Goal: Task Accomplishment & Management: Use online tool/utility

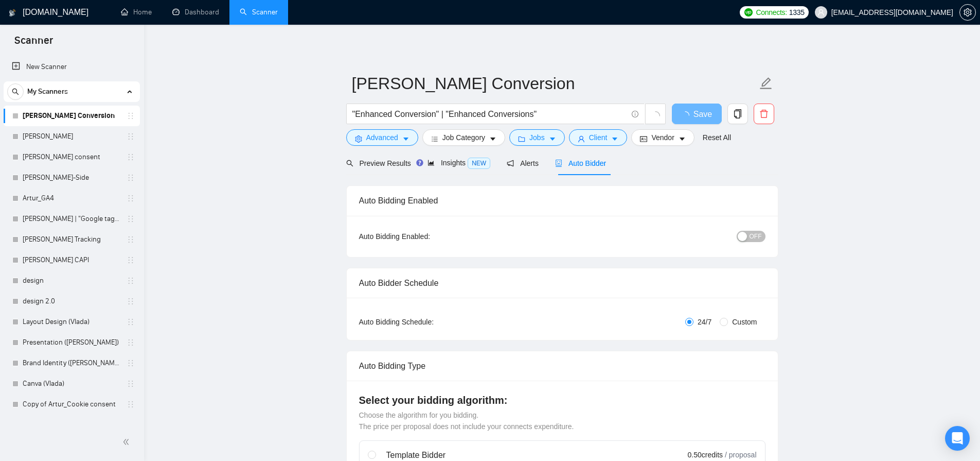
click at [75, 117] on link "[PERSON_NAME] Conversion" at bounding box center [72, 115] width 98 height 21
click at [589, 165] on span "Auto Bidder" at bounding box center [580, 163] width 51 height 8
click at [456, 165] on span "Insights NEW" at bounding box center [459, 162] width 63 height 8
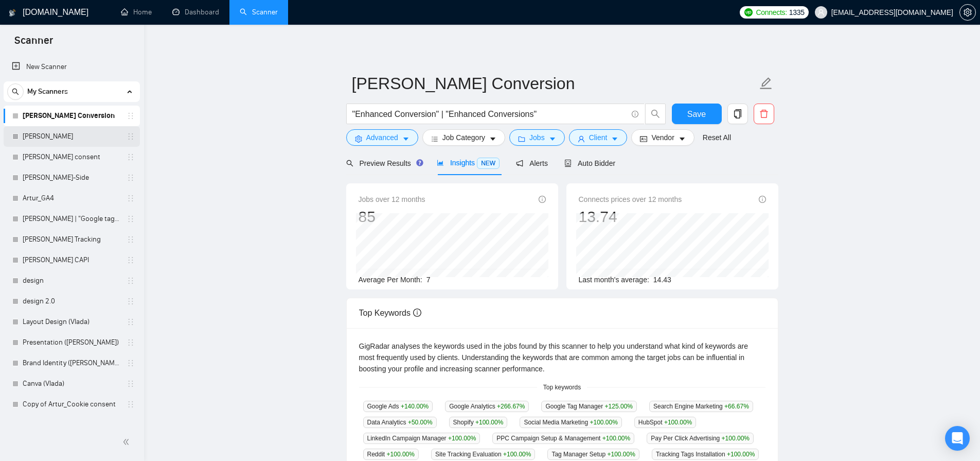
click at [43, 140] on link "[PERSON_NAME]" at bounding box center [72, 136] width 98 height 21
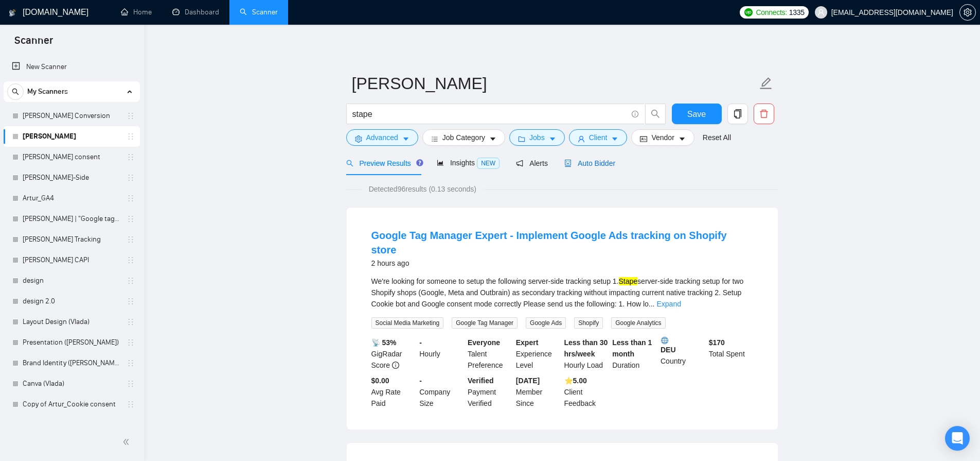
click at [588, 164] on span "Auto Bidder" at bounding box center [589, 163] width 51 height 8
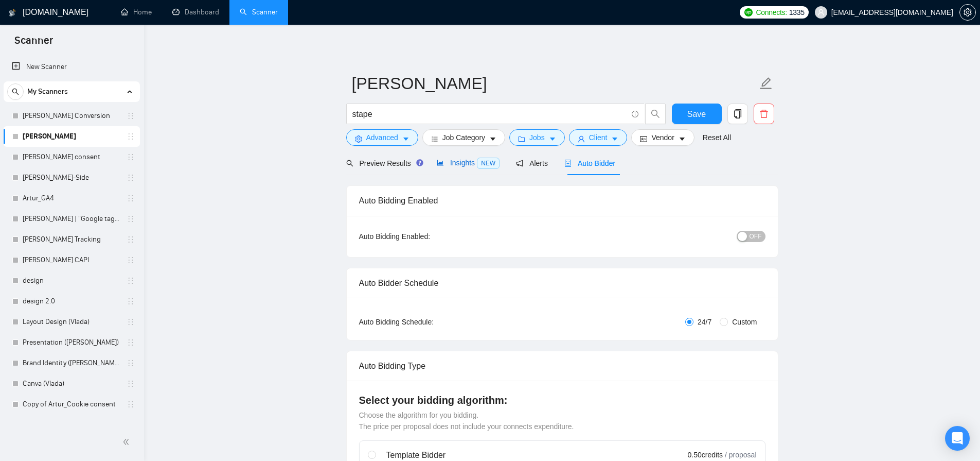
click at [468, 165] on span "Insights NEW" at bounding box center [468, 162] width 63 height 8
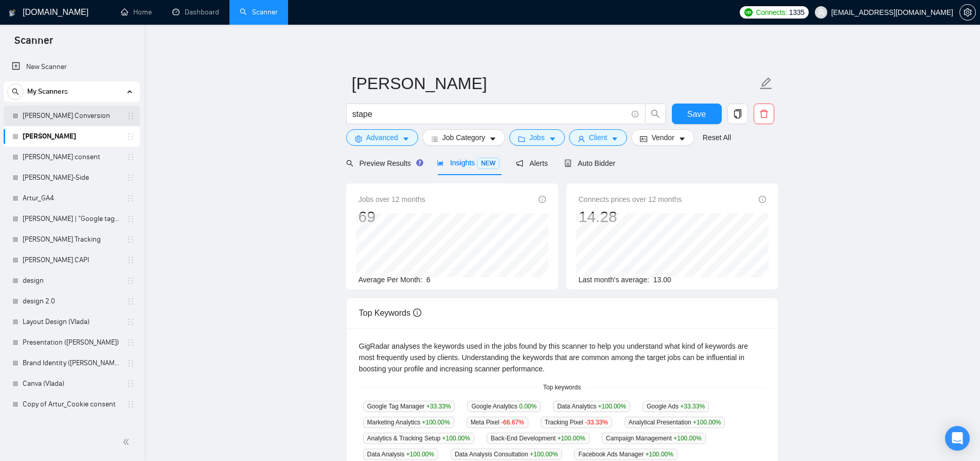
click at [48, 116] on link "[PERSON_NAME] Conversion" at bounding box center [72, 115] width 98 height 21
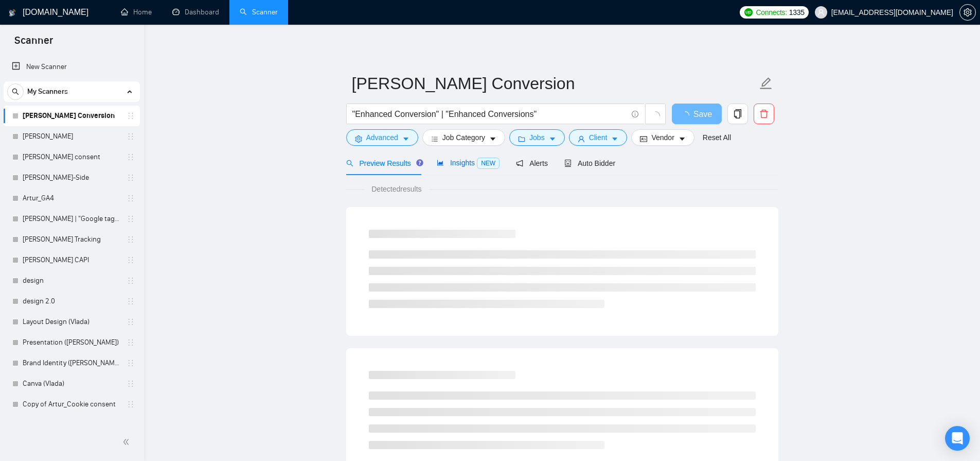
click at [442, 167] on div "Insights NEW" at bounding box center [468, 163] width 63 height 12
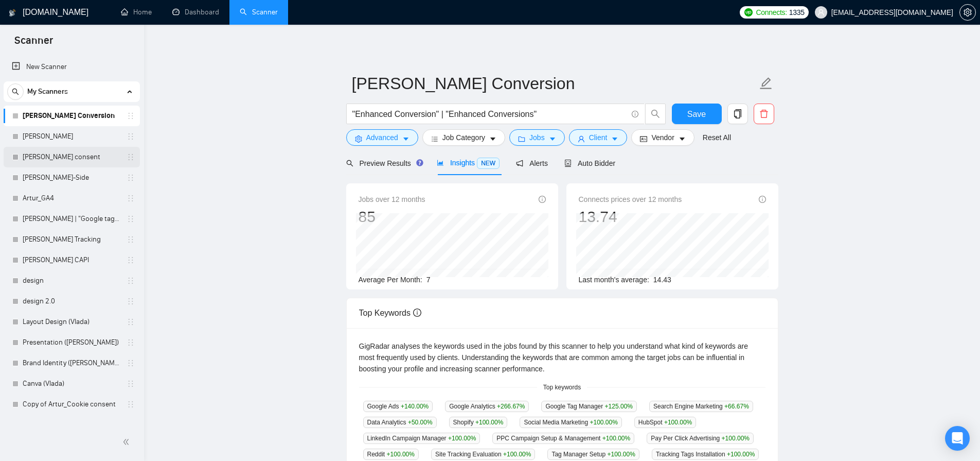
click at [69, 158] on link "[PERSON_NAME] consent" at bounding box center [72, 157] width 98 height 21
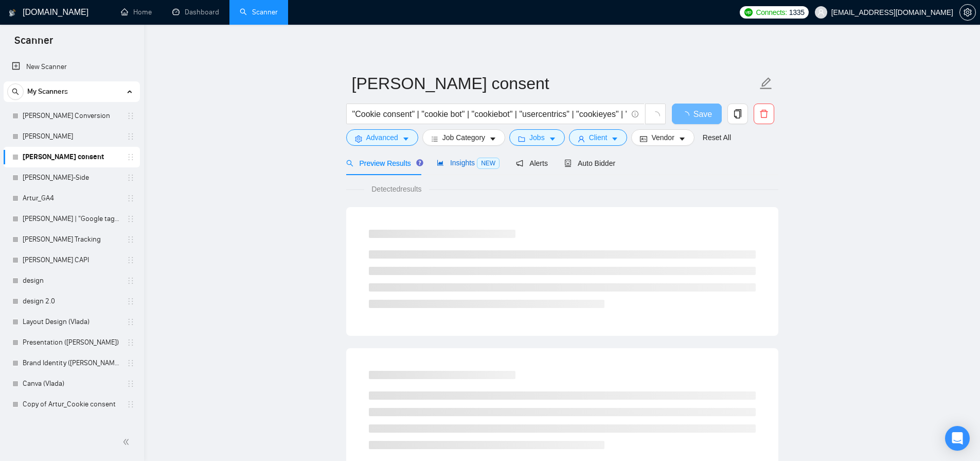
click at [458, 161] on span "Insights NEW" at bounding box center [468, 162] width 63 height 8
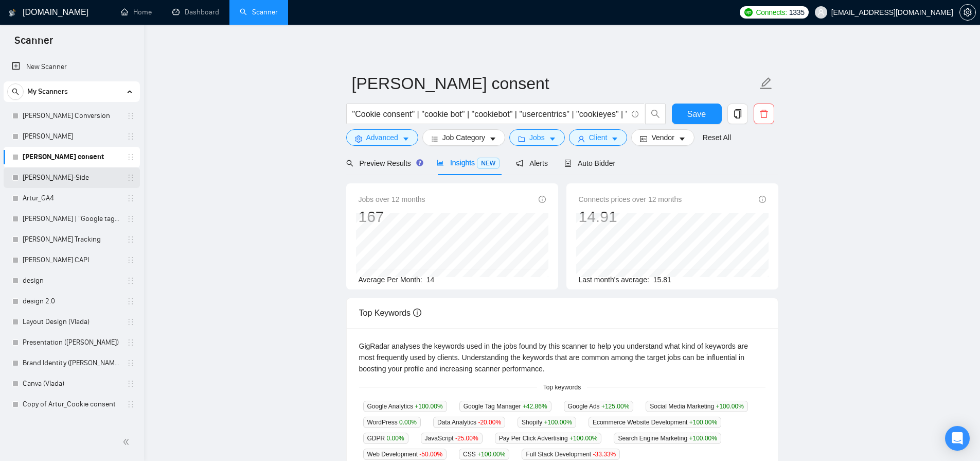
click at [68, 181] on link "[PERSON_NAME]-Side" at bounding box center [72, 177] width 98 height 21
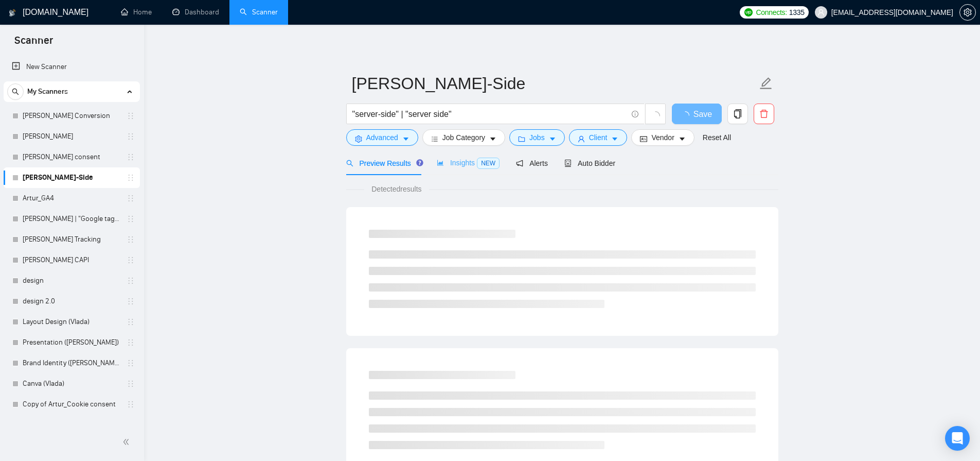
click at [461, 171] on div "Insights NEW" at bounding box center [468, 163] width 63 height 24
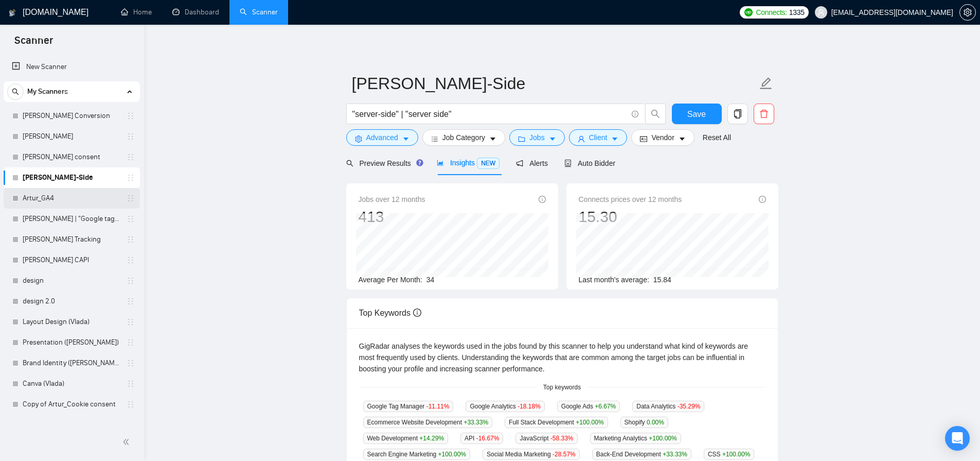
click at [44, 201] on link "Artur_GA4" at bounding box center [72, 198] width 98 height 21
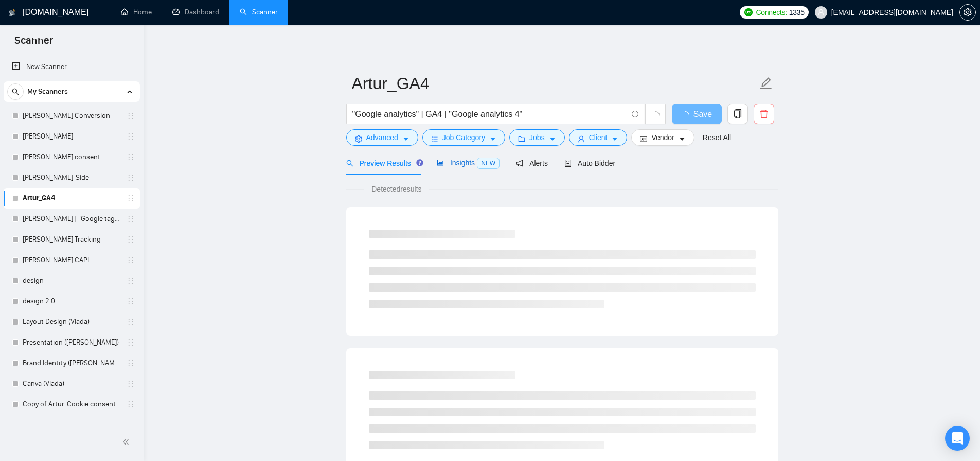
click at [466, 164] on span "Insights NEW" at bounding box center [468, 162] width 63 height 8
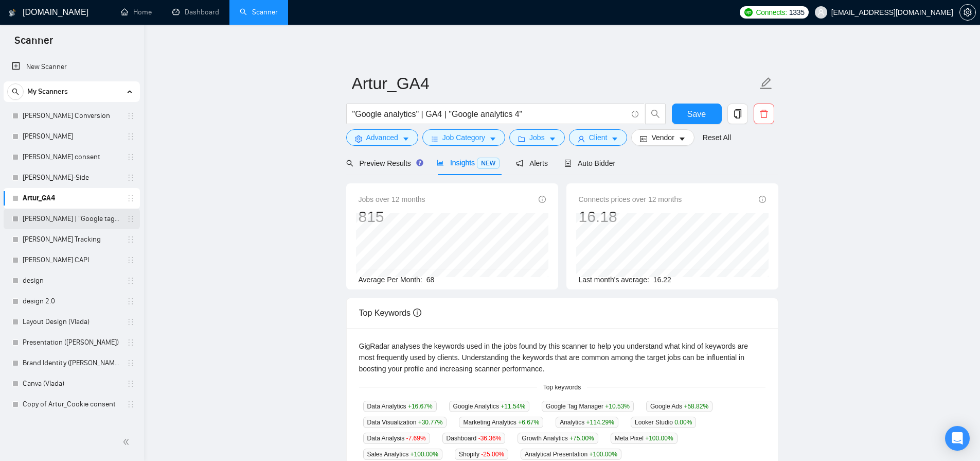
click at [68, 223] on link "[PERSON_NAME] | "Google tag manager" at bounding box center [72, 218] width 98 height 21
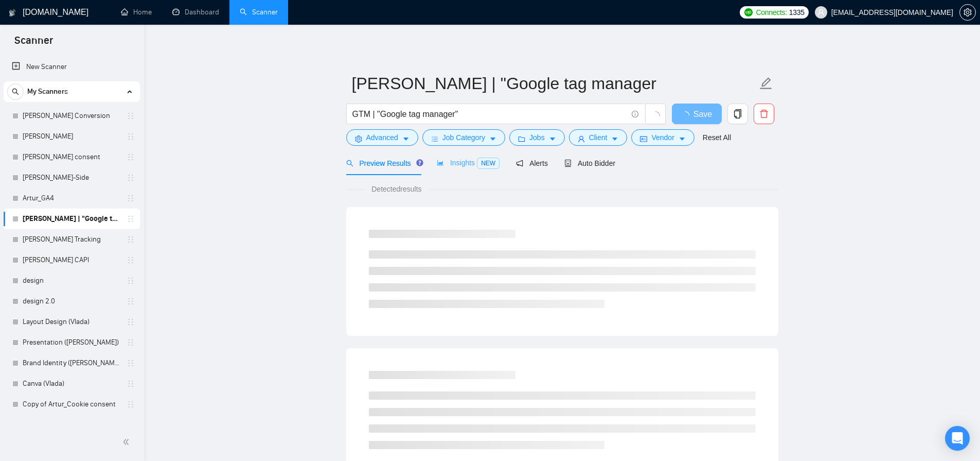
click at [452, 174] on div "Insights NEW" at bounding box center [468, 163] width 63 height 24
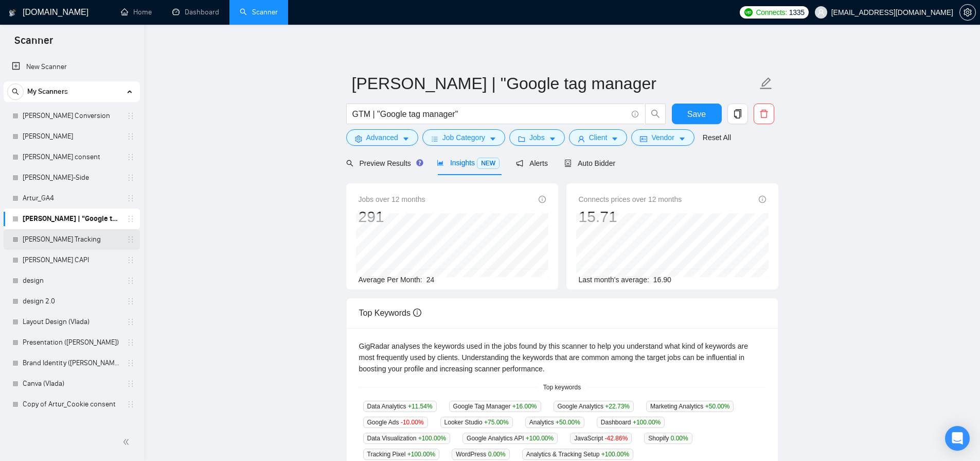
click at [85, 240] on link "[PERSON_NAME] Tracking" at bounding box center [72, 239] width 98 height 21
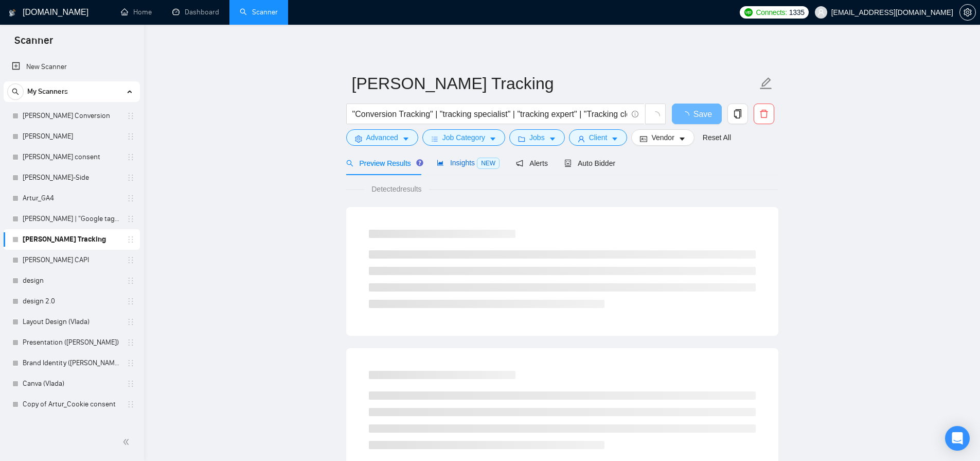
click at [466, 165] on span "Insights NEW" at bounding box center [468, 162] width 63 height 8
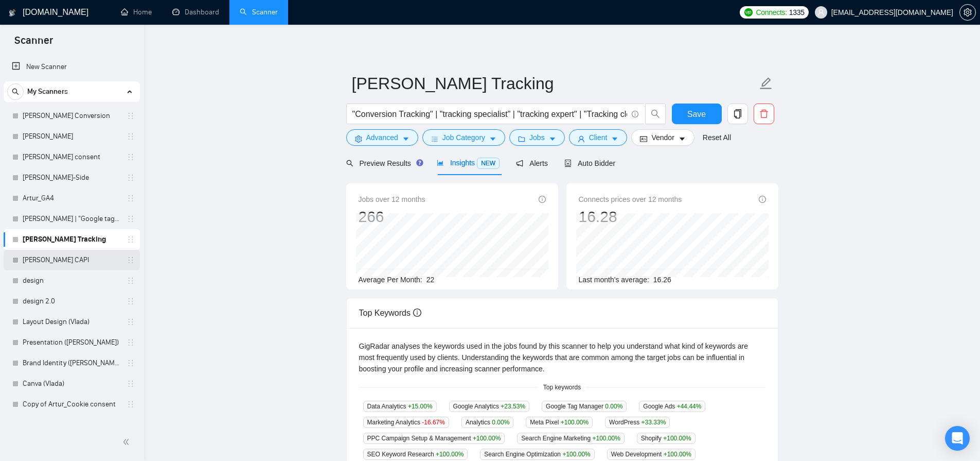
click at [59, 263] on link "[PERSON_NAME] CAPI" at bounding box center [72, 260] width 98 height 21
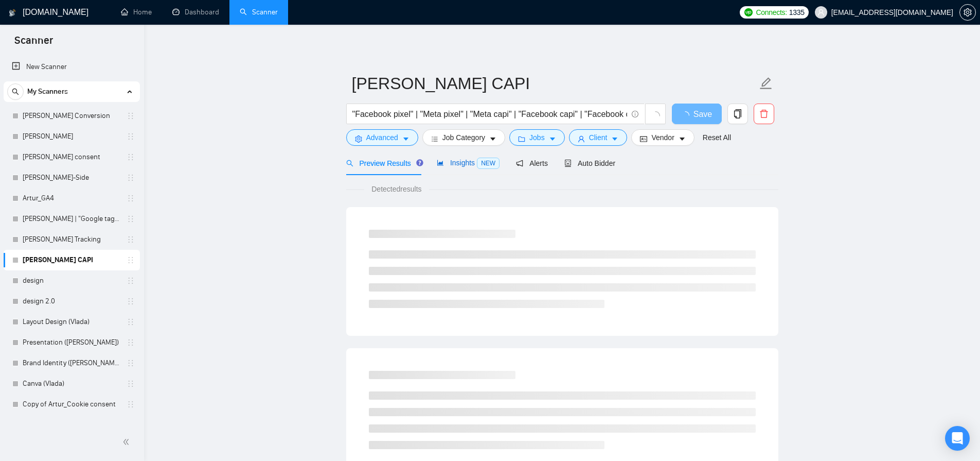
click at [456, 164] on span "Insights NEW" at bounding box center [468, 162] width 63 height 8
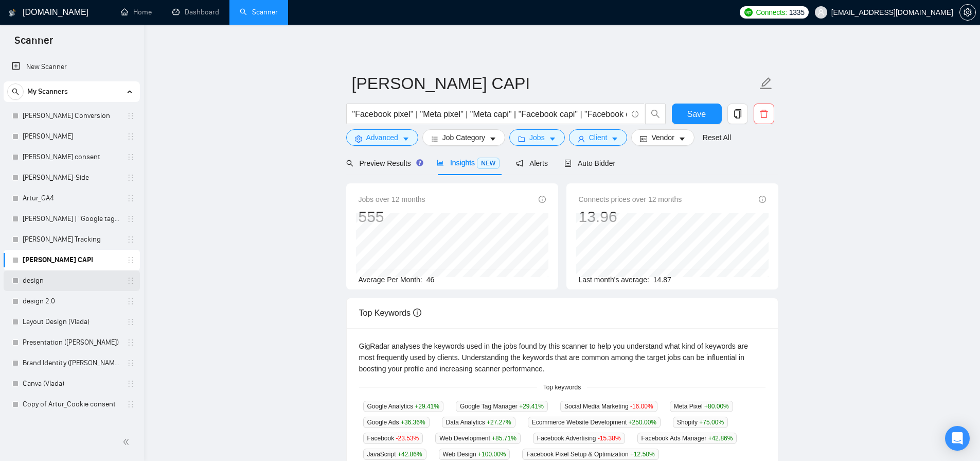
click at [42, 280] on link "design" at bounding box center [72, 280] width 98 height 21
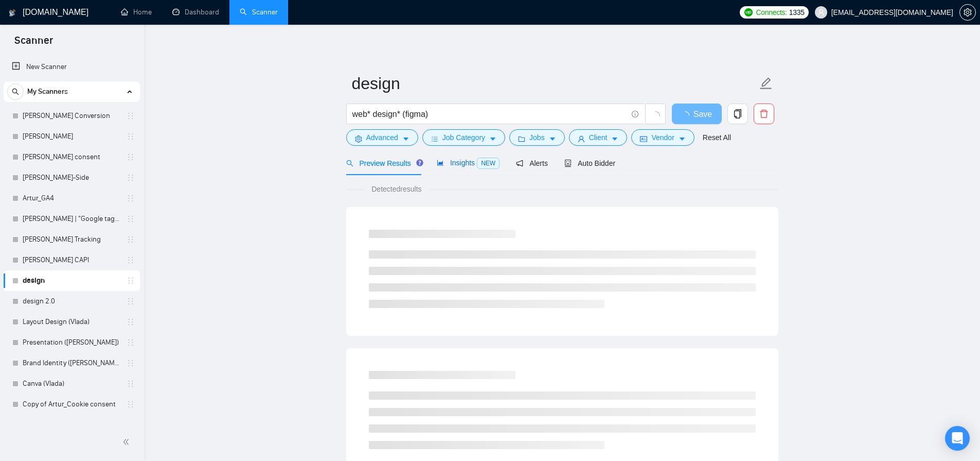
click at [467, 167] on div "Insights NEW" at bounding box center [468, 163] width 63 height 12
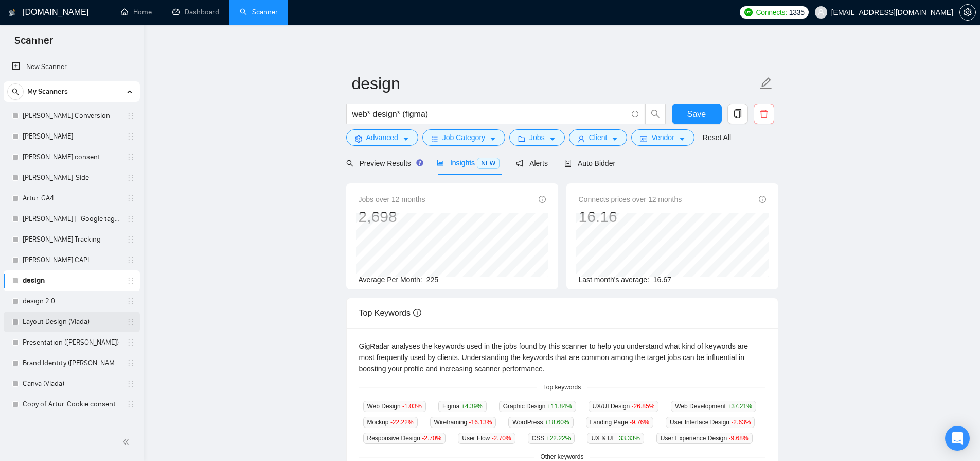
click at [66, 326] on link "Layout Design (Vlada)" at bounding box center [72, 321] width 98 height 21
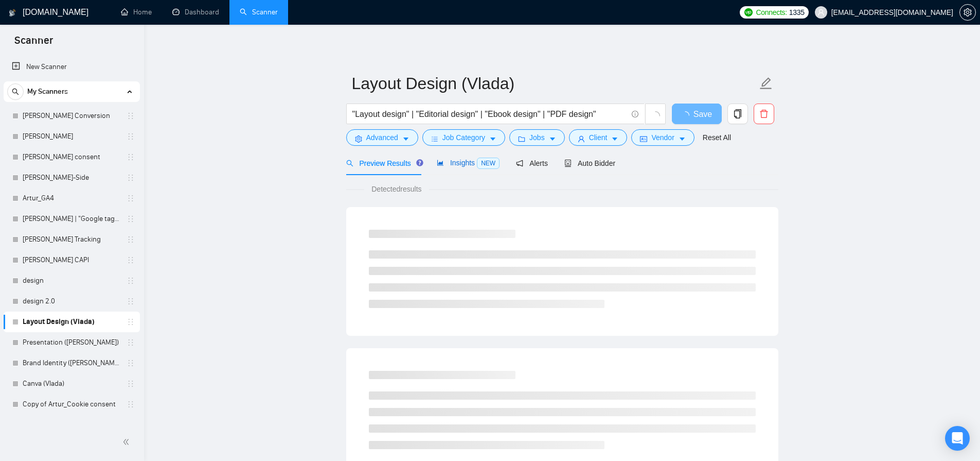
click at [453, 161] on span "Insights NEW" at bounding box center [468, 162] width 63 height 8
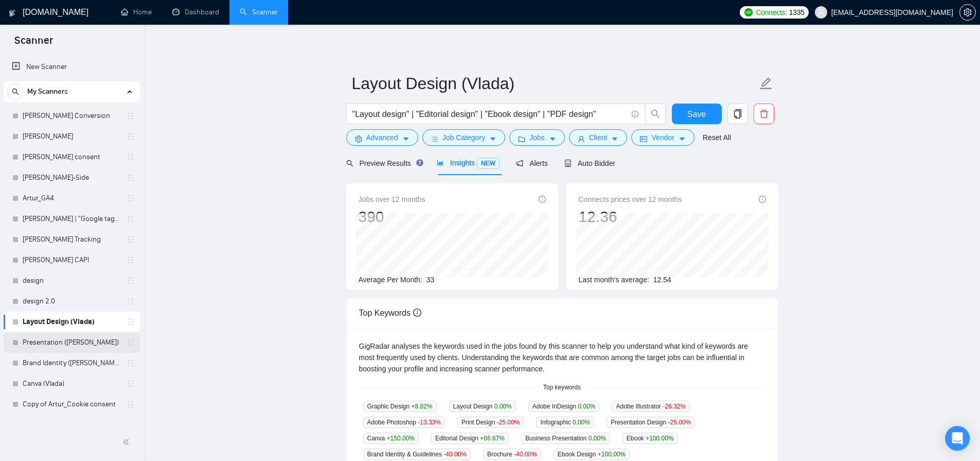
click at [43, 338] on link "Presentation ([PERSON_NAME])" at bounding box center [72, 342] width 98 height 21
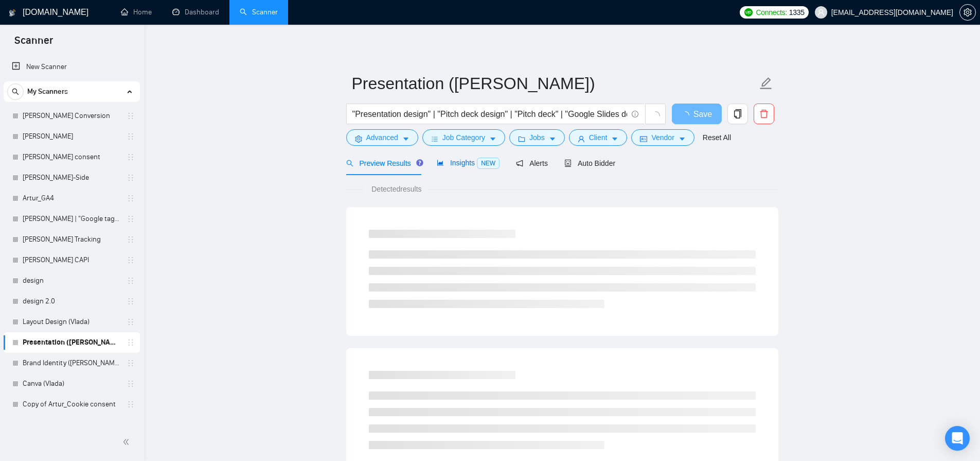
click at [464, 163] on span "Insights NEW" at bounding box center [468, 162] width 63 height 8
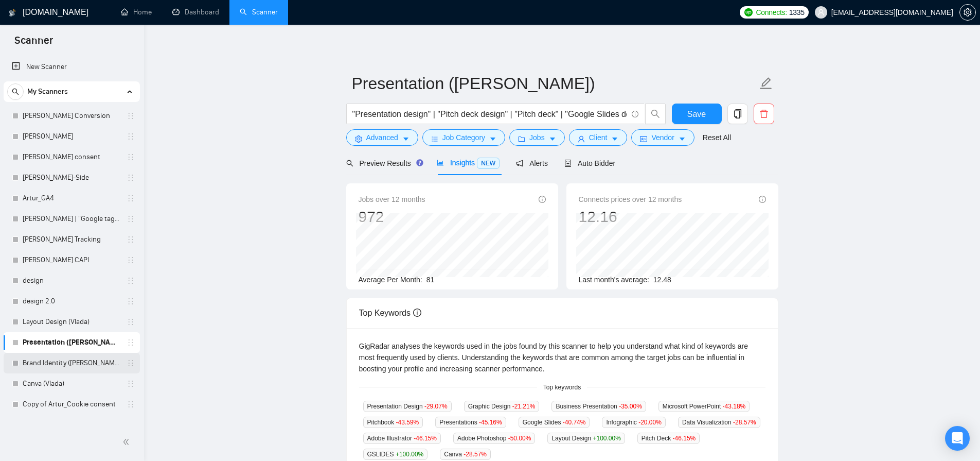
click at [65, 360] on link "Brand Identity ([PERSON_NAME])" at bounding box center [72, 362] width 98 height 21
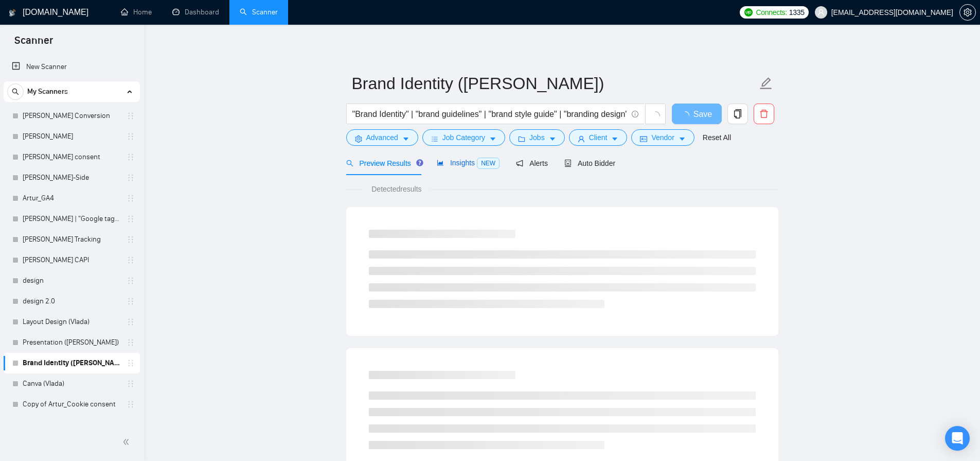
click at [442, 160] on icon "area-chart" at bounding box center [440, 162] width 7 height 7
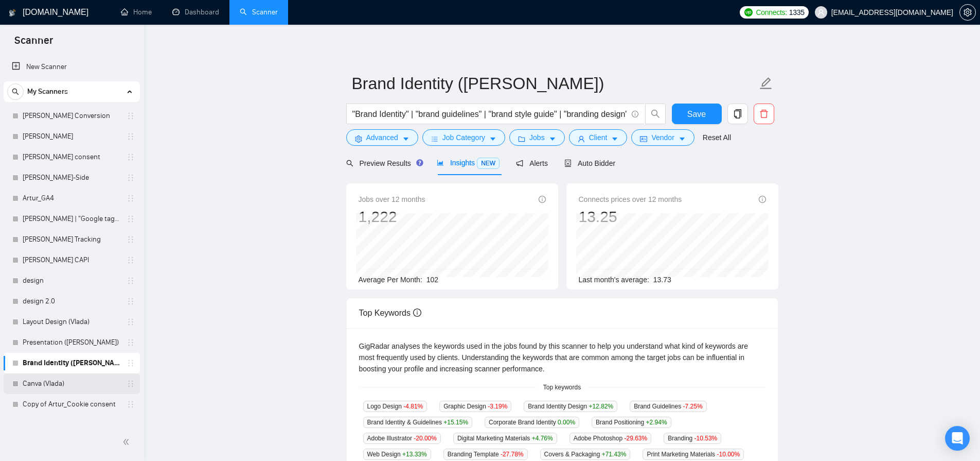
click at [78, 379] on link "Canva (Vlada)" at bounding box center [72, 383] width 98 height 21
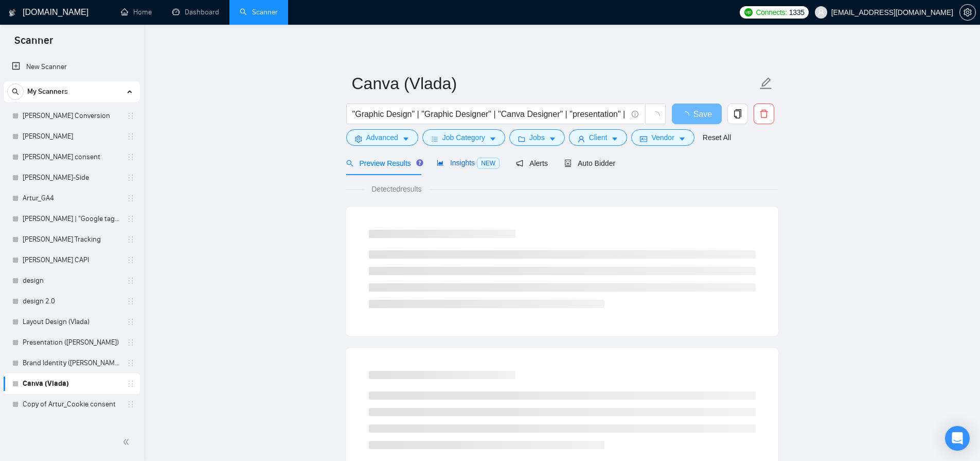
click at [444, 163] on icon "area-chart" at bounding box center [440, 162] width 7 height 7
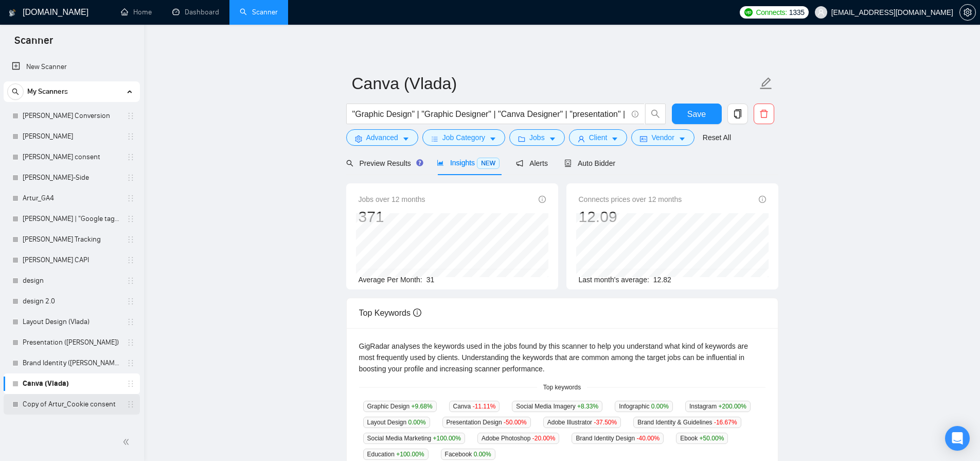
click at [65, 400] on link "Copy of Artur_Cookie consent" at bounding box center [72, 404] width 98 height 21
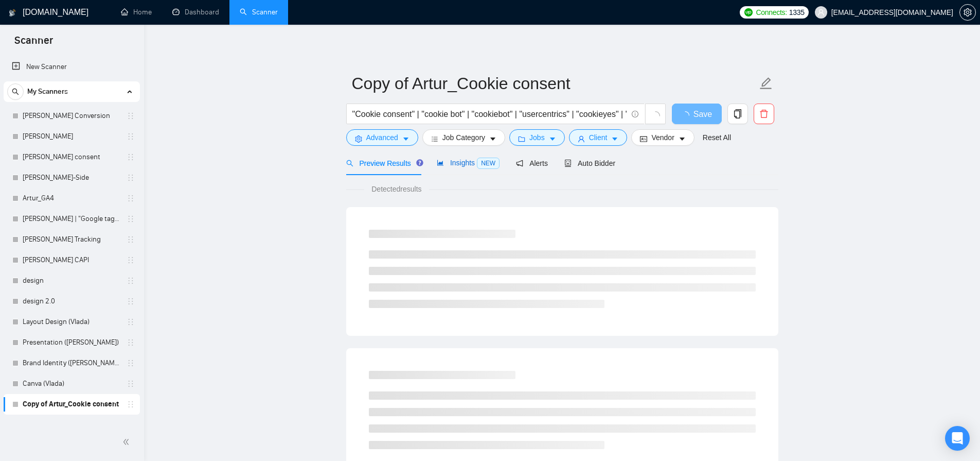
click at [464, 158] on span "Insights NEW" at bounding box center [468, 162] width 63 height 8
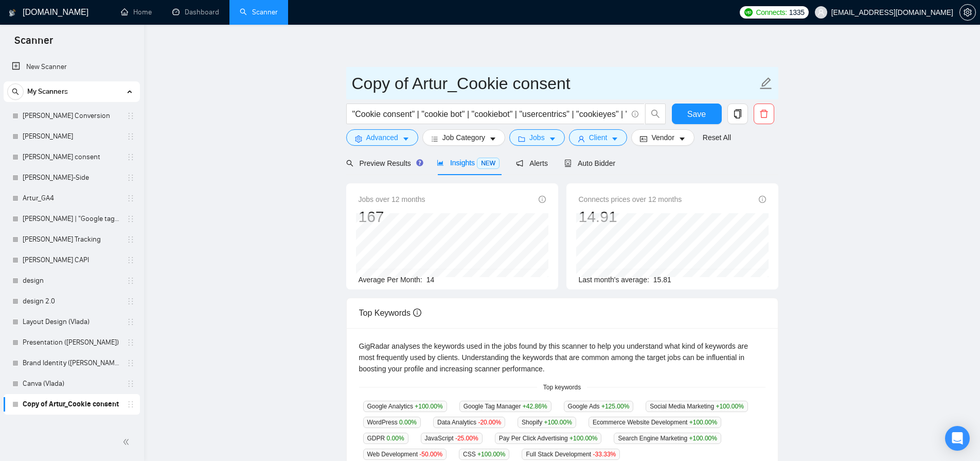
click at [443, 82] on input "Copy of Artur_Cookie consent" at bounding box center [554, 83] width 405 height 26
drag, startPoint x: 411, startPoint y: 82, endPoint x: 322, endPoint y: 87, distance: 89.2
click at [322, 87] on main "Copy of Artur_Cookie consent "Cookie consent" | "cookie bot" | "cookiebot" | "u…" at bounding box center [562, 394] width 803 height 706
type input "Misha_Cookie consent"
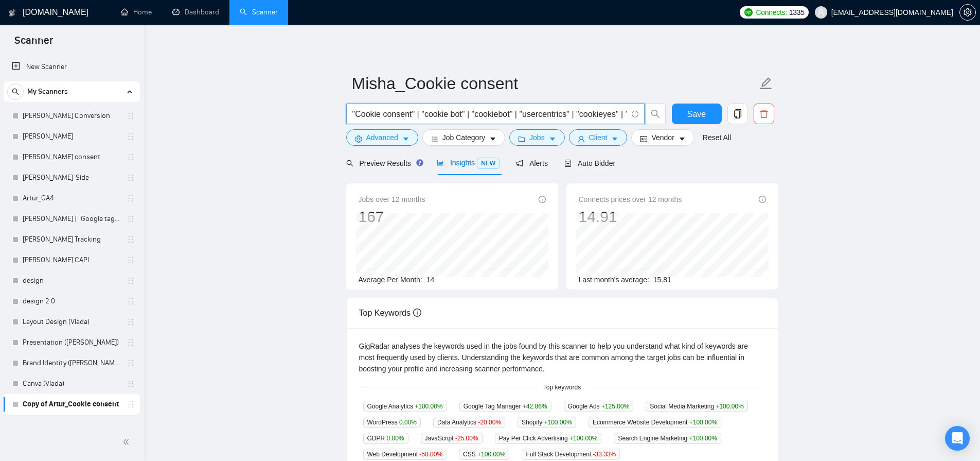
click at [400, 116] on input ""Cookie consent" | "cookie bot" | "cookiebot" | "usercentrics" | "cookieyes" | …" at bounding box center [489, 114] width 275 height 13
paste input "(analyt*) | analytics | "data analyst" | "data analytics" | "business intellige…"
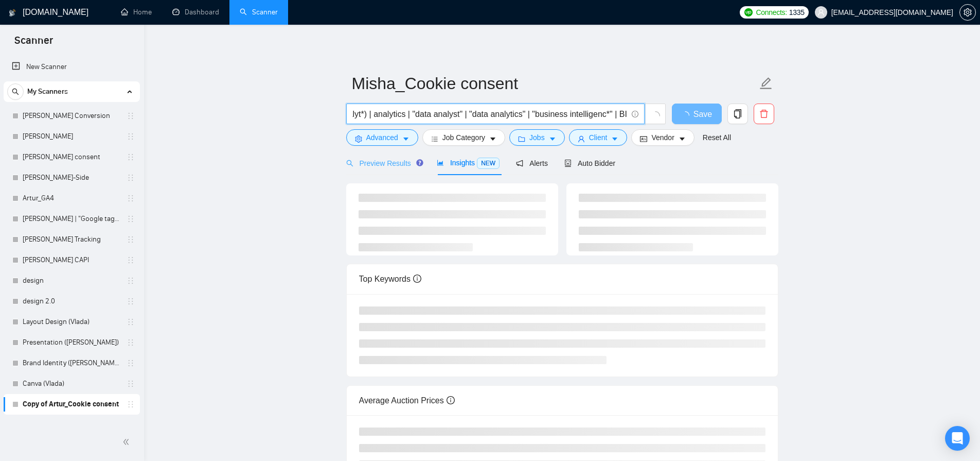
type input "(analyt*) | analytics | "data analyst" | "data analytics" | "business intellige…"
click at [376, 159] on span "Preview Results" at bounding box center [383, 163] width 74 height 8
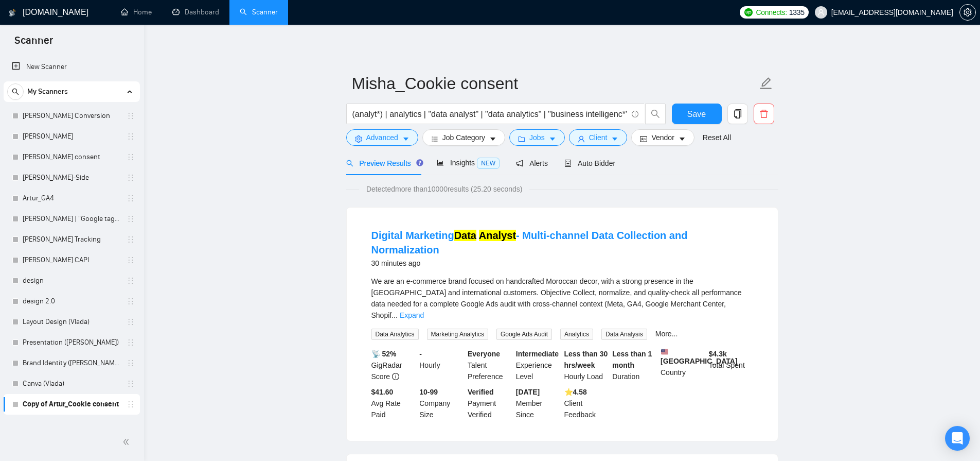
click at [593, 166] on span "Auto Bidder" at bounding box center [589, 163] width 51 height 8
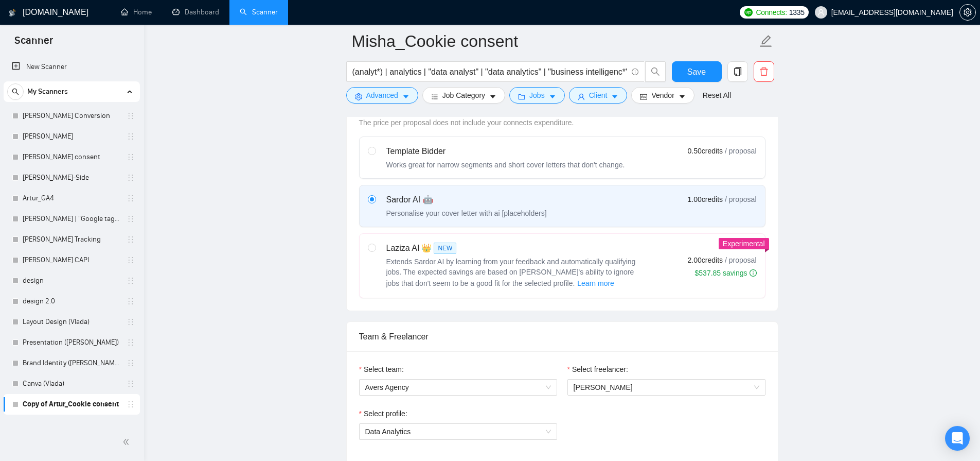
scroll to position [51, 0]
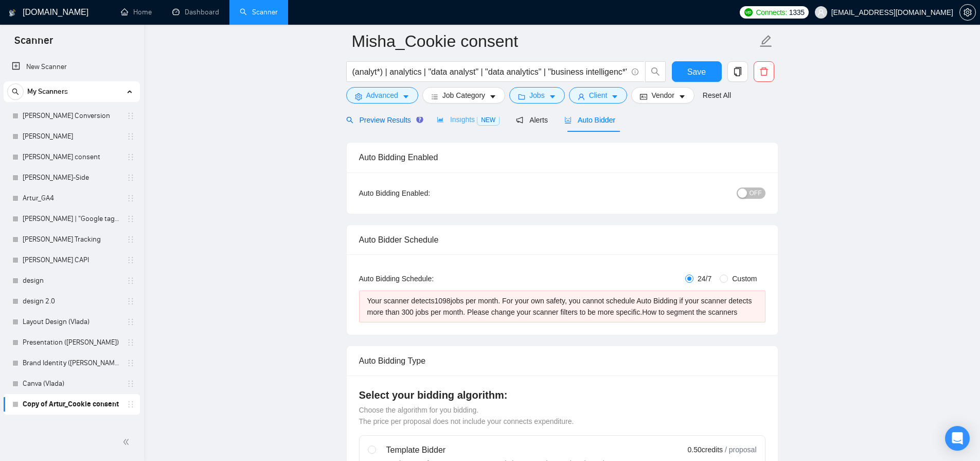
click at [382, 123] on span "Preview Results" at bounding box center [383, 120] width 74 height 8
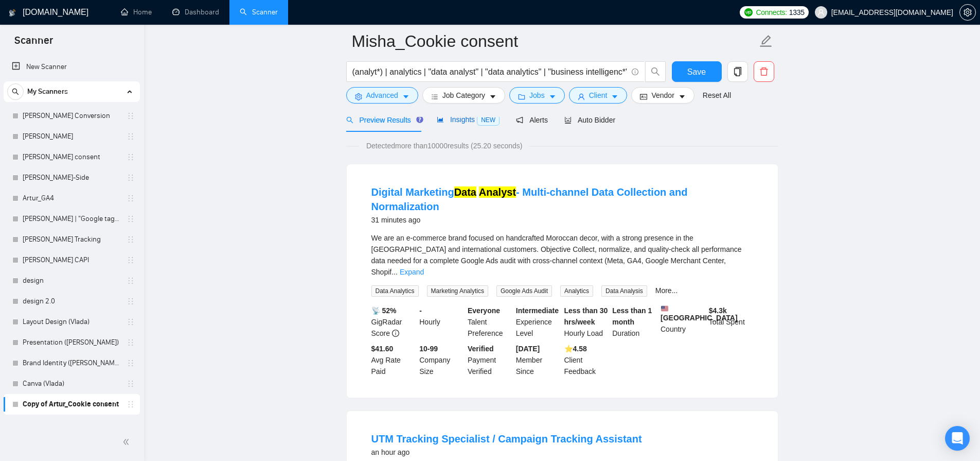
click at [453, 119] on span "Insights NEW" at bounding box center [468, 119] width 63 height 8
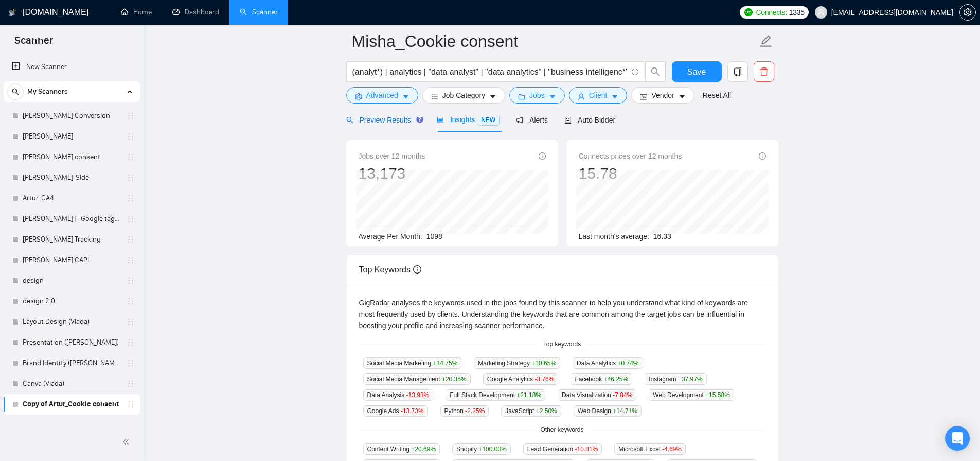
click at [388, 119] on span "Preview Results" at bounding box center [383, 120] width 74 height 8
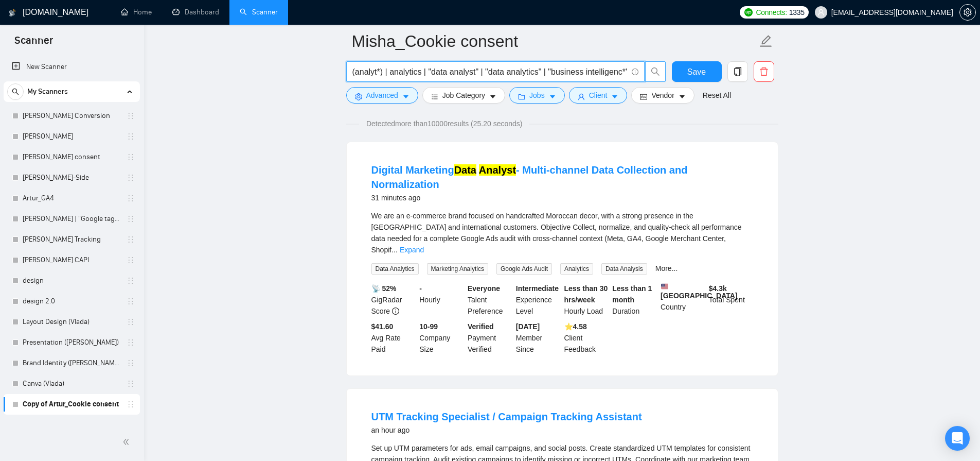
scroll to position [0, 25]
drag, startPoint x: 484, startPoint y: 69, endPoint x: 676, endPoint y: 72, distance: 191.4
click at [676, 72] on div "(analyt*) | analytics | "data analyst" | "data analytics" | "business intellige…" at bounding box center [560, 74] width 432 height 26
click at [568, 74] on input "(analyt*) | analytics | "data analyst" | "data analytics" | "business intellige…" at bounding box center [489, 71] width 275 height 13
drag, startPoint x: 640, startPoint y: 70, endPoint x: 695, endPoint y: 65, distance: 55.8
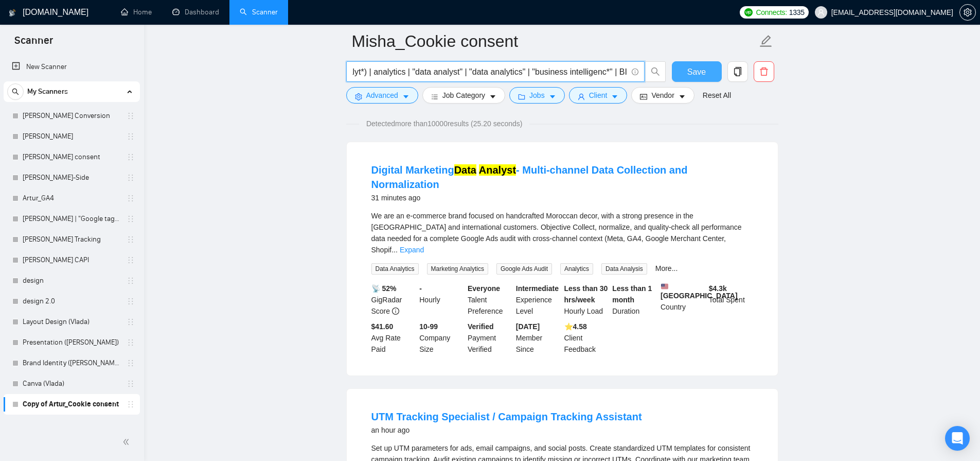
click at [695, 65] on div "(analyt*) | analytics | "data analyst" | "data analytics" | "business intellige…" at bounding box center [560, 74] width 432 height 26
click at [594, 61] on span "(analyt*) | analytics | "data analyst" | "data analytics" | "business intellige…" at bounding box center [495, 71] width 298 height 21
click at [77, 220] on link "[PERSON_NAME] | "Google tag manager" at bounding box center [72, 218] width 98 height 21
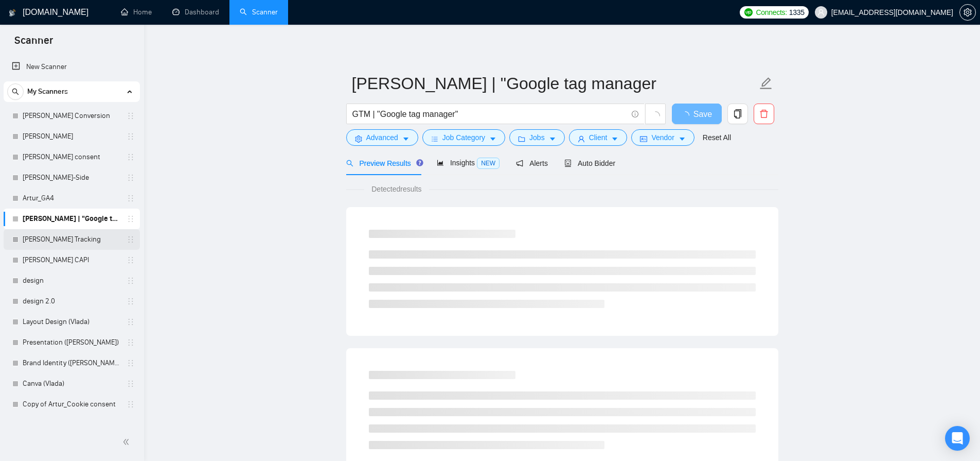
click at [82, 239] on link "[PERSON_NAME] Tracking" at bounding box center [72, 239] width 98 height 21
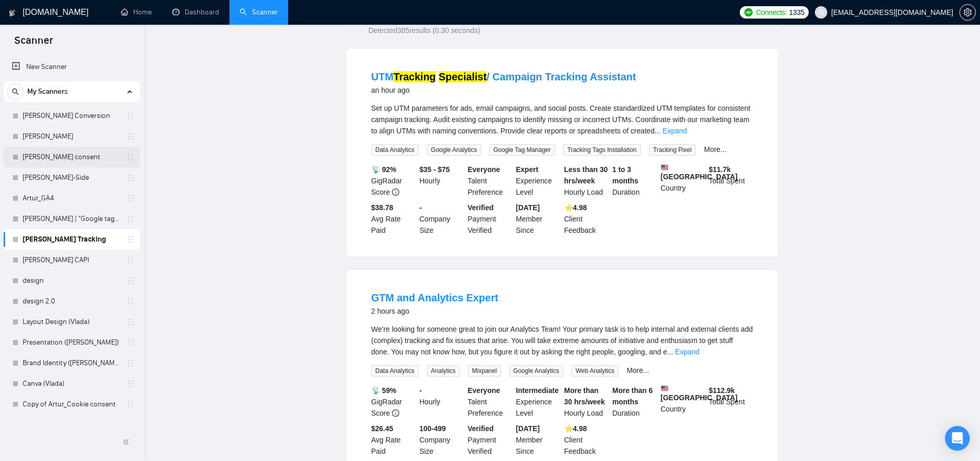
scroll to position [36, 0]
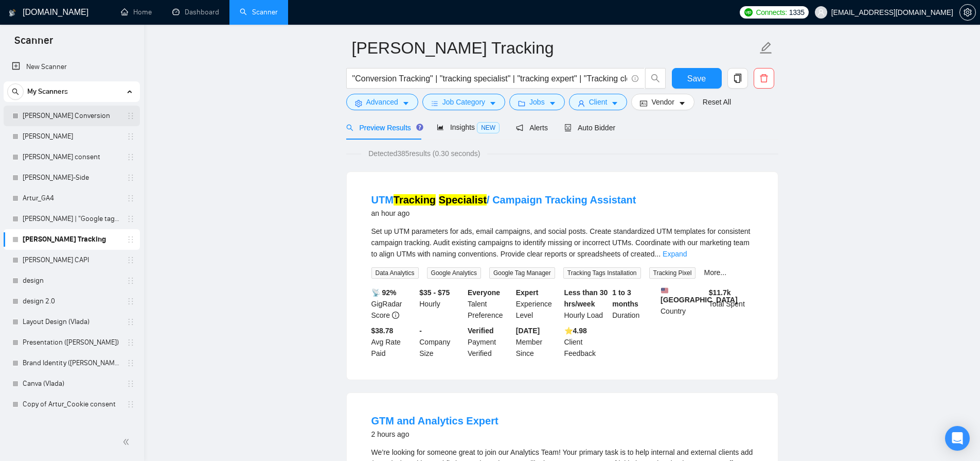
click at [79, 113] on link "[PERSON_NAME] Conversion" at bounding box center [72, 115] width 98 height 21
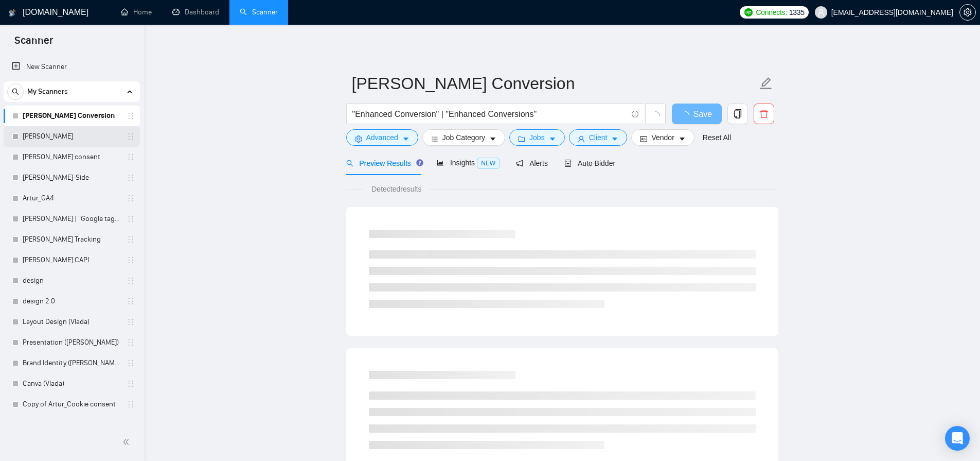
click at [69, 133] on link "[PERSON_NAME]" at bounding box center [72, 136] width 98 height 21
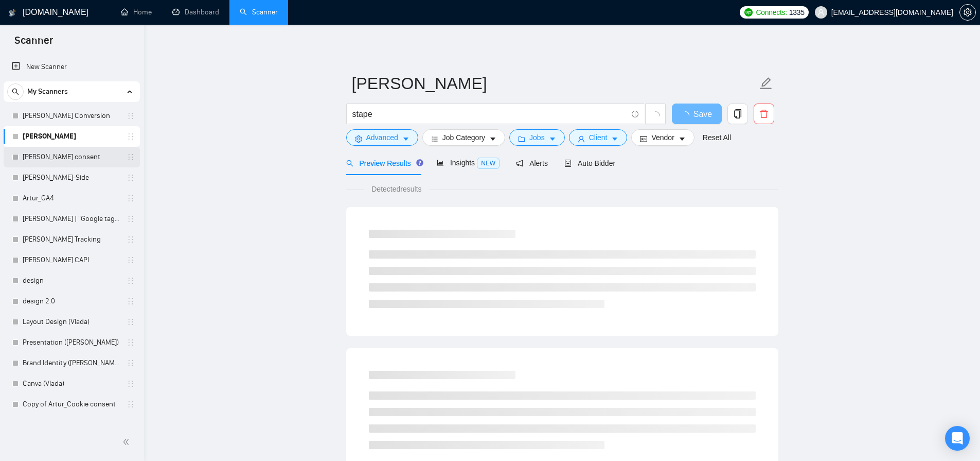
click at [66, 152] on link "[PERSON_NAME] consent" at bounding box center [72, 157] width 98 height 21
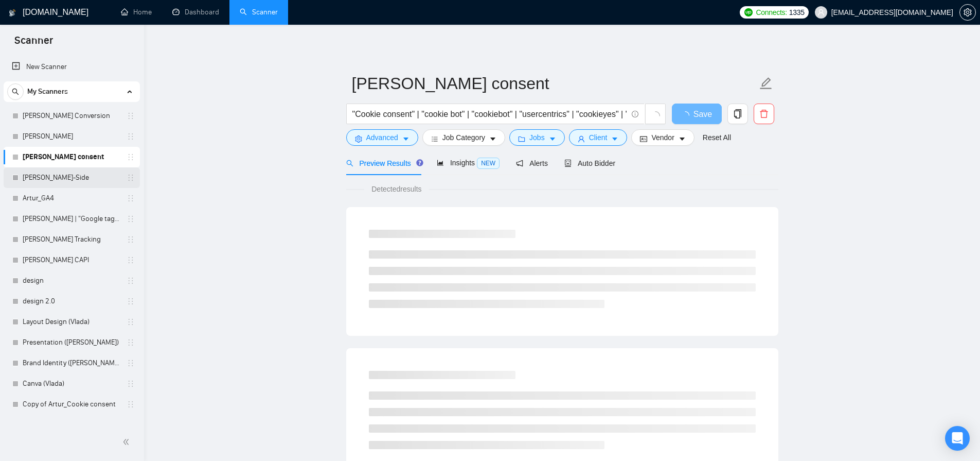
click at [67, 176] on link "[PERSON_NAME]-Side" at bounding box center [72, 177] width 98 height 21
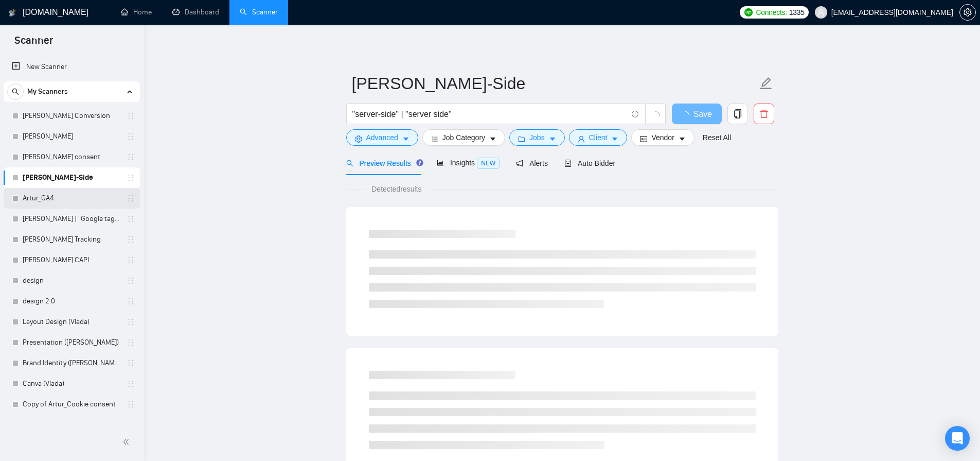
click at [60, 199] on link "Artur_GA4" at bounding box center [72, 198] width 98 height 21
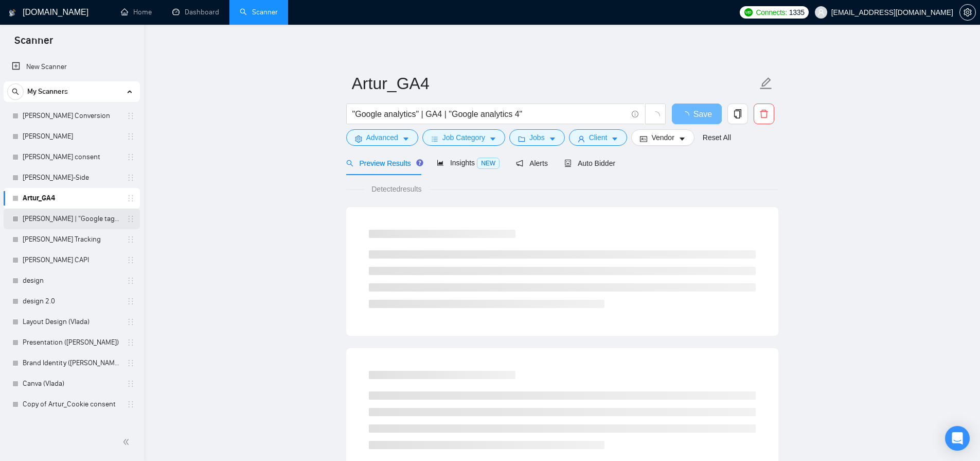
click at [73, 224] on link "[PERSON_NAME] | "Google tag manager" at bounding box center [72, 218] width 98 height 21
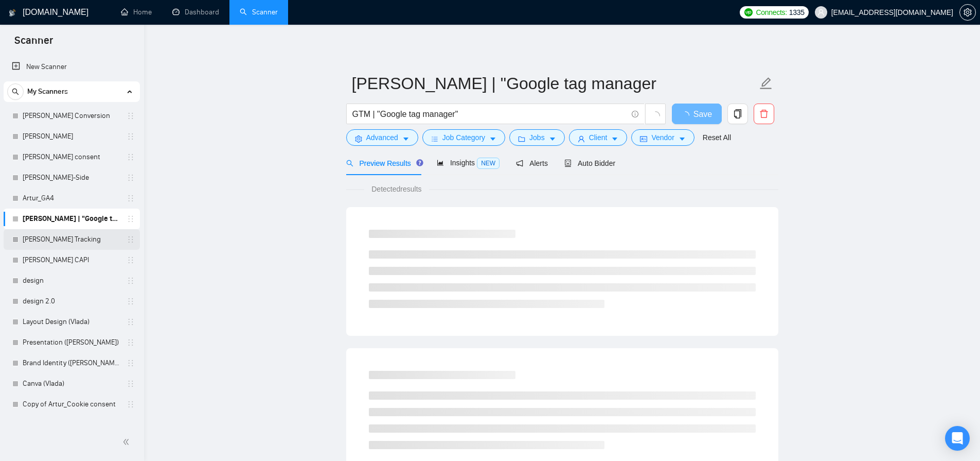
click at [73, 242] on link "[PERSON_NAME] Tracking" at bounding box center [72, 239] width 98 height 21
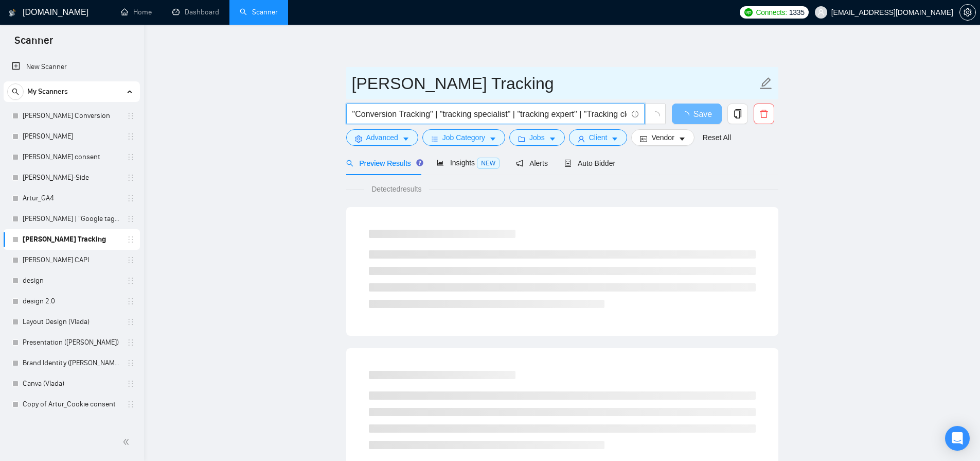
scroll to position [0, 41]
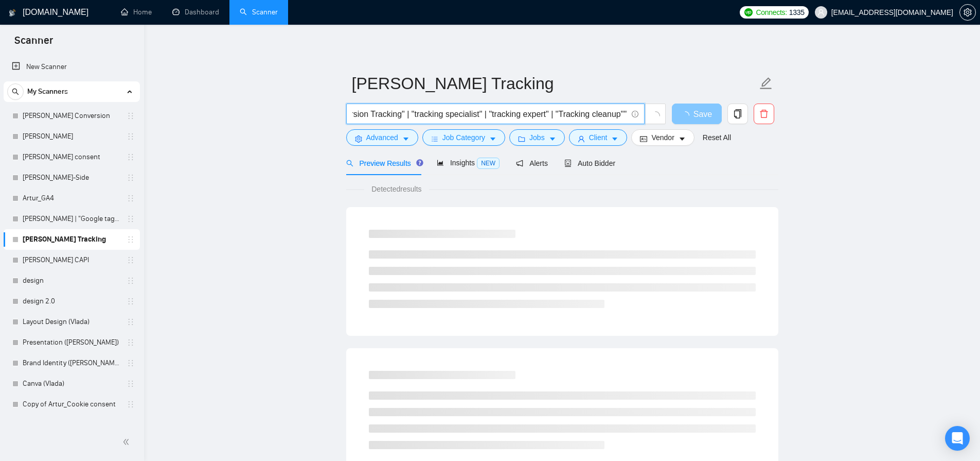
drag, startPoint x: 478, startPoint y: 115, endPoint x: 682, endPoint y: 120, distance: 204.4
click at [682, 120] on div ""Conversion Tracking" | "tracking specialist" | "tracking expert" | "Tracking c…" at bounding box center [560, 116] width 432 height 26
click at [294, 154] on main "[PERSON_NAME] Tracking "Conversion Tracking" | "tracking specialist" | "trackin…" at bounding box center [562, 470] width 803 height 858
click at [66, 261] on link "[PERSON_NAME] CAPI" at bounding box center [72, 260] width 98 height 21
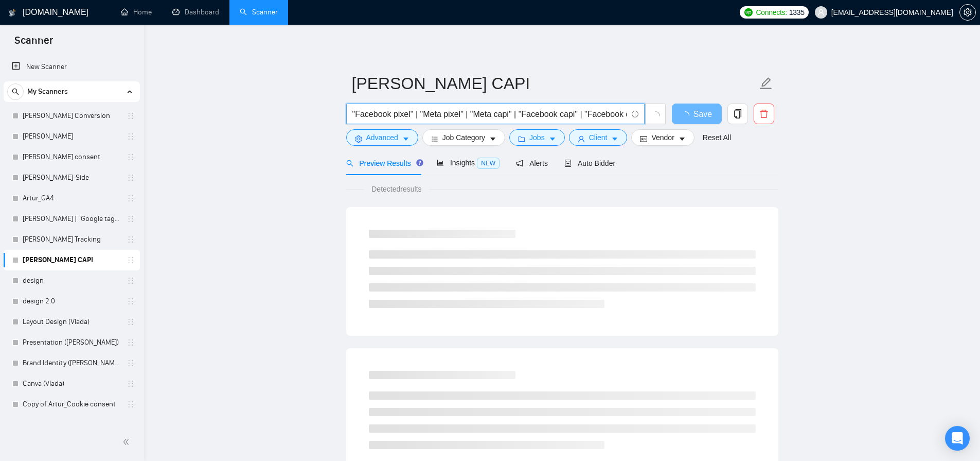
scroll to position [0, 153]
drag, startPoint x: 543, startPoint y: 113, endPoint x: 752, endPoint y: 111, distance: 208.9
click at [752, 111] on div ""Facebook pixel" | "Meta pixel" | "Meta capi" | "Facebook capi" | "Facebook con…" at bounding box center [560, 116] width 432 height 26
click at [71, 239] on link "[PERSON_NAME] Tracking" at bounding box center [72, 239] width 98 height 21
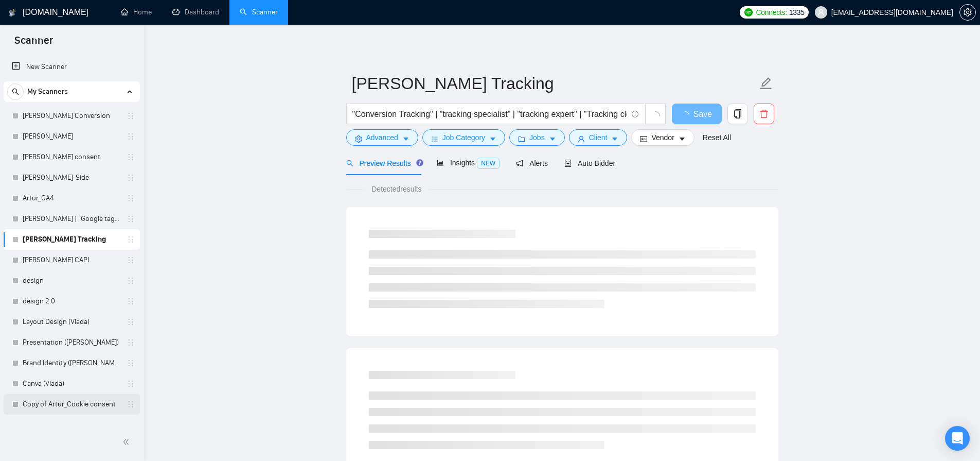
click at [81, 399] on link "Copy of Artur_Cookie consent" at bounding box center [72, 404] width 98 height 21
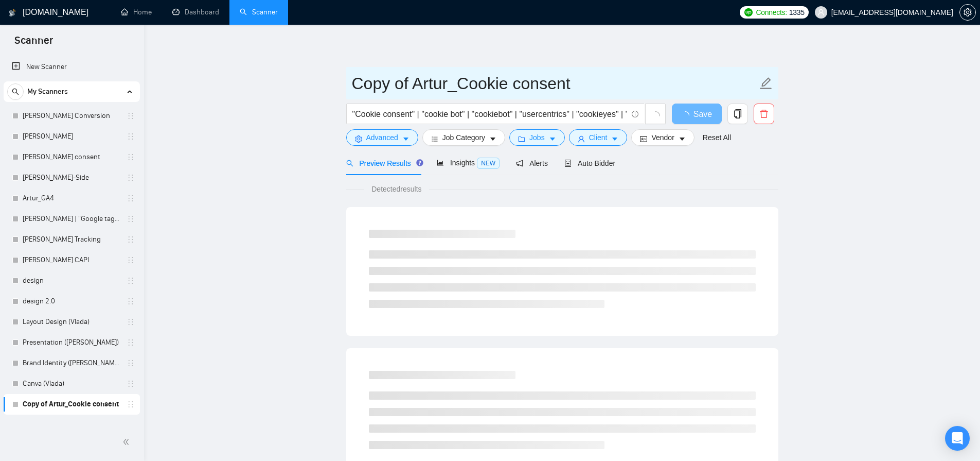
drag, startPoint x: 482, startPoint y: 81, endPoint x: 608, endPoint y: 83, distance: 125.6
click at [607, 83] on input "Copy of Artur_Cookie consent" at bounding box center [554, 83] width 405 height 26
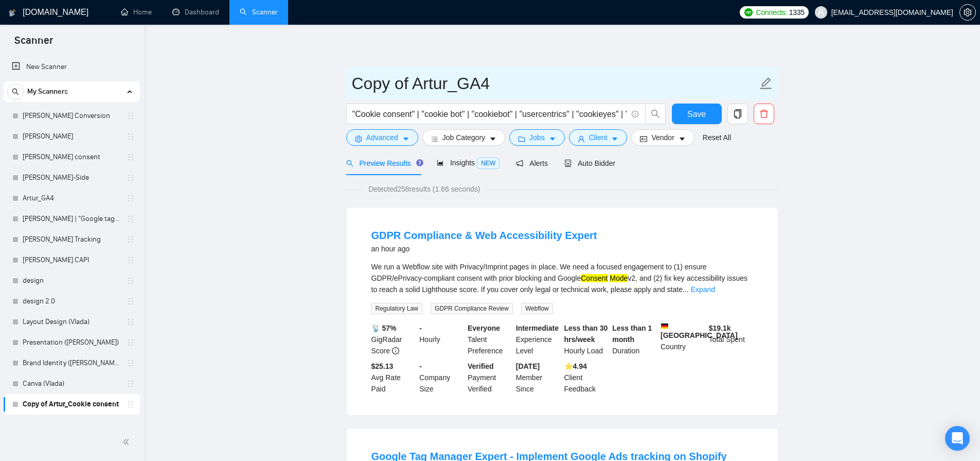
drag, startPoint x: 385, startPoint y: 87, endPoint x: 336, endPoint y: 86, distance: 49.9
type input "Artur_GA4"
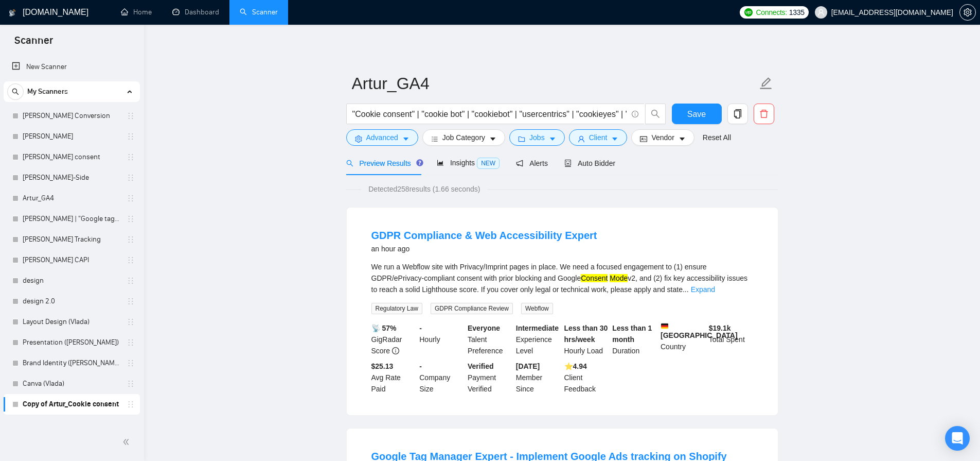
drag, startPoint x: 275, startPoint y: 114, endPoint x: 296, endPoint y: 118, distance: 22.1
click at [453, 112] on input ""Cookie consent" | "cookie bot" | "cookiebot" | "usercentrics" | "cookieyes" | …" at bounding box center [489, 114] width 275 height 13
paste input "(analyt*) | analytics | "data analyst" | "data analytics" | "business intellige…"
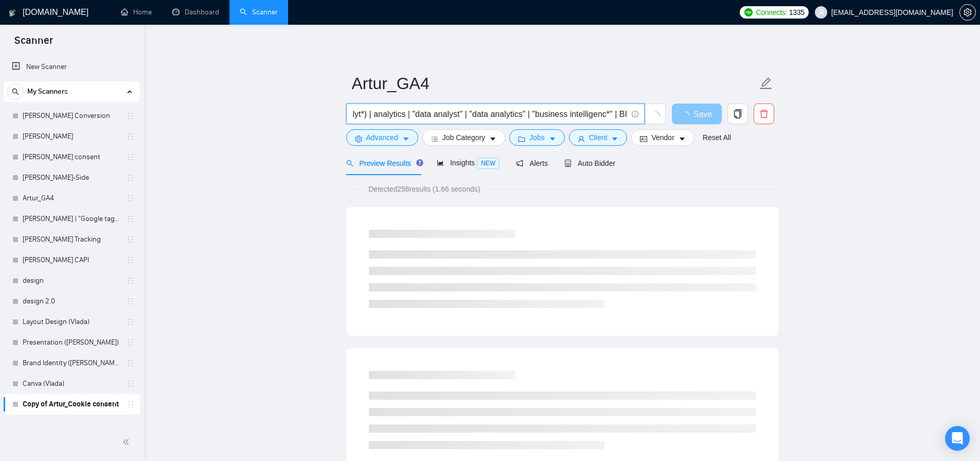
scroll to position [0, 25]
drag, startPoint x: 400, startPoint y: 114, endPoint x: 748, endPoint y: 113, distance: 347.9
click at [748, 113] on div "(analyt*) | analytics | "data analyst" | "data analytics" | "business intellige…" at bounding box center [560, 116] width 432 height 26
click at [523, 116] on input "(analyt*) | analytics | "Google analytics 4"" at bounding box center [489, 114] width 275 height 13
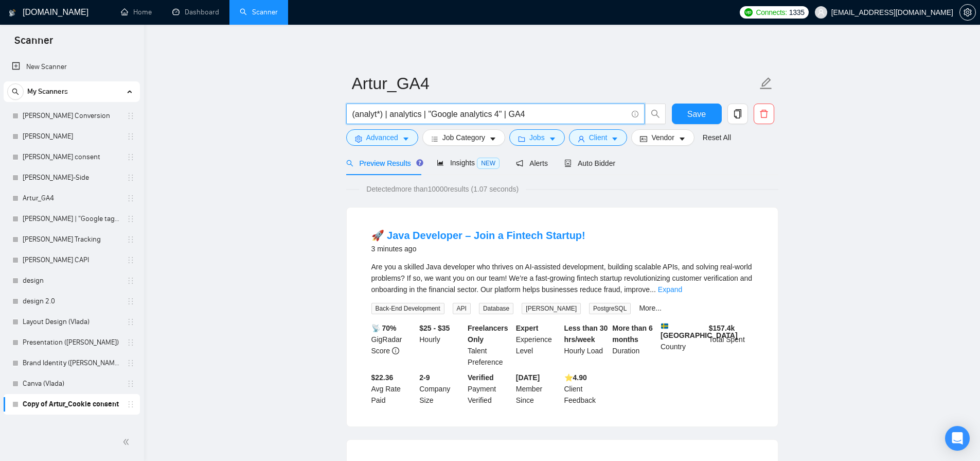
click at [681, 282] on div "Are you a skilled Java developer who thrives on AI-assisted development, buildi…" at bounding box center [563, 278] width 382 height 34
click at [682, 287] on link "Expand" at bounding box center [670, 289] width 24 height 8
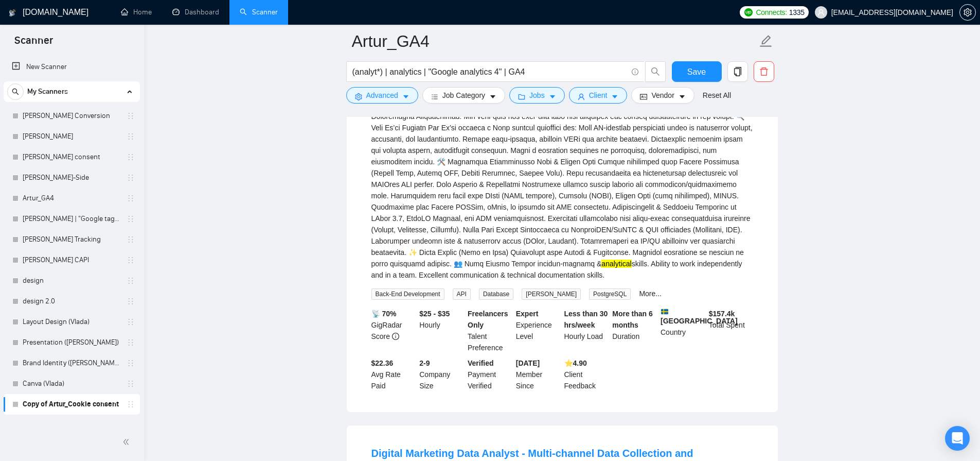
scroll to position [571, 0]
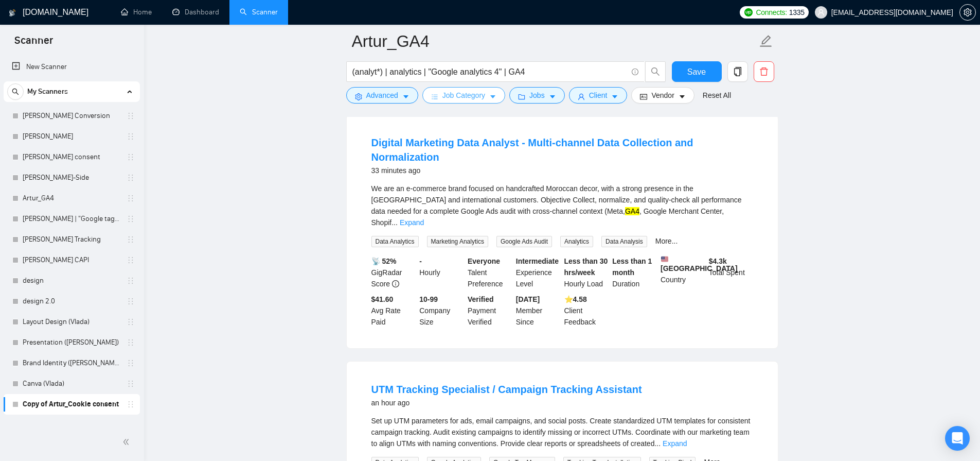
click at [471, 91] on span "Job Category" at bounding box center [464, 95] width 43 height 11
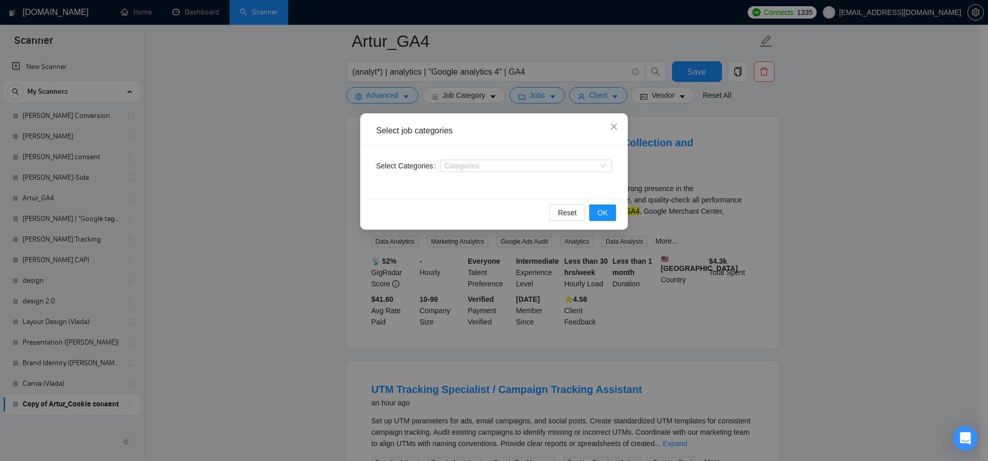
click at [311, 154] on div "Select job categories Select Categories Categories Reset OK" at bounding box center [494, 230] width 988 height 461
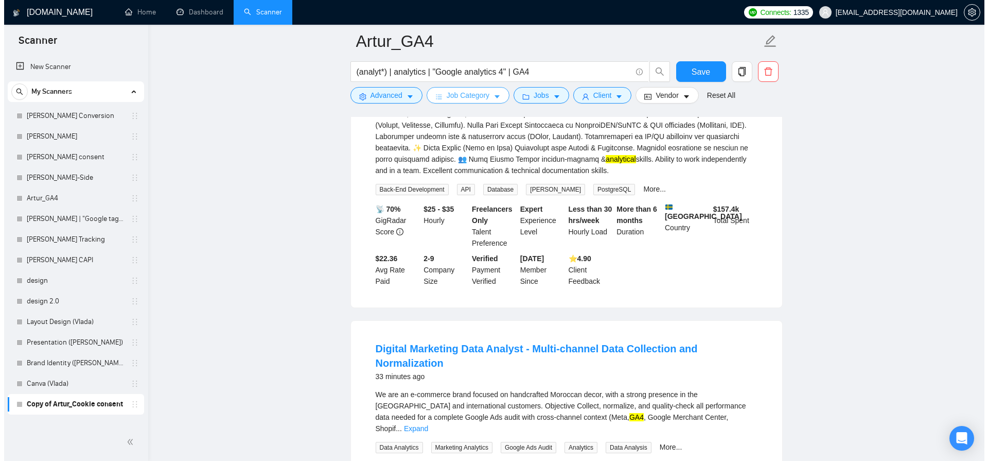
scroll to position [0, 0]
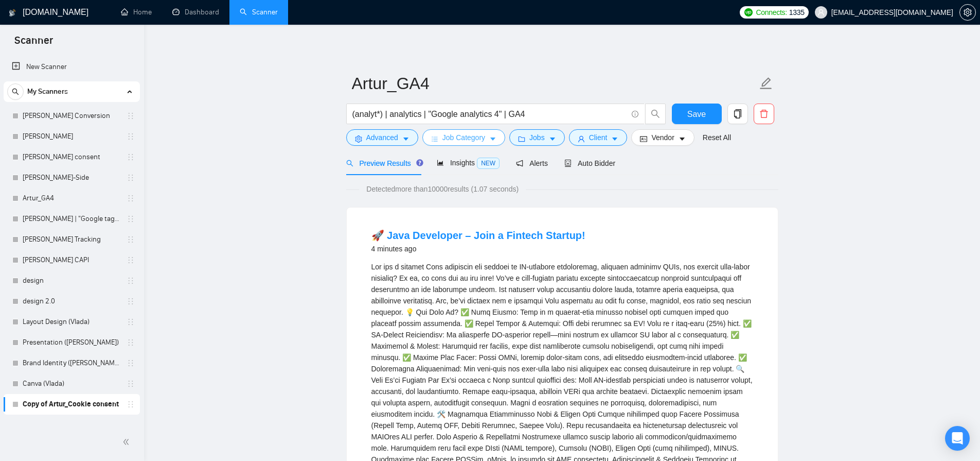
click at [464, 131] on button "Job Category" at bounding box center [463, 137] width 83 height 16
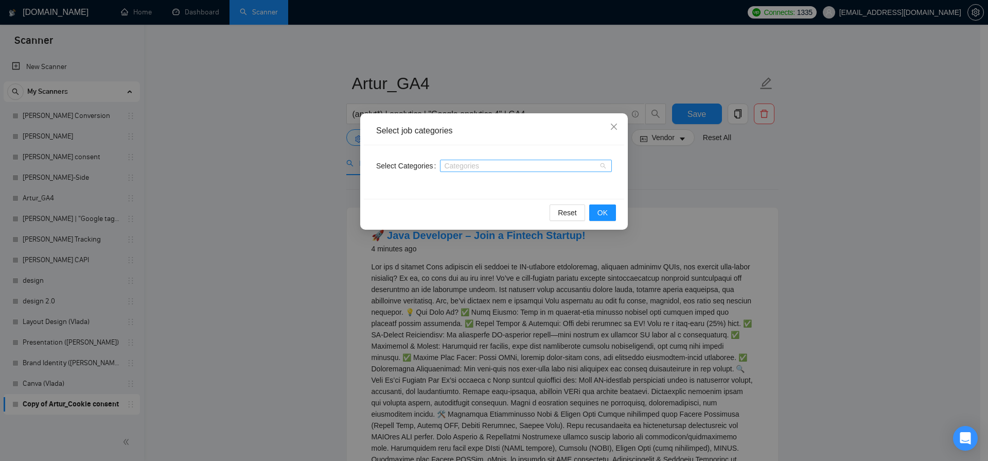
click at [480, 169] on div at bounding box center [521, 166] width 156 height 8
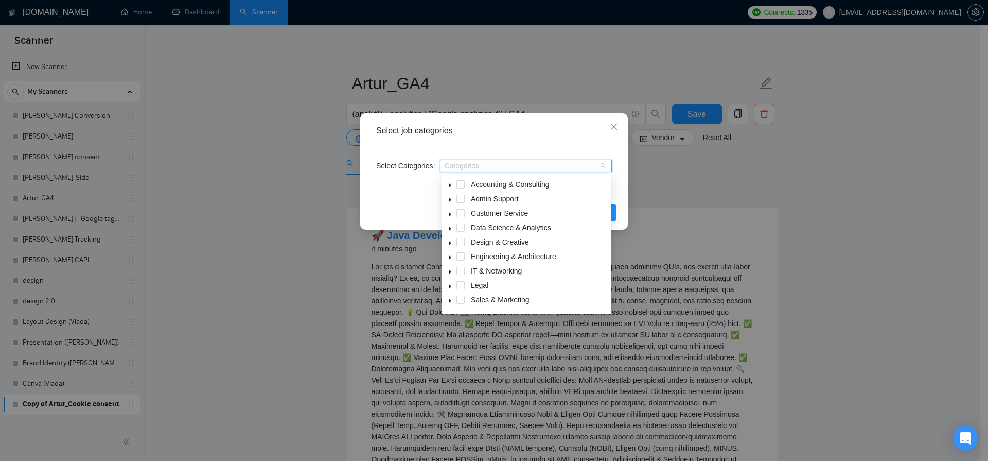
click at [452, 228] on icon "caret-down" at bounding box center [450, 228] width 5 height 5
click at [460, 228] on span at bounding box center [460, 227] width 8 height 8
click at [450, 228] on icon "caret-down" at bounding box center [451, 228] width 4 height 2
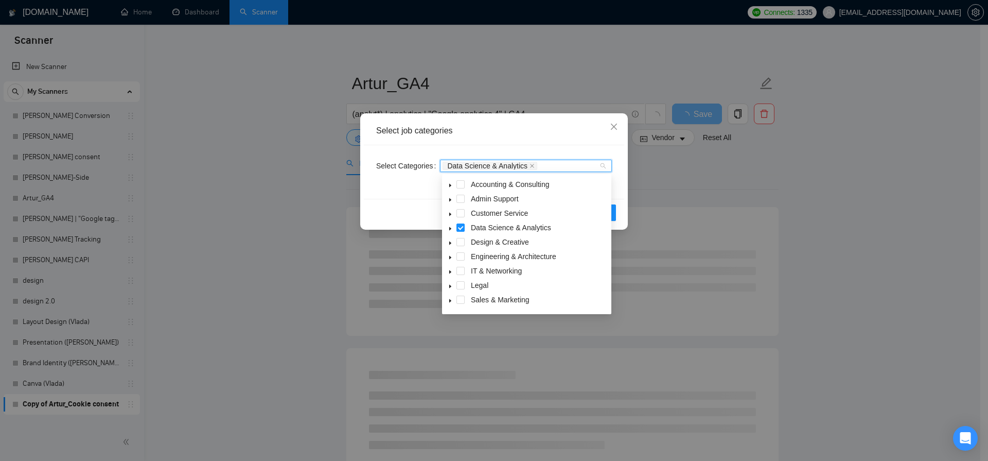
click at [451, 272] on icon "caret-down" at bounding box center [450, 271] width 5 height 5
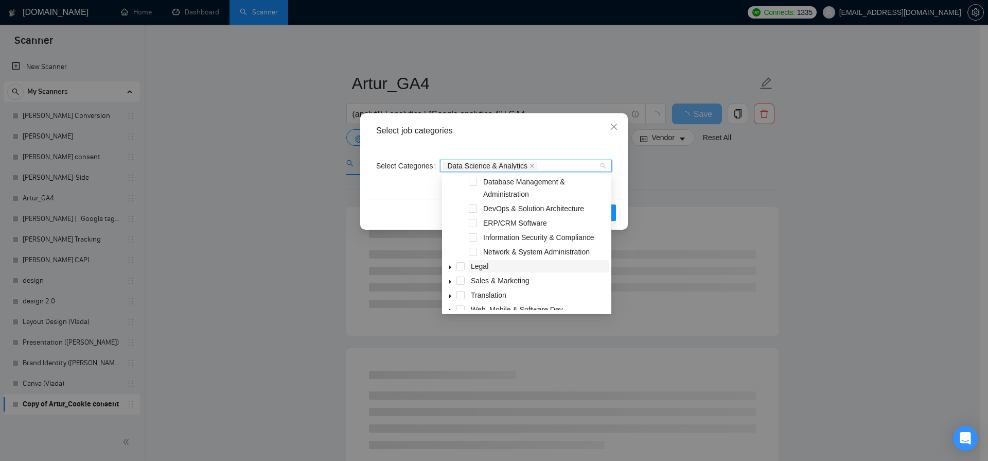
scroll to position [97, 0]
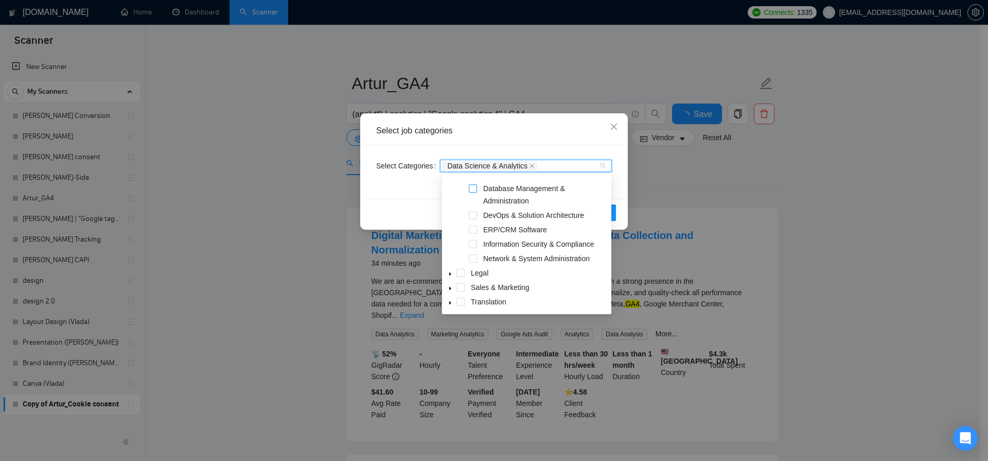
click at [475, 187] on span at bounding box center [473, 188] width 8 height 8
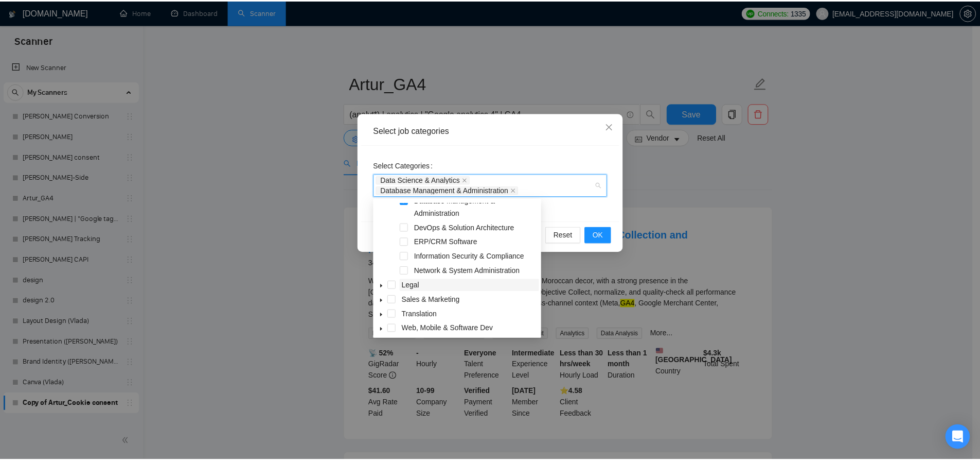
scroll to position [126, 0]
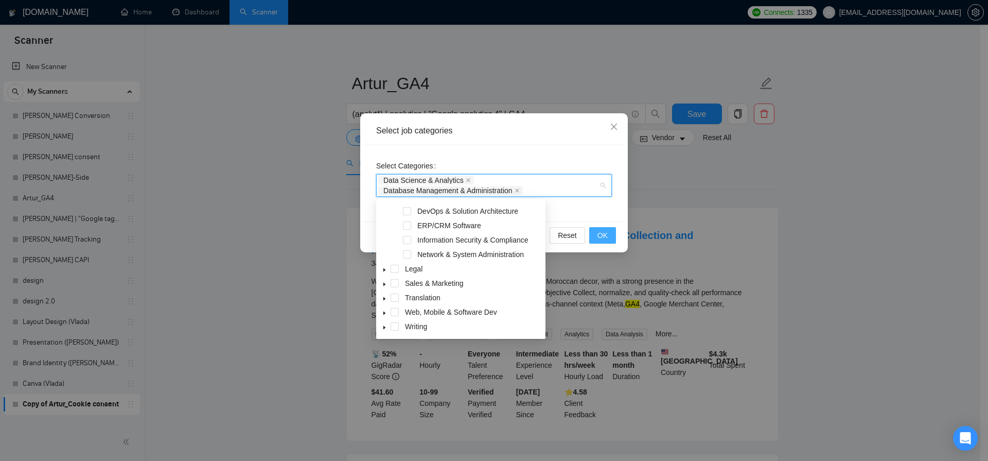
click at [606, 236] on span "OK" at bounding box center [602, 235] width 10 height 11
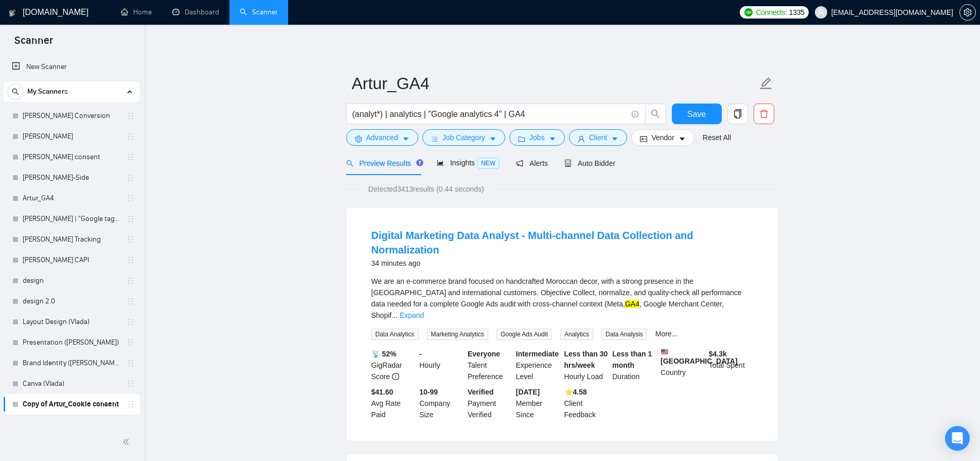
click at [461, 163] on span "Insights NEW" at bounding box center [468, 162] width 63 height 8
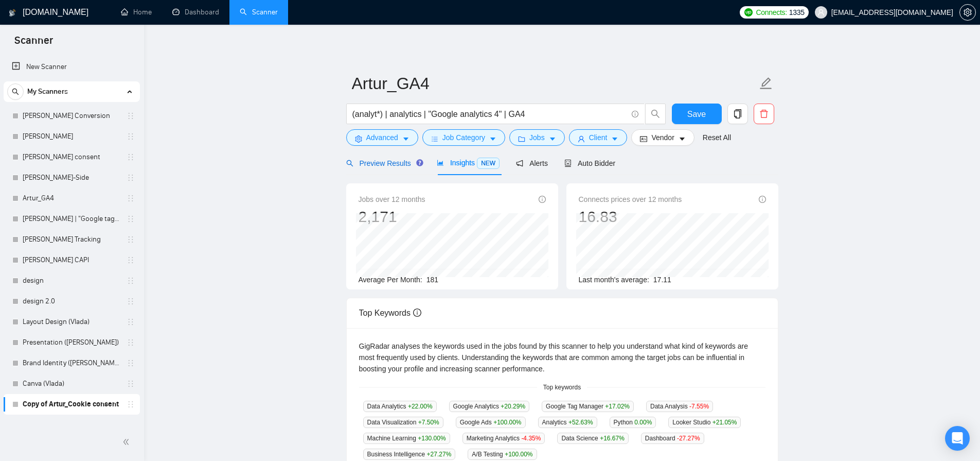
click at [392, 165] on span "Preview Results" at bounding box center [383, 163] width 74 height 8
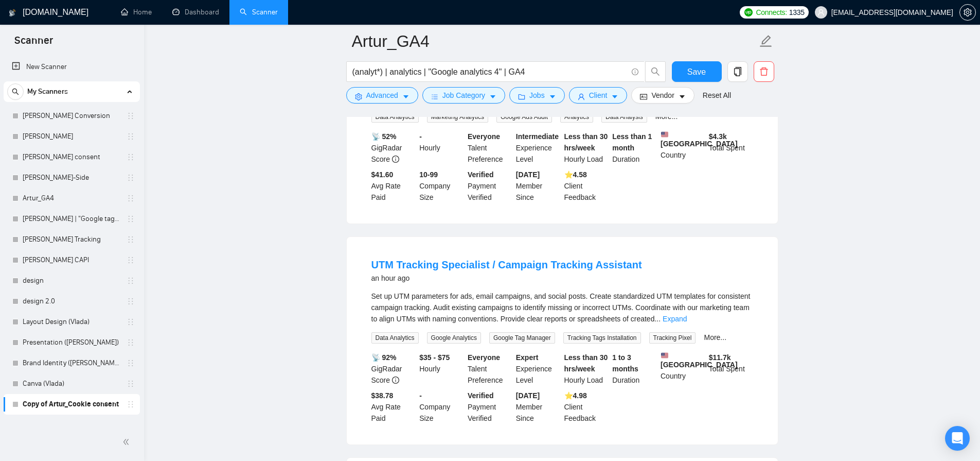
scroll to position [232, 0]
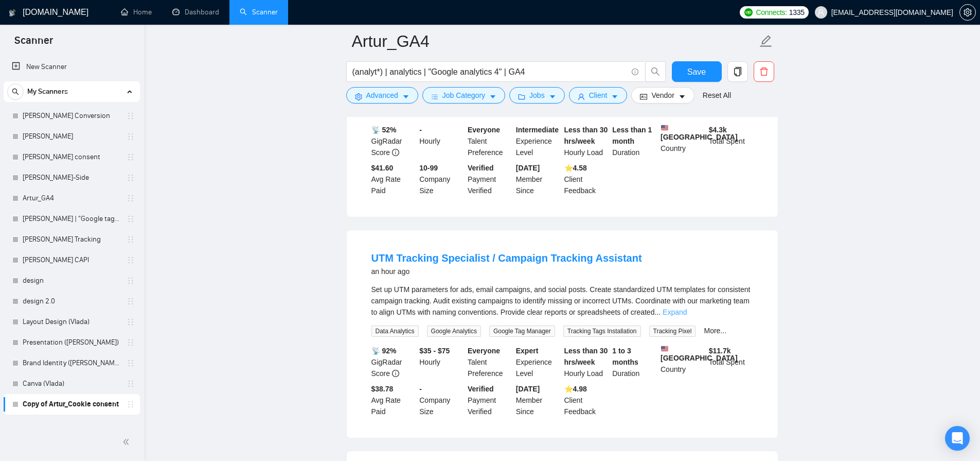
click at [687, 308] on link "Expand" at bounding box center [675, 312] width 24 height 8
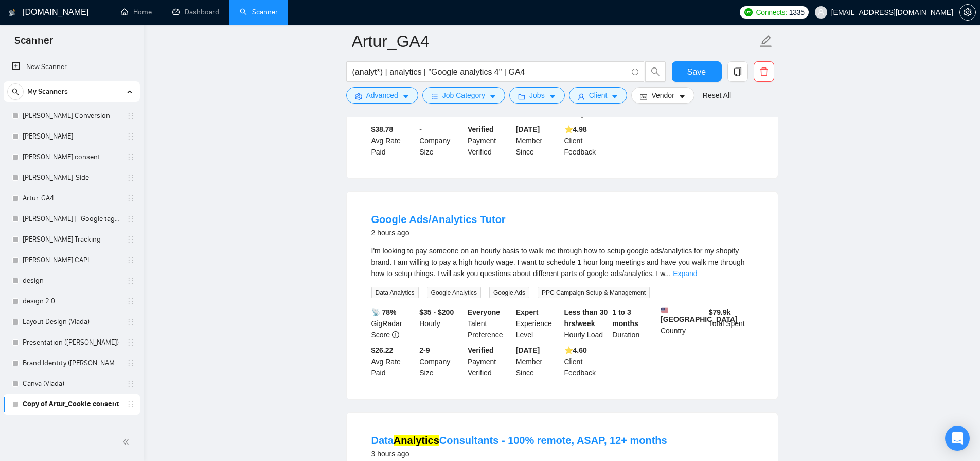
scroll to position [607, 0]
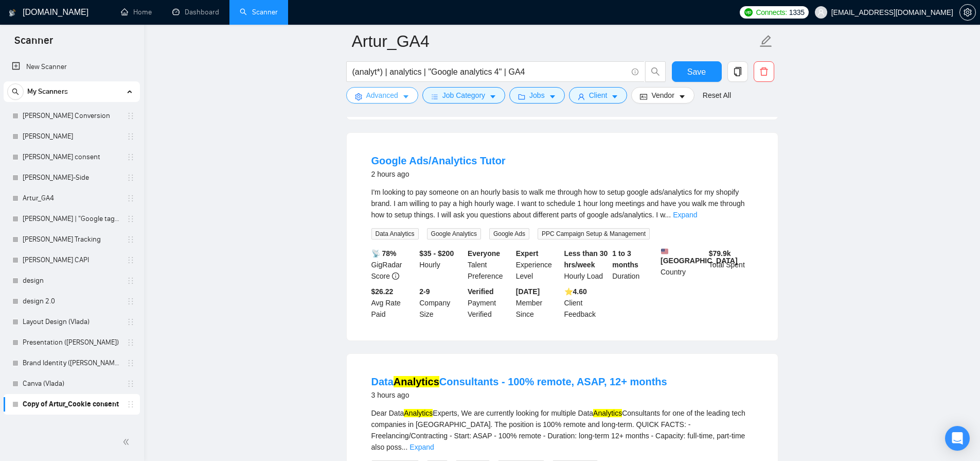
click at [384, 97] on span "Advanced" at bounding box center [382, 95] width 32 height 11
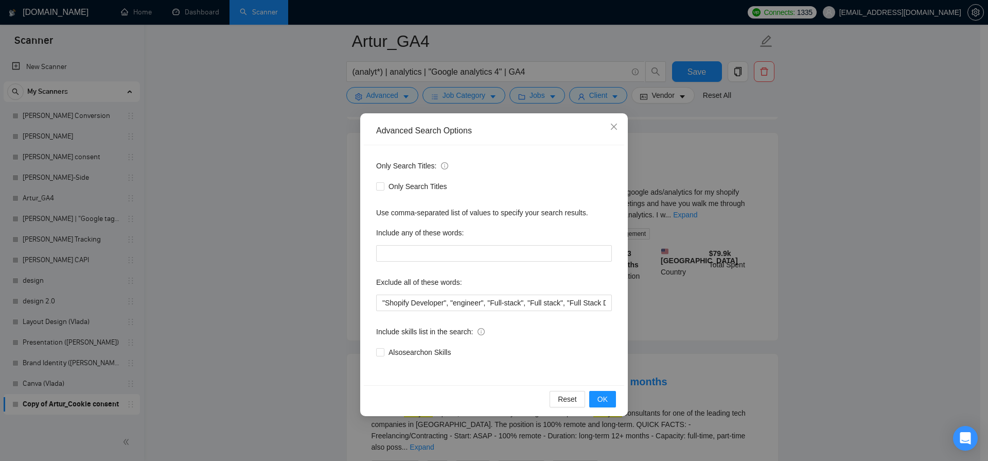
click at [710, 256] on div "Advanced Search Options Only Search Titles: Only Search Titles Use comma-separa…" at bounding box center [494, 230] width 988 height 461
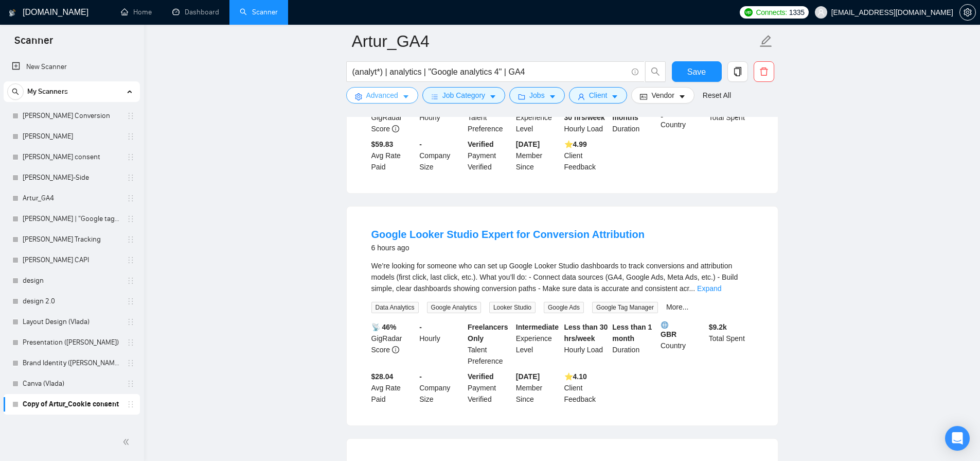
scroll to position [1065, 0]
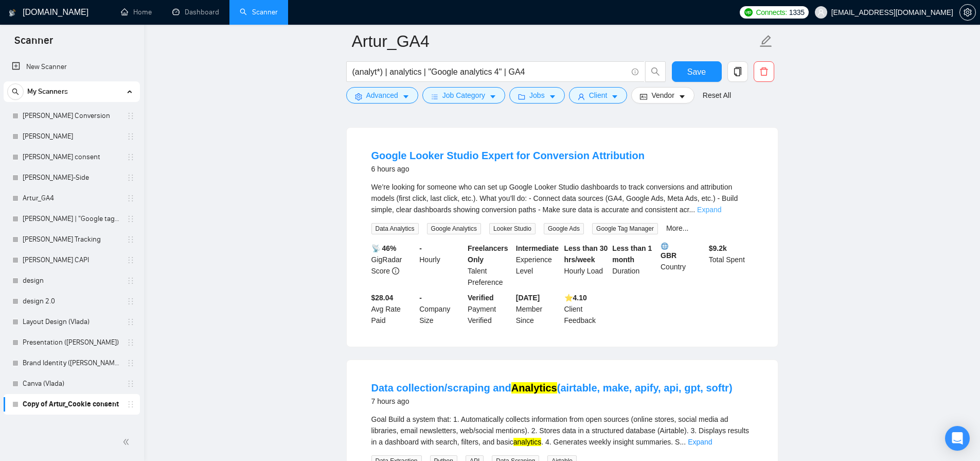
click at [721, 205] on link "Expand" at bounding box center [709, 209] width 24 height 8
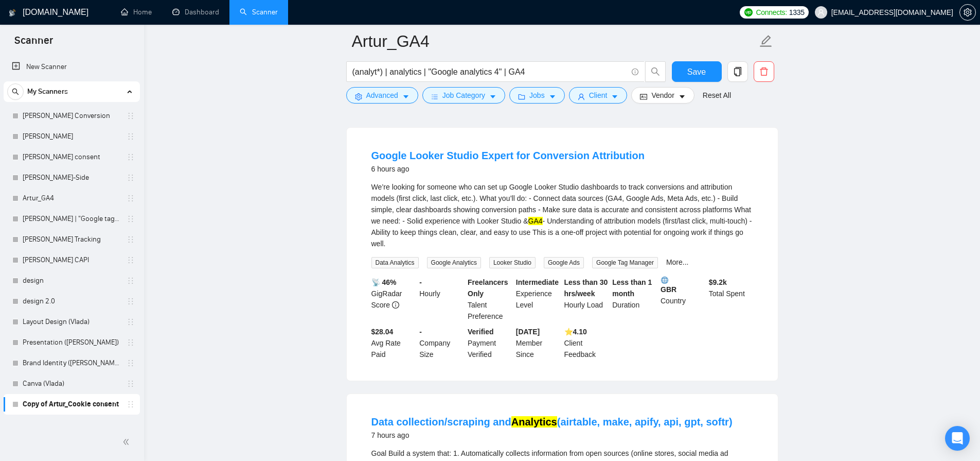
scroll to position [1204, 0]
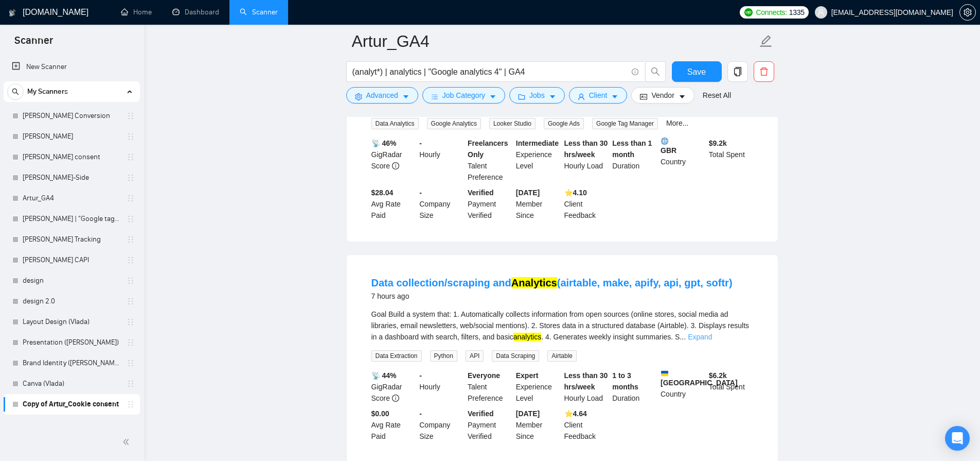
click at [712, 332] on link "Expand" at bounding box center [700, 336] width 24 height 8
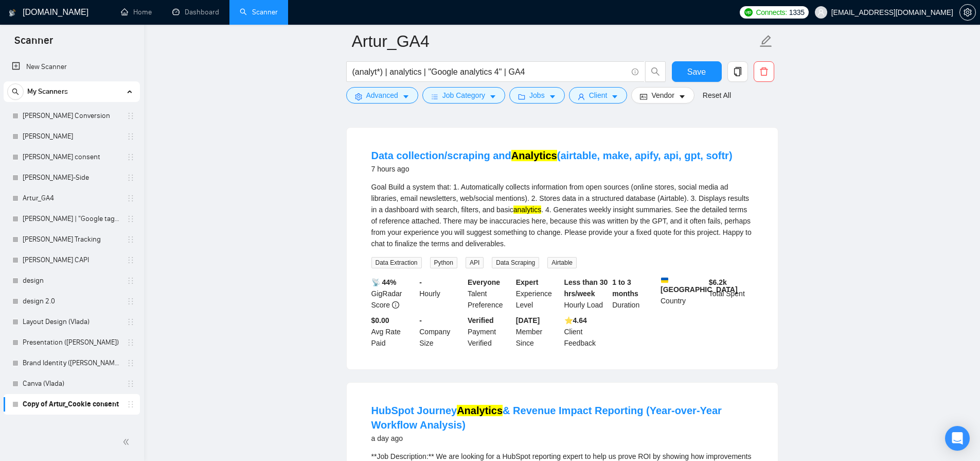
scroll to position [1389, 0]
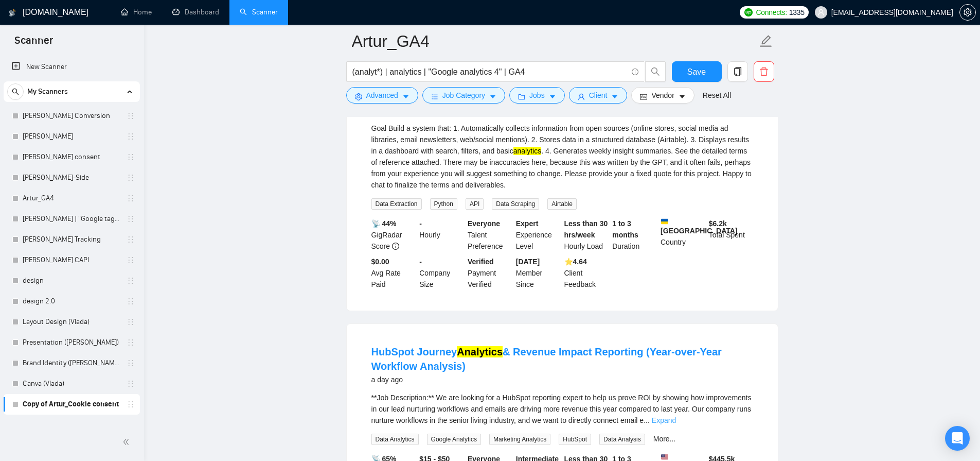
click at [676, 416] on link "Expand" at bounding box center [664, 420] width 24 height 8
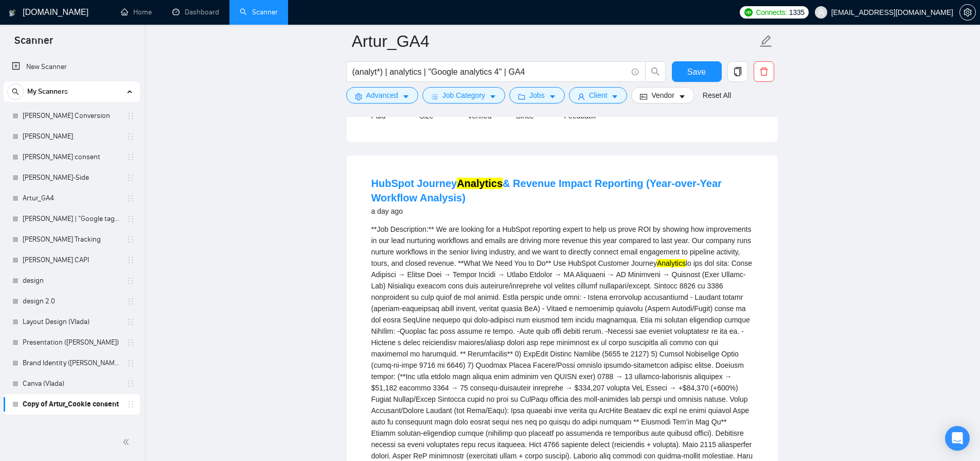
scroll to position [0, 0]
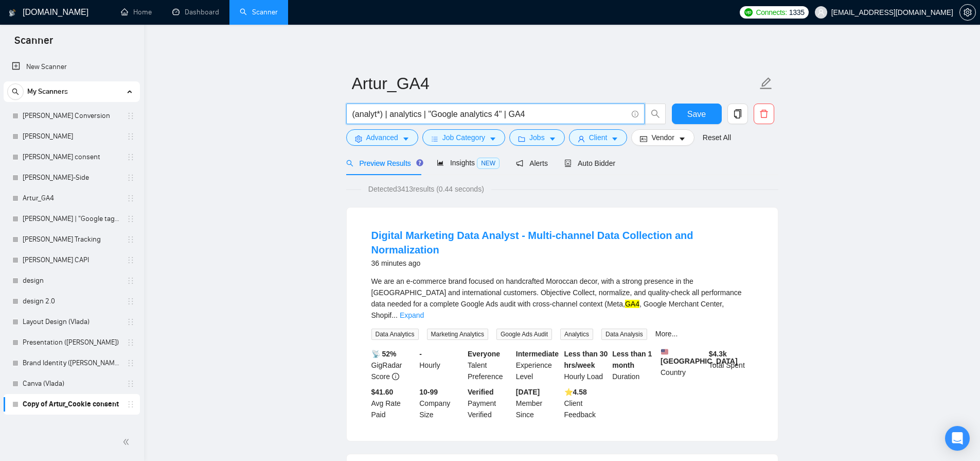
drag, startPoint x: 431, startPoint y: 114, endPoint x: 328, endPoint y: 104, distance: 103.4
type input ""Google analytics 4" | GA4"
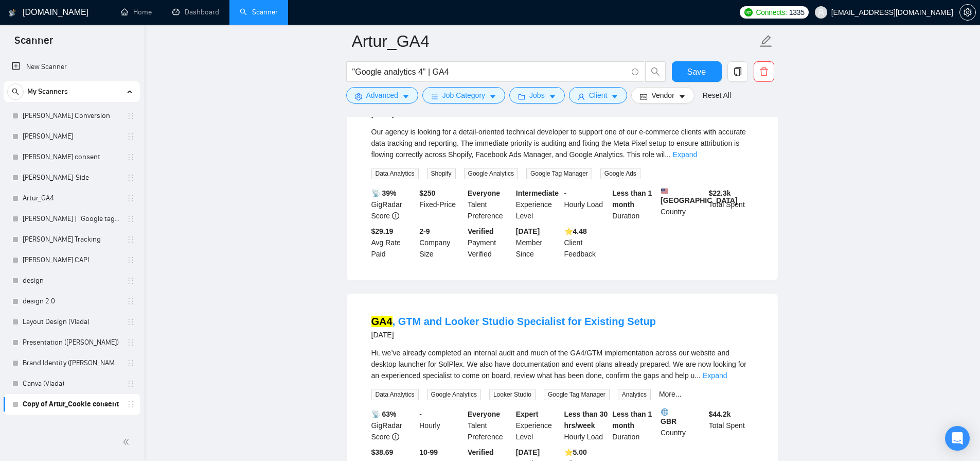
scroll to position [1305, 0]
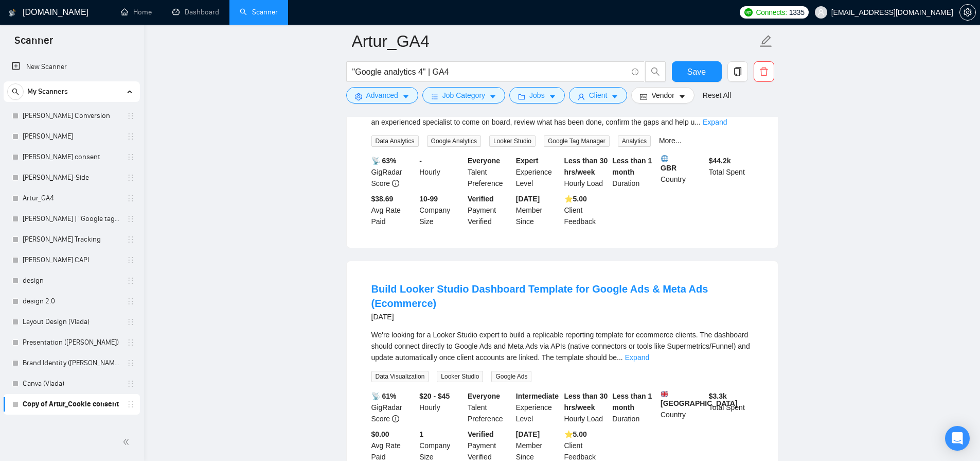
click at [655, 347] on div "We're looking for a Looker Studio expert to build a replicable reporting templa…" at bounding box center [563, 346] width 382 height 34
click at [743, 358] on div "We're looking for a Looker Studio expert to build a replicable reporting templa…" at bounding box center [563, 346] width 382 height 34
click at [649, 353] on link "Expand" at bounding box center [637, 357] width 24 height 8
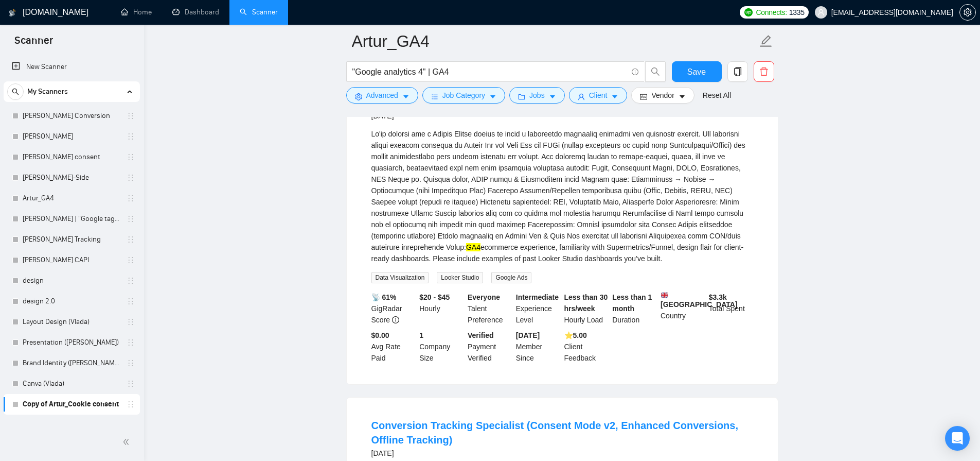
scroll to position [1688, 0]
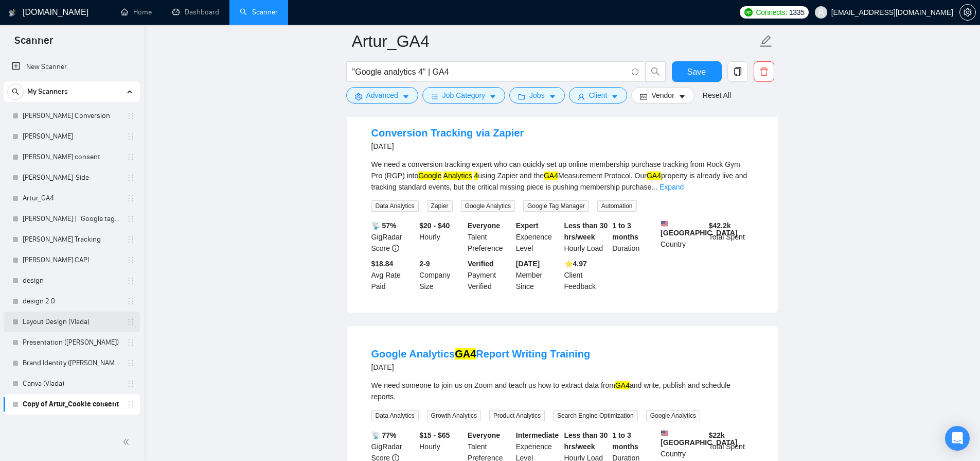
scroll to position [2062, 0]
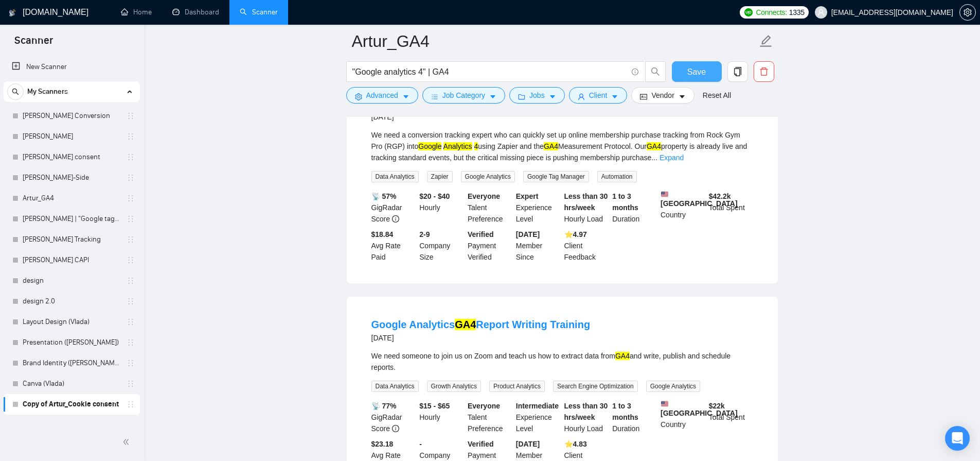
click at [700, 78] on button "Save" at bounding box center [697, 71] width 50 height 21
click at [62, 188] on link "Artur_GA4" at bounding box center [72, 198] width 98 height 21
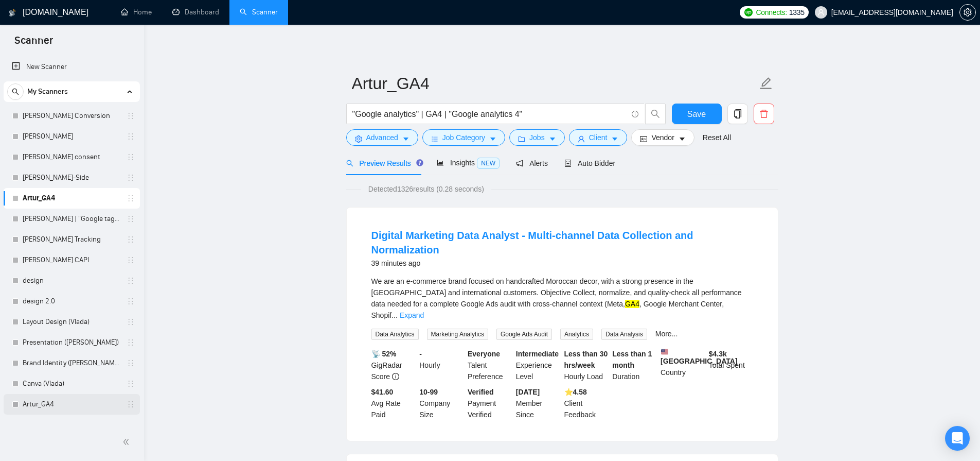
click at [61, 405] on link "Artur_GA4" at bounding box center [72, 404] width 98 height 21
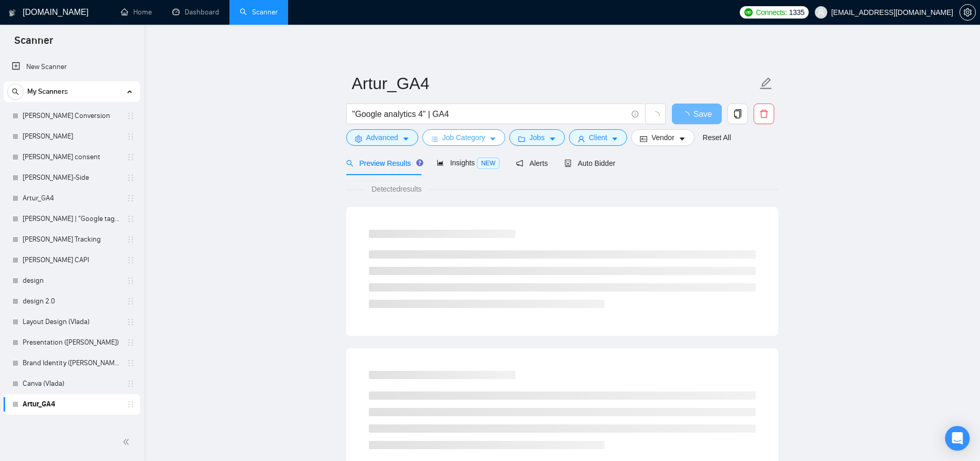
click at [455, 143] on span "Job Category" at bounding box center [464, 137] width 43 height 11
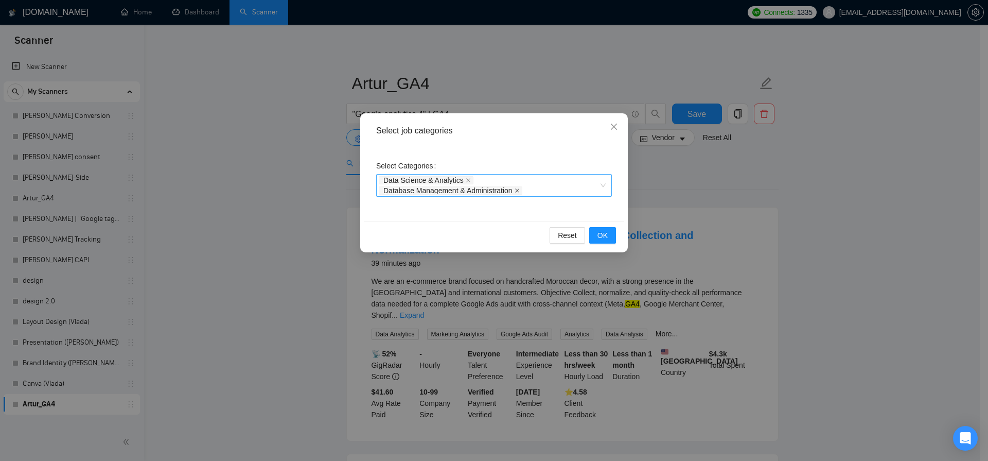
click at [520, 191] on icon "close" at bounding box center [517, 190] width 5 height 5
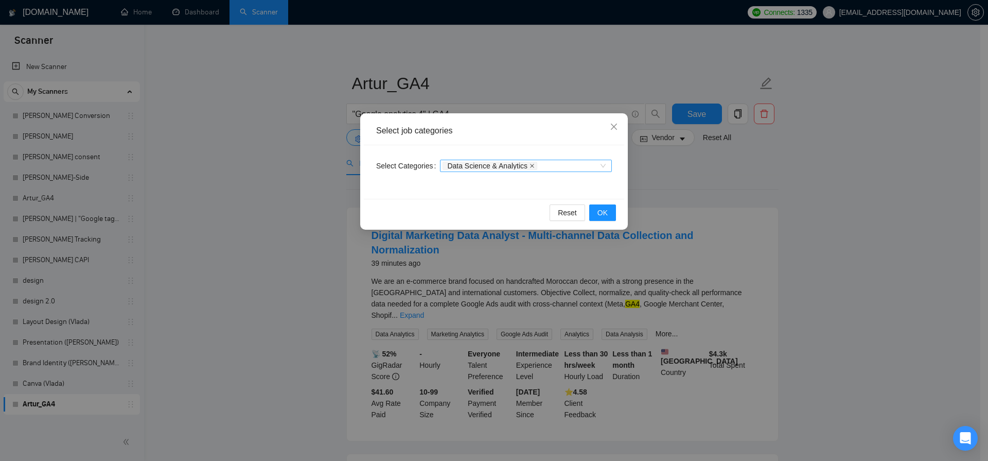
click at [534, 165] on icon "close" at bounding box center [532, 166] width 4 height 4
click at [603, 213] on span "OK" at bounding box center [602, 212] width 10 height 11
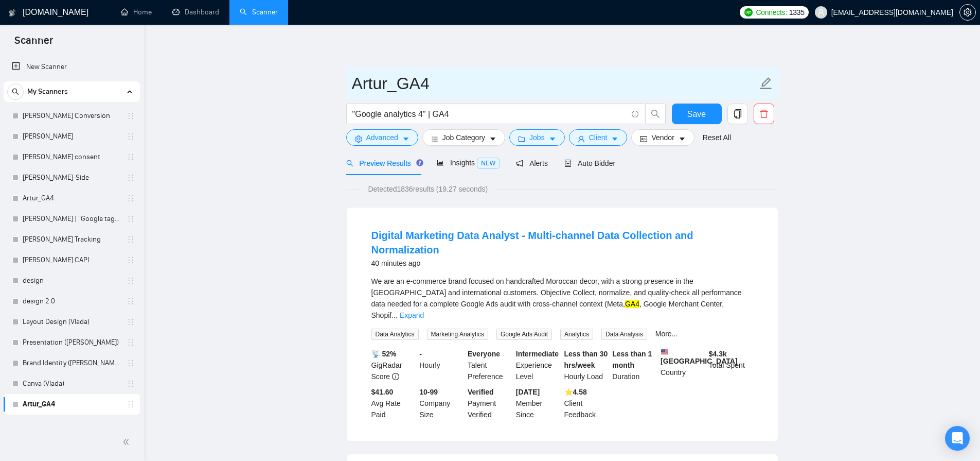
drag, startPoint x: 389, startPoint y: 82, endPoint x: 299, endPoint y: 90, distance: 90.4
type input "_GA4"
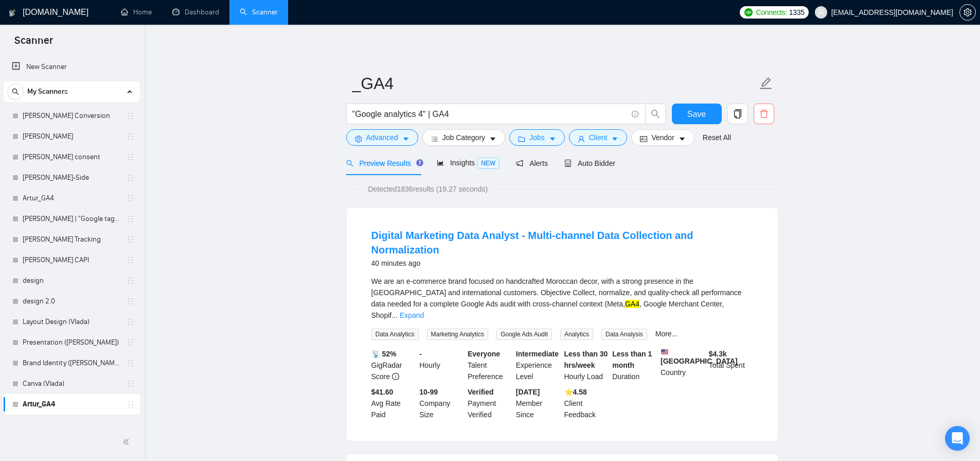
click at [766, 118] on icon "delete" at bounding box center [764, 113] width 9 height 9
click at [761, 168] on button "Yes" at bounding box center [751, 166] width 20 height 12
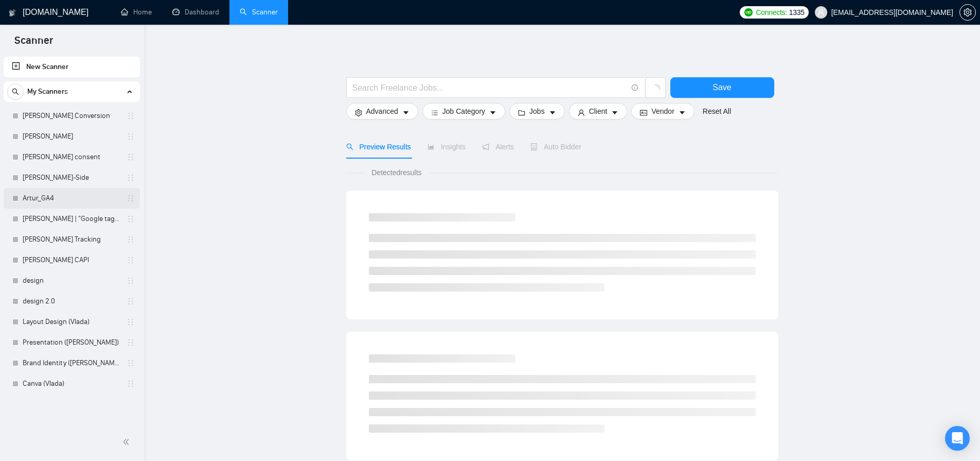
click at [48, 192] on link "Artur_GA4" at bounding box center [72, 198] width 98 height 21
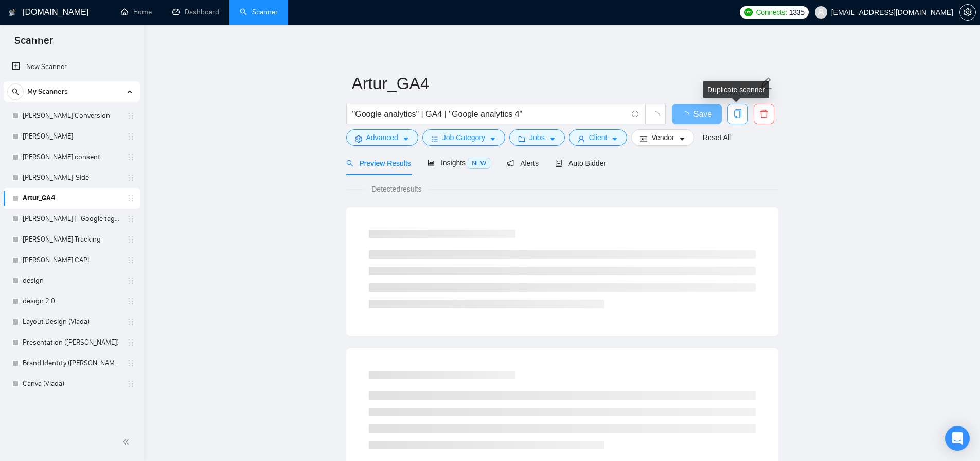
click at [738, 116] on icon "copy" at bounding box center [737, 113] width 9 height 9
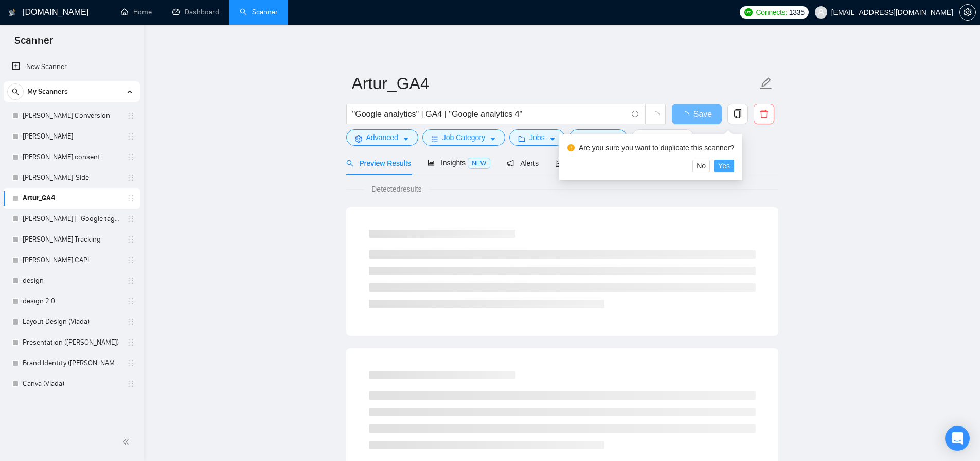
click at [730, 164] on span "Yes" at bounding box center [724, 165] width 12 height 11
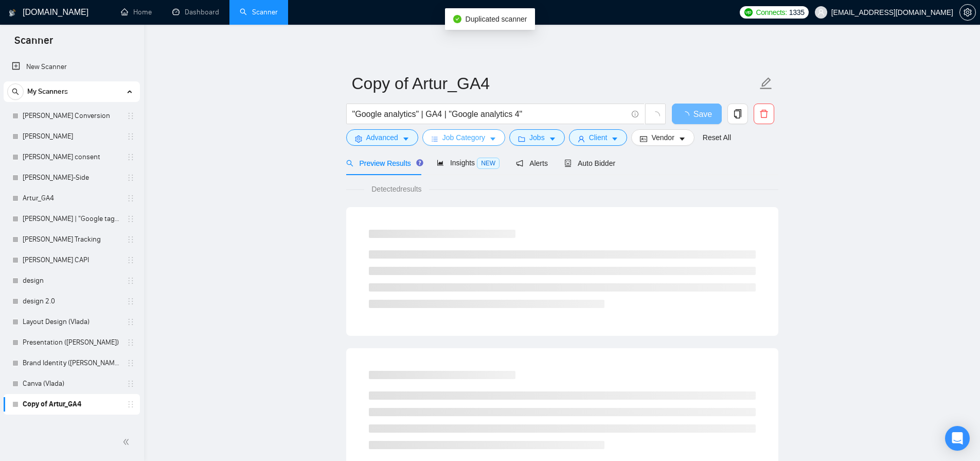
click at [477, 140] on span "Job Category" at bounding box center [464, 137] width 43 height 11
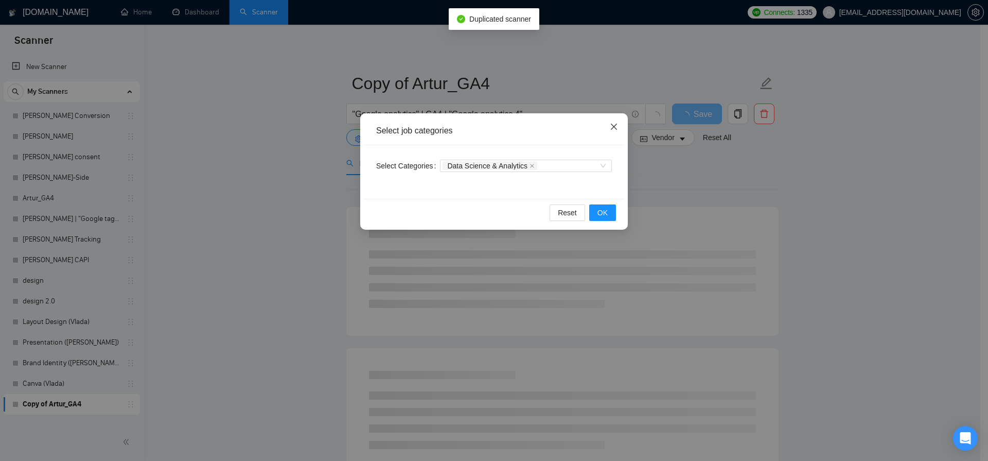
click at [615, 129] on icon "close" at bounding box center [614, 126] width 6 height 6
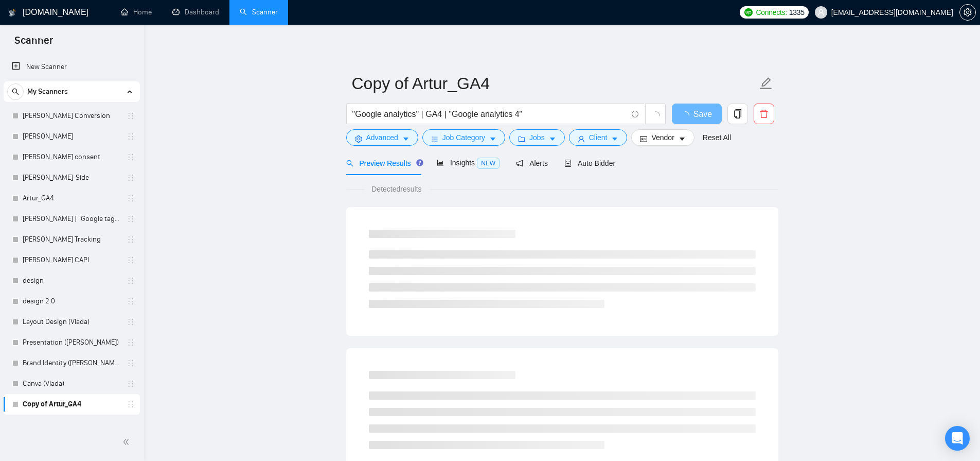
click at [251, 155] on main "Copy of Artur_GA4 "Google analytics" | GA4 | "Google analytics 4" Save Advanced…" at bounding box center [562, 470] width 803 height 858
click at [455, 112] on input ""Google analytics" | GA4 | "Google analytics 4"" at bounding box center [489, 114] width 275 height 13
paste input "SQL | "SQL server" | database | (warehous*) | BigQuery | Snowflake | Redshift |…"
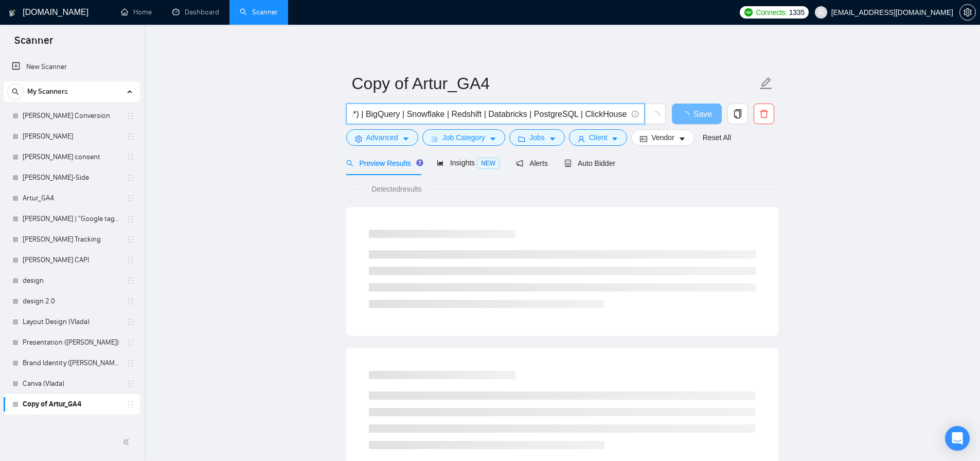
type input "SQL | "SQL server" | database | (warehous*) | BigQuery | Snowflake | Redshift |…"
click at [277, 147] on main "Copy of Artur_GA4 SQL | "SQL server" | database | (warehous*) | BigQuery | Snow…" at bounding box center [562, 470] width 803 height 858
click at [381, 113] on input "SQL | "SQL server" | database | (warehous*) | BigQuery | Snowflake | Redshift |…" at bounding box center [489, 114] width 275 height 13
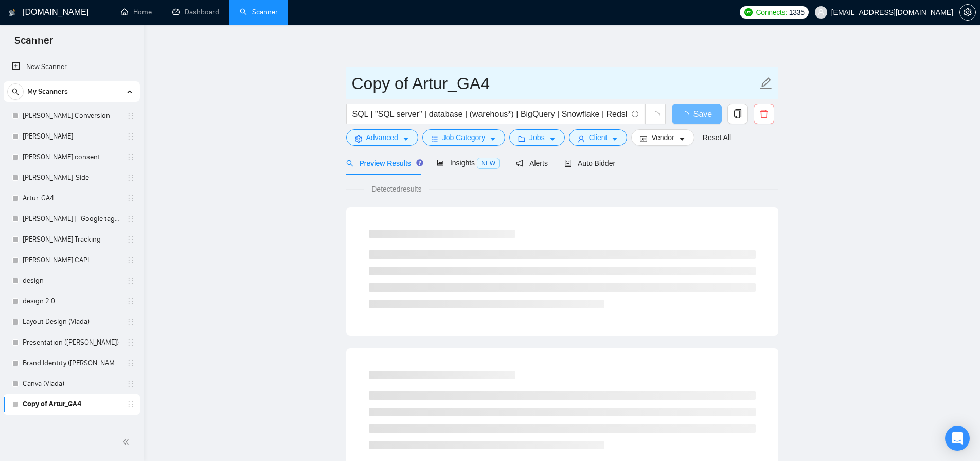
click at [443, 82] on input "Copy of Artur_GA4" at bounding box center [554, 83] width 405 height 26
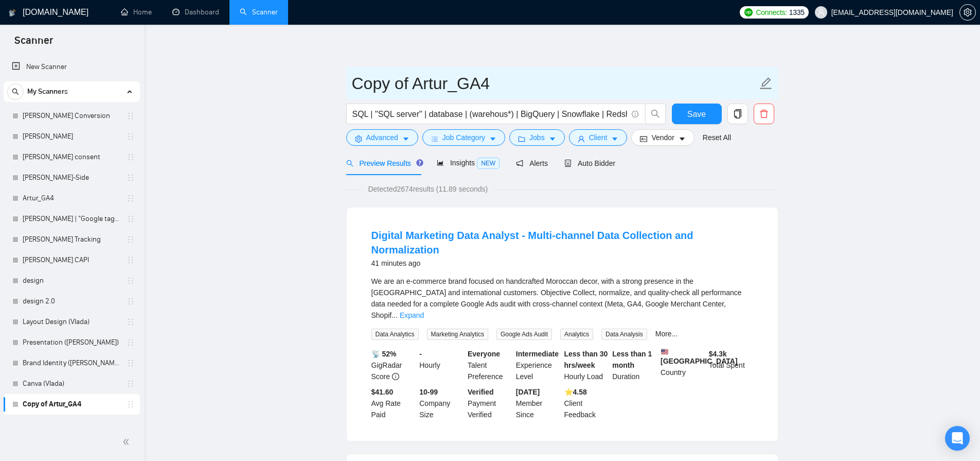
drag, startPoint x: 454, startPoint y: 86, endPoint x: 276, endPoint y: 87, distance: 178.0
paste input "SQL"
type input "Misha_SQL"
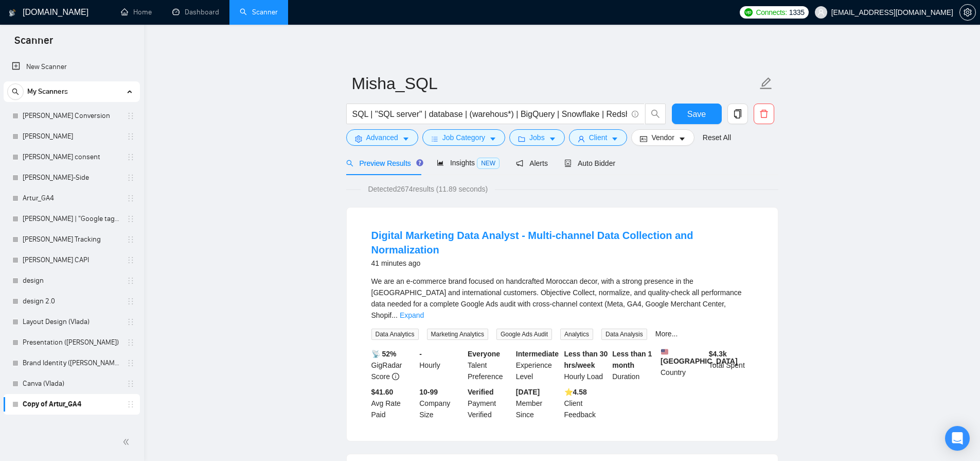
click at [424, 311] on link "Expand" at bounding box center [412, 315] width 24 height 8
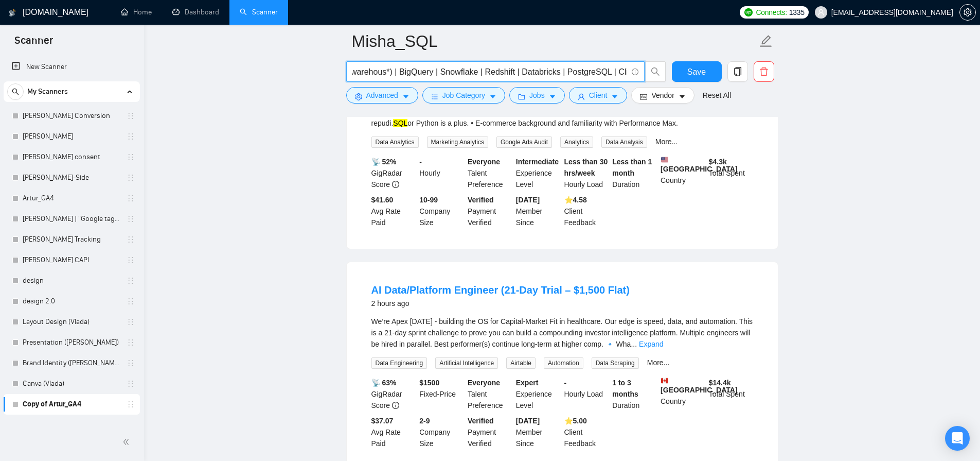
scroll to position [0, 157]
drag, startPoint x: 443, startPoint y: 73, endPoint x: 659, endPoint y: 88, distance: 216.6
click at [659, 88] on form "Misha_SQL SQL | "SQL server" | database | (warehous*) | BigQuery | Snowflake | …" at bounding box center [562, 67] width 432 height 84
click at [435, 72] on input "SQL | "SQL server" | database | (warehous*) | BigQuery | Snowflake | Redshift |…" at bounding box center [489, 71] width 275 height 13
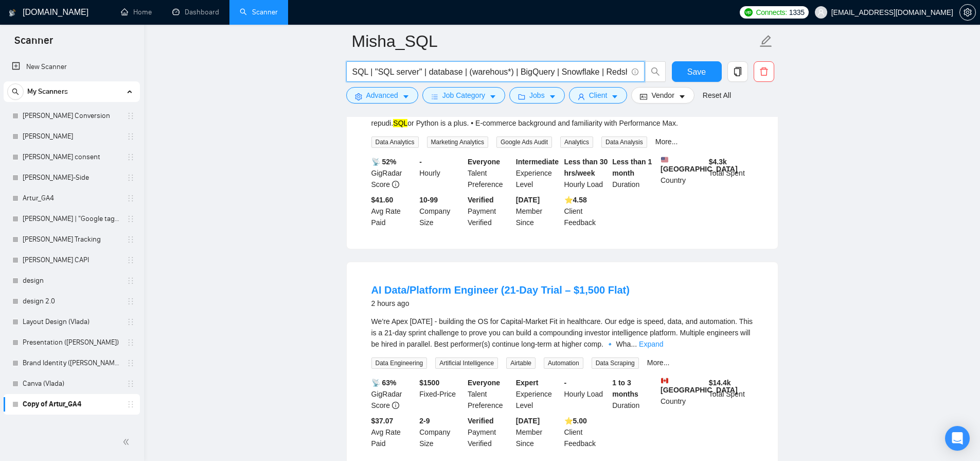
click at [435, 72] on input "SQL | "SQL server" | database | (warehous*) | BigQuery | Snowflake | Redshift |…" at bounding box center [489, 71] width 275 height 13
paste input "Tableau | "Power BI" | Looker | "Looker Studio" | "Data Studio" | "Google Data …"
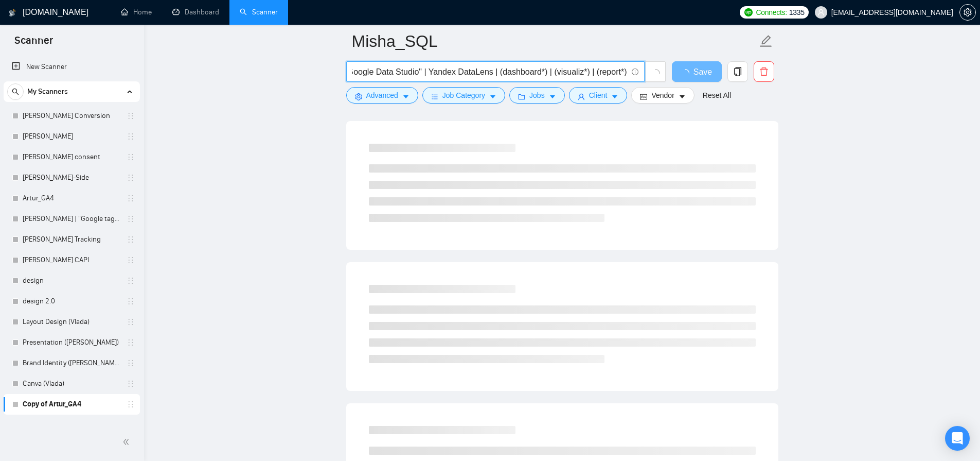
drag, startPoint x: 490, startPoint y: 74, endPoint x: 416, endPoint y: 76, distance: 74.1
click at [418, 76] on input "Tableau | "Power BI" | Looker | "Looker Studio" | "Data Studio" | "Google Data …" at bounding box center [489, 71] width 275 height 13
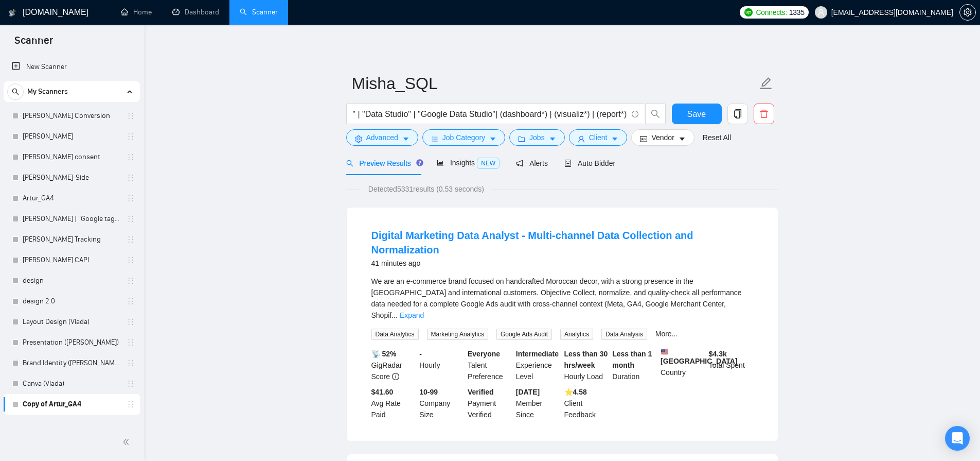
scroll to position [0, 0]
click at [726, 292] on div "We are an e‑commerce brand focused on handcrafted Moroccan decor, with a strong…" at bounding box center [563, 297] width 382 height 45
click at [424, 311] on link "Expand" at bounding box center [412, 315] width 24 height 8
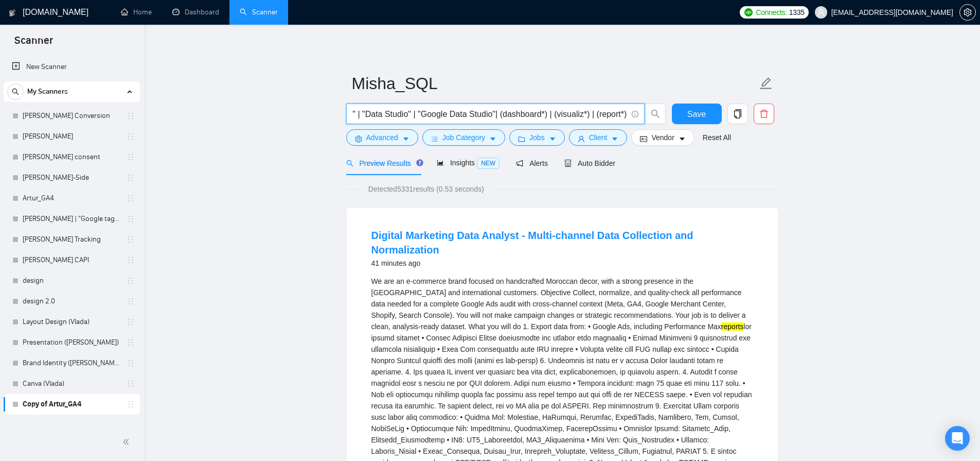
scroll to position [0, 177]
drag, startPoint x: 599, startPoint y: 115, endPoint x: 622, endPoint y: 115, distance: 22.6
click at [622, 115] on input "Tableau | "Power BI" | Looker | "Looker Studio" | "Data Studio" | "Google Data …" at bounding box center [489, 114] width 275 height 13
click at [619, 116] on input "Tableau | "Power BI" | Looker | "Looker Studio" | "Data Studio" | "Google Data …" at bounding box center [489, 114] width 275 height 13
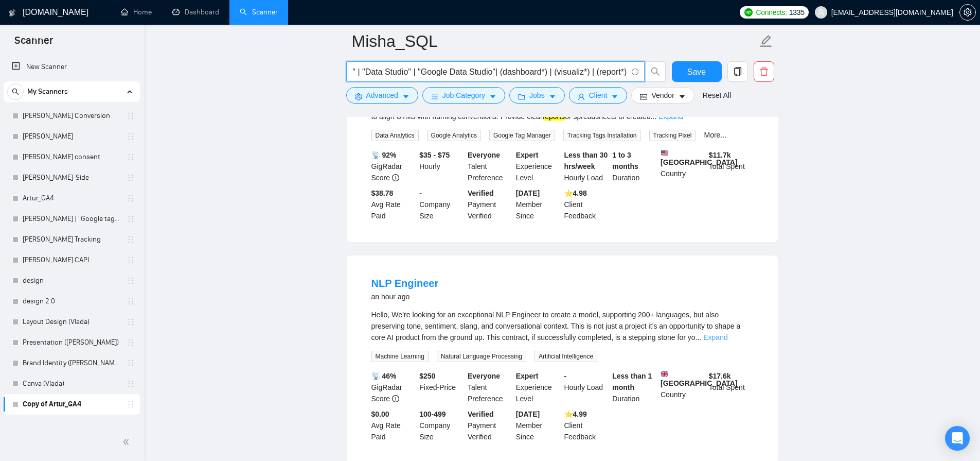
scroll to position [0, 0]
click at [728, 341] on link "Expand" at bounding box center [715, 337] width 24 height 8
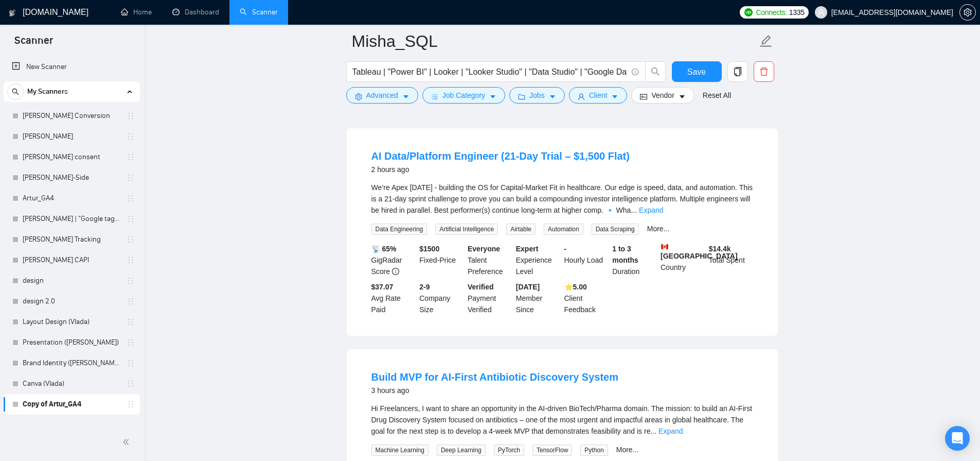
scroll to position [1309, 0]
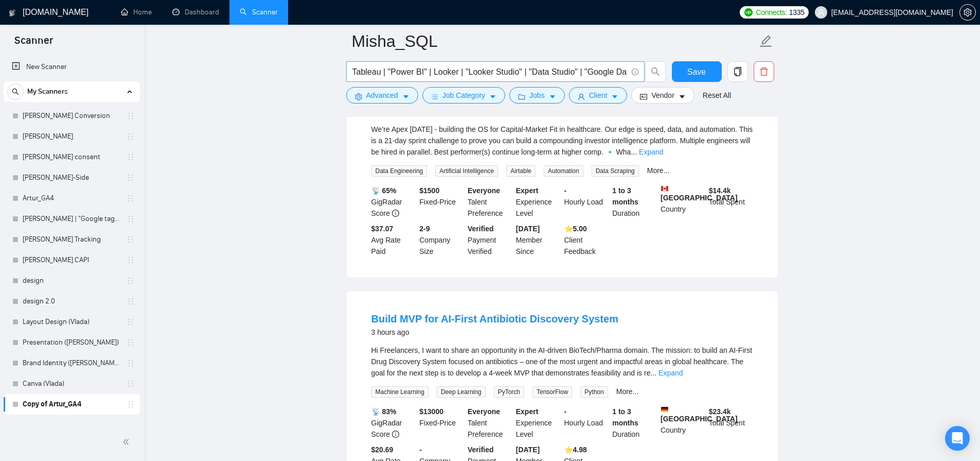
drag, startPoint x: 441, startPoint y: 85, endPoint x: 436, endPoint y: 70, distance: 16.1
click at [442, 85] on div "Tableau | "Power BI" | Looker | "Looker Studio" | "Data Studio" | "Google Data …" at bounding box center [506, 74] width 324 height 26
click at [436, 69] on input "Tableau | "Power BI" | Looker | "Looker Studio" | "Data Studio" | "Google Data …" at bounding box center [489, 71] width 275 height 13
paste input "Google Sheets"
type input "Google Sheets"
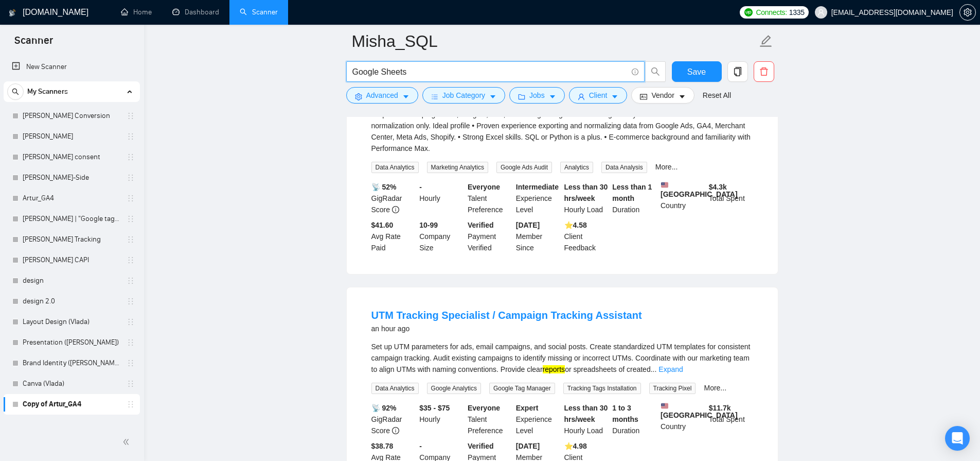
scroll to position [0, 0]
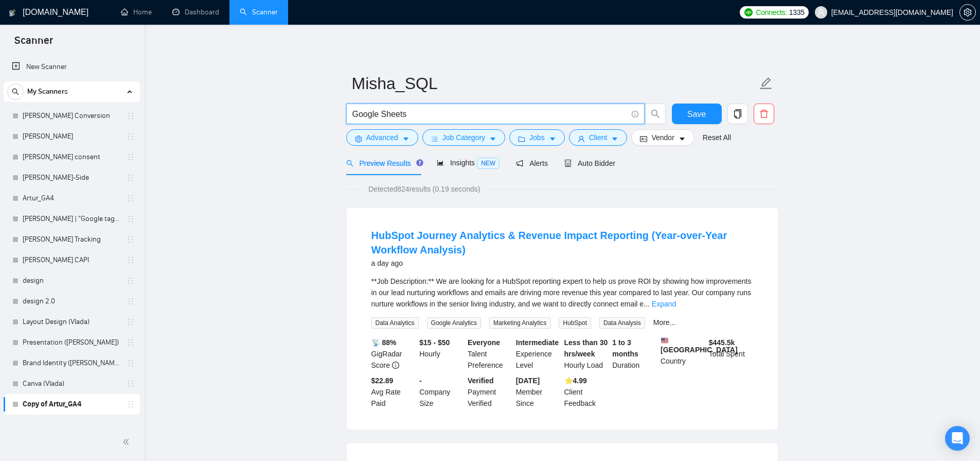
click at [743, 309] on div "**Job Description:** We are looking for a HubSpot reporting expert to help us p…" at bounding box center [563, 292] width 382 height 34
click at [676, 306] on link "Expand" at bounding box center [664, 303] width 24 height 8
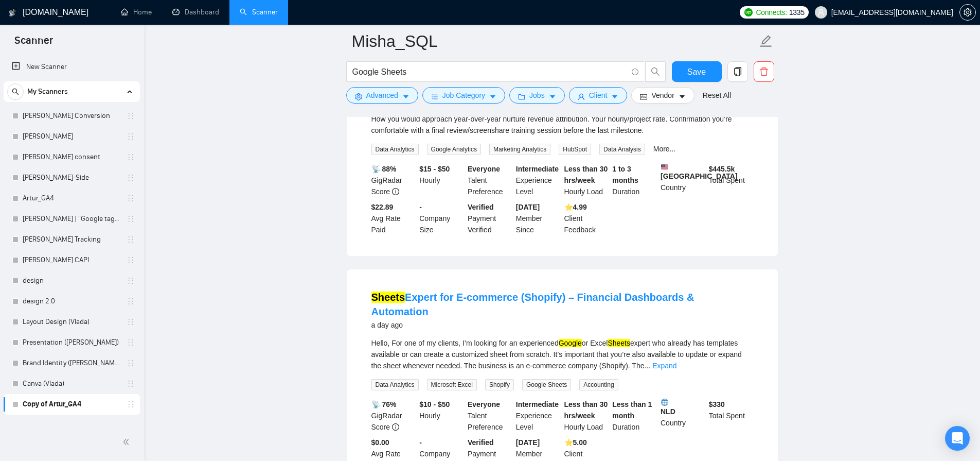
scroll to position [499, 0]
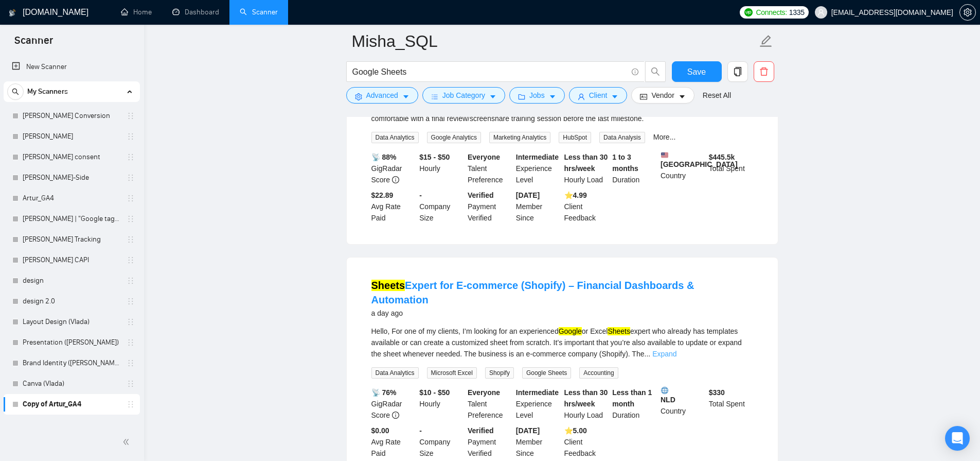
click at [677, 357] on link "Expand" at bounding box center [664, 353] width 24 height 8
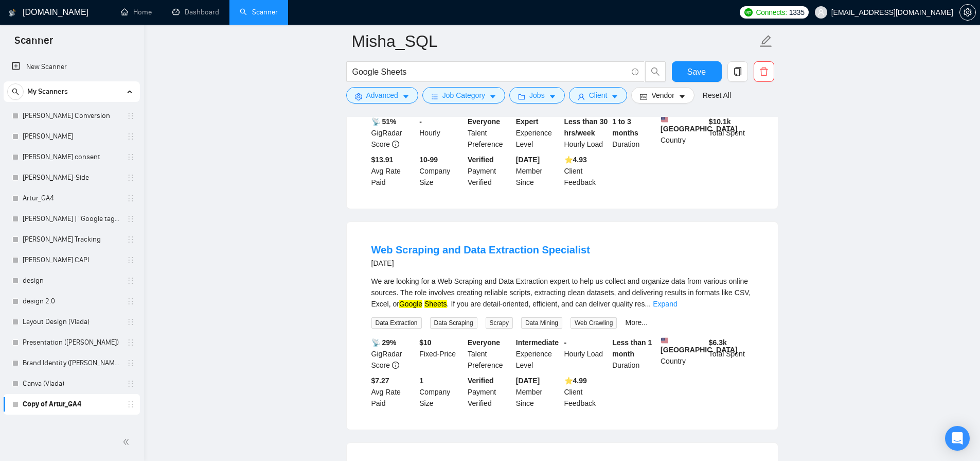
scroll to position [1117, 0]
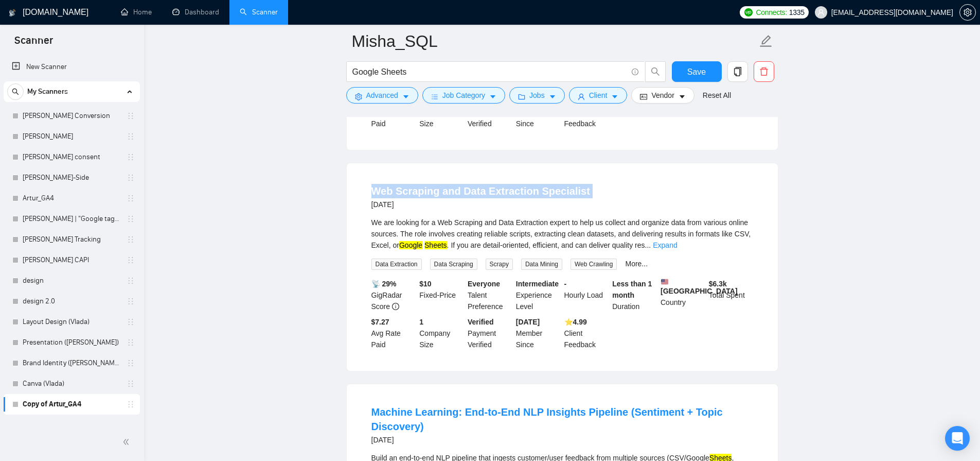
drag, startPoint x: 366, startPoint y: 207, endPoint x: 381, endPoint y: 194, distance: 19.7
click at [391, 195] on div "Web Scraping and Data Extraction Specialist [DATE] We are looking for a Web Scr…" at bounding box center [562, 266] width 431 height 207
click at [361, 197] on li "Web Scraping and Data Extraction Specialist [DATE] We are looking for a Web Scr…" at bounding box center [562, 266] width 407 height 183
drag, startPoint x: 384, startPoint y: 199, endPoint x: 435, endPoint y: 197, distance: 51.0
click at [435, 197] on li "Web Scraping and Data Extraction Specialist [DATE] We are looking for a Web Scr…" at bounding box center [562, 266] width 407 height 183
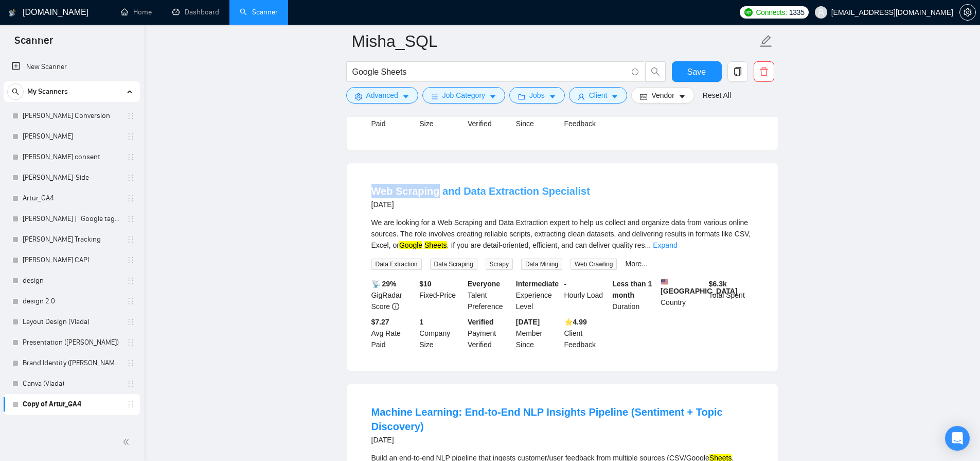
copy link "Web Scraping"
click at [449, 99] on span "Job Category" at bounding box center [464, 95] width 43 height 11
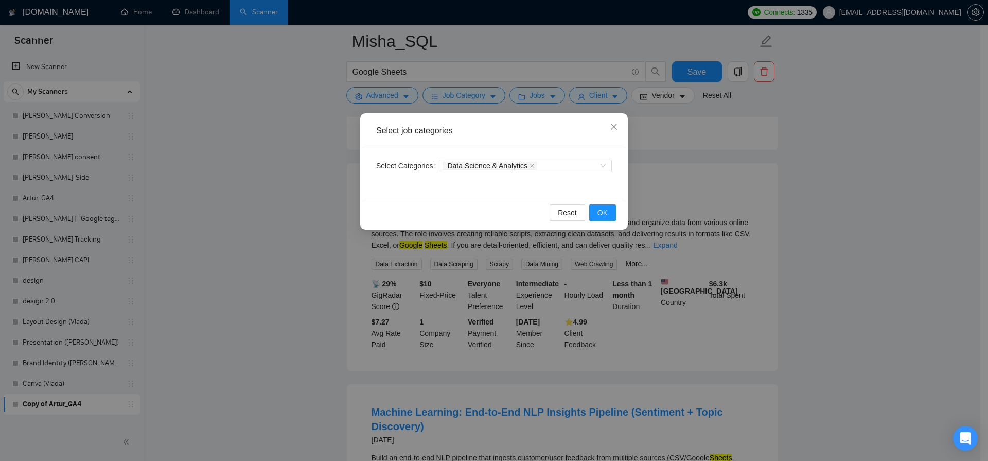
drag, startPoint x: 244, startPoint y: 220, endPoint x: 266, endPoint y: 218, distance: 21.7
click at [247, 219] on div "Select job categories Select Categories Data Science & Analytics Reset OK" at bounding box center [494, 230] width 988 height 461
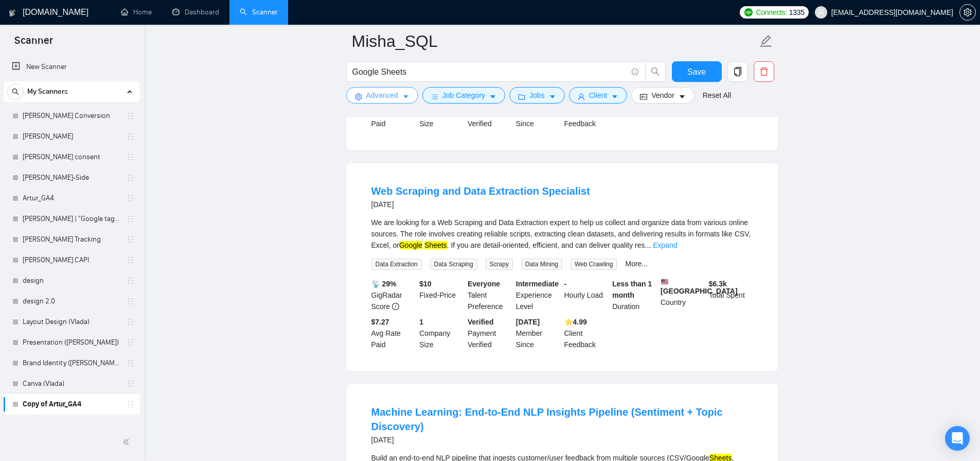
click at [383, 97] on span "Advanced" at bounding box center [382, 95] width 32 height 11
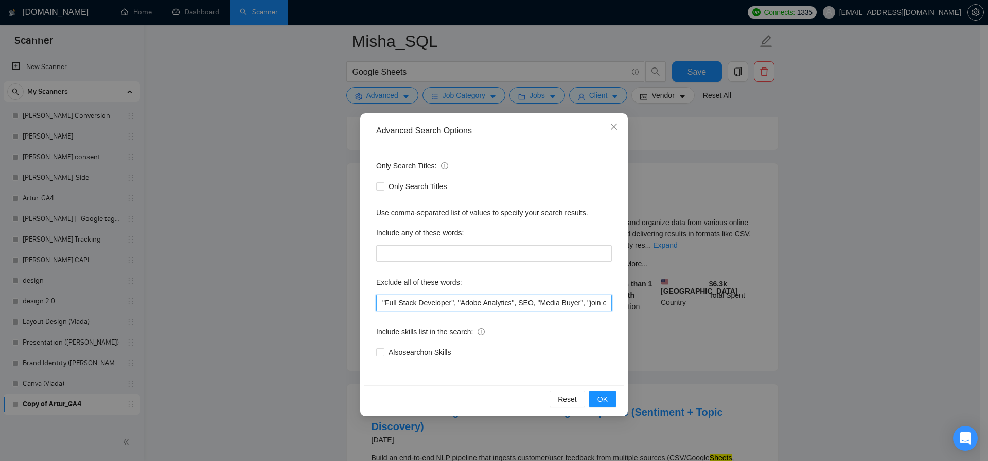
click at [382, 303] on input ""Full Stack Developer", "Adobe Analytics", SEO, "Media Buyer", "join our team",…" at bounding box center [494, 302] width 236 height 16
paste input "Web Scraping"
click at [389, 302] on input "Web Scraping"Full Stack Developer", "Adobe Analytics", SEO, "Media Buyer", "joi…" at bounding box center [494, 302] width 236 height 16
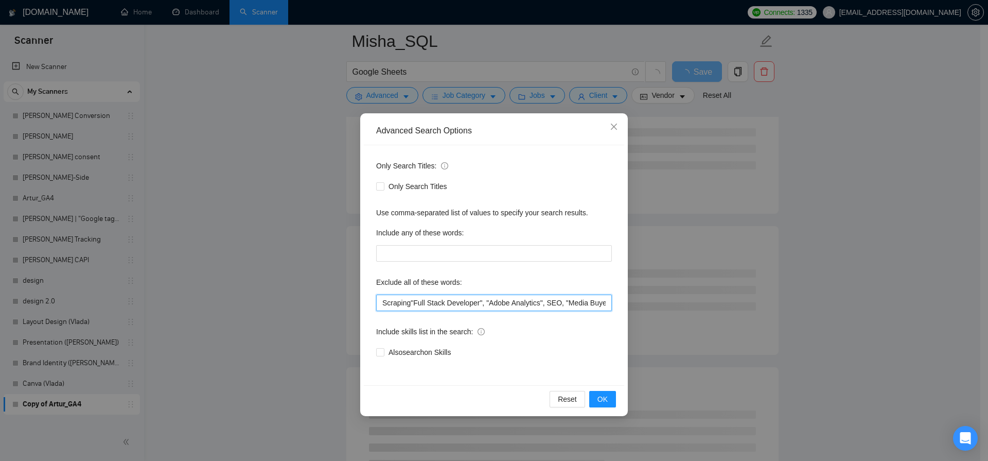
click at [411, 304] on input "Scraping"Full Stack Developer", "Adobe Analytics", SEO, "Media Buyer", "join ou…" at bounding box center [494, 302] width 236 height 16
click at [607, 397] on span "OK" at bounding box center [602, 398] width 10 height 11
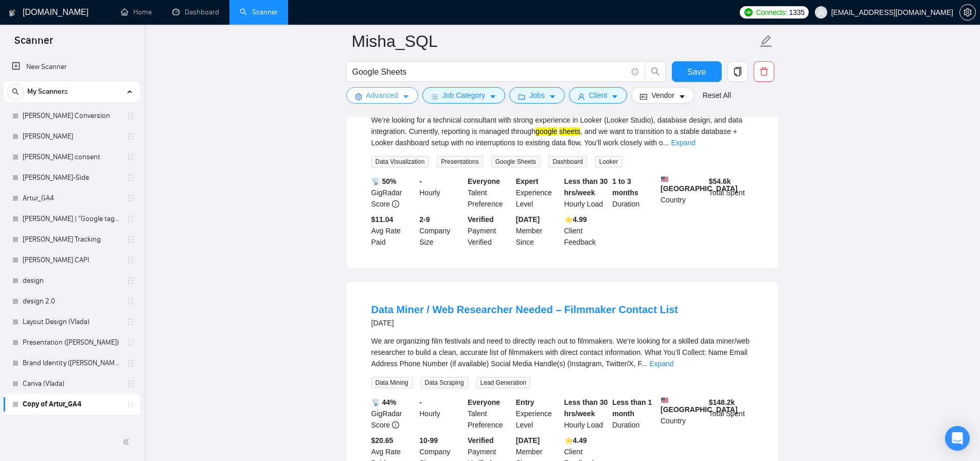
scroll to position [1205, 0]
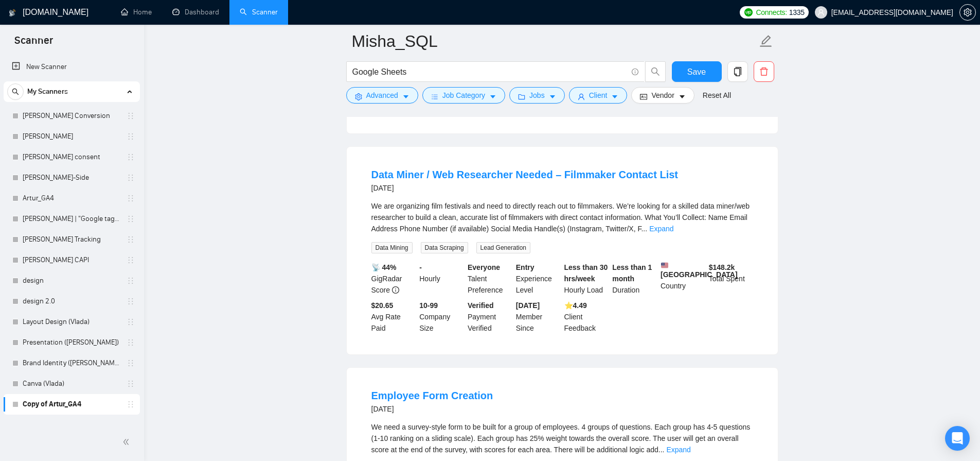
click at [569, 224] on div "We are organizing film festivals and need to directly reach out to filmmakers. …" at bounding box center [563, 217] width 382 height 34
click at [674, 231] on link "Expand" at bounding box center [661, 228] width 24 height 8
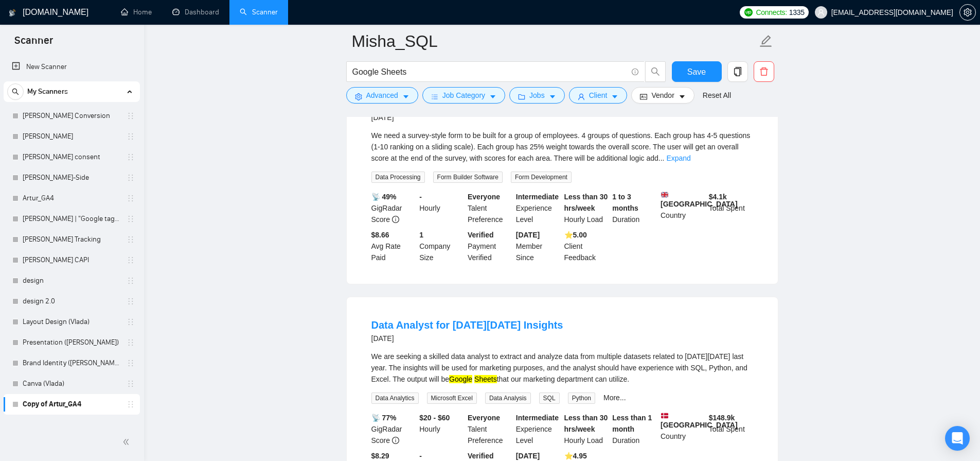
scroll to position [1582, 0]
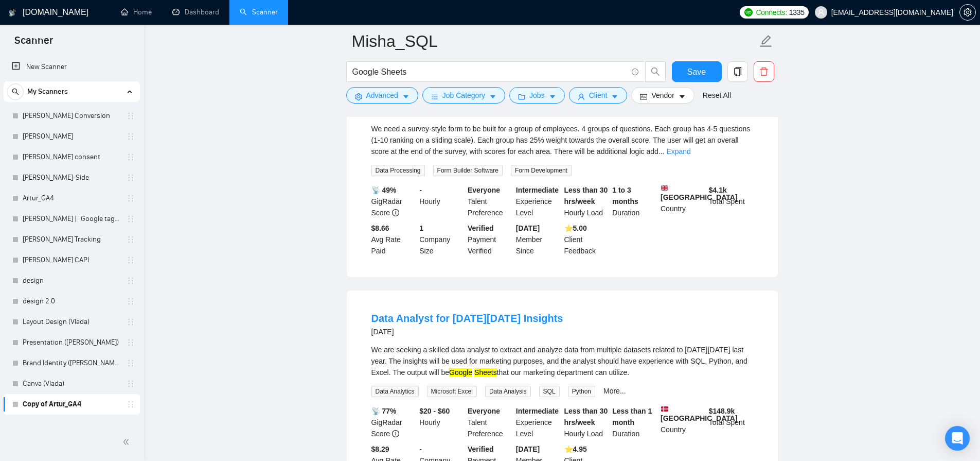
click at [589, 397] on div "We are seeking a skilled data analyst to extract and analyze data from multiple…" at bounding box center [563, 370] width 382 height 53
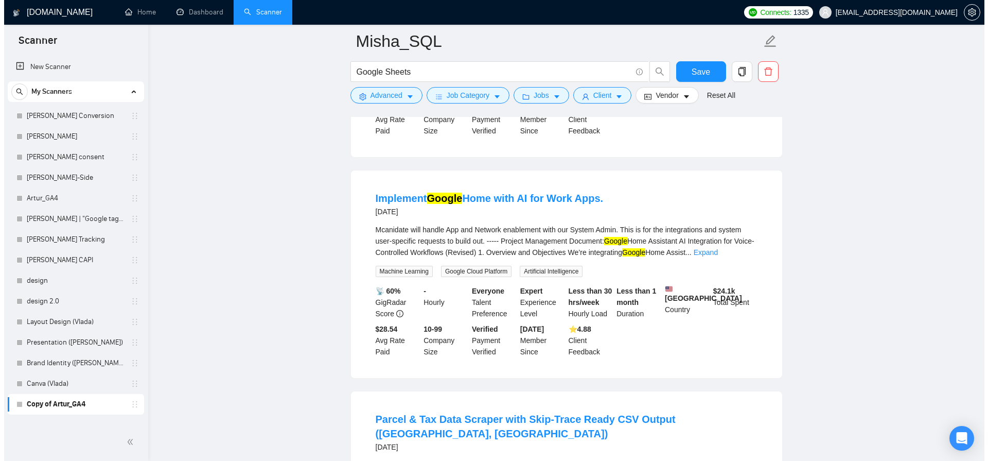
scroll to position [2215, 0]
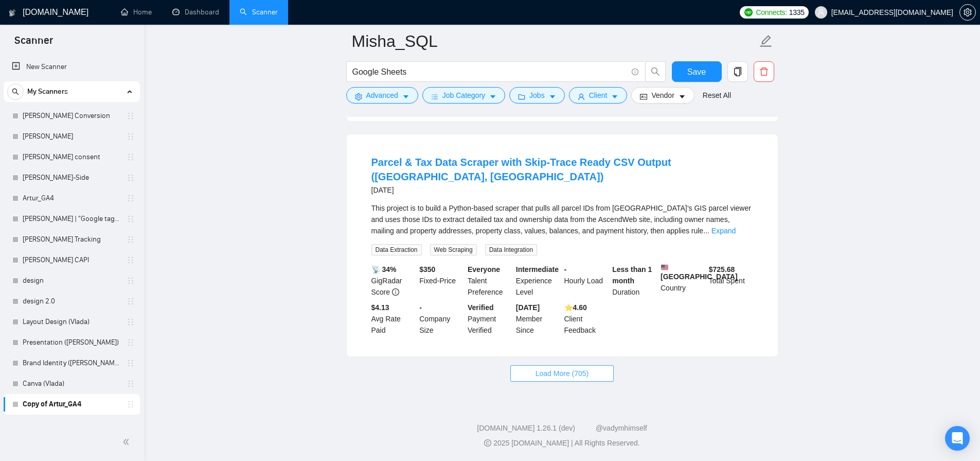
click at [549, 371] on span "Load More (705)" at bounding box center [563, 372] width 54 height 11
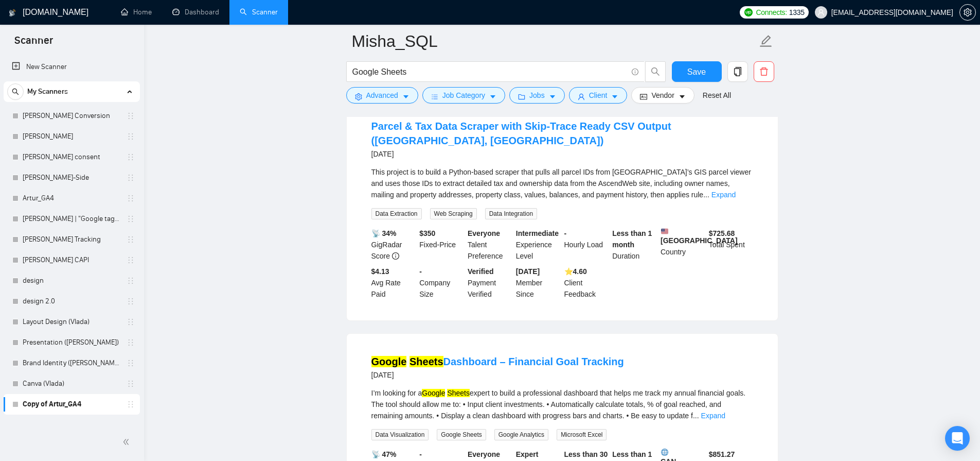
click at [736, 199] on link "Expand" at bounding box center [724, 194] width 24 height 8
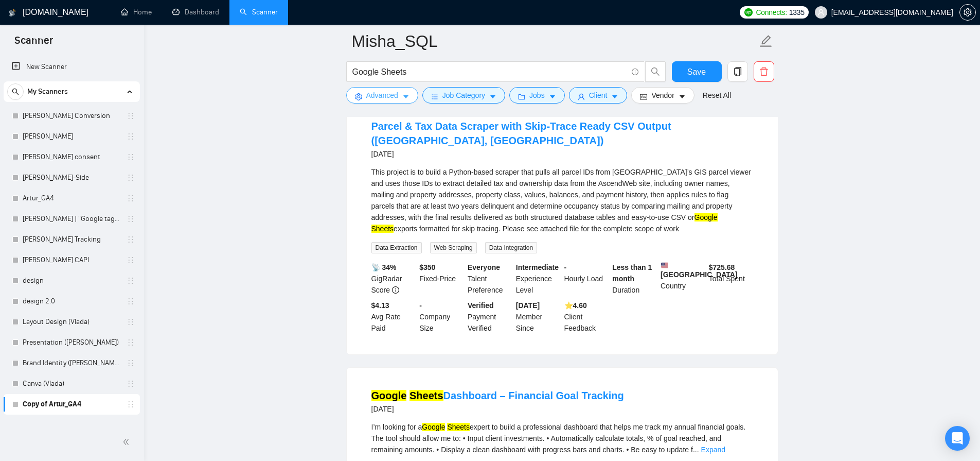
click at [390, 95] on span "Advanced" at bounding box center [382, 95] width 32 height 11
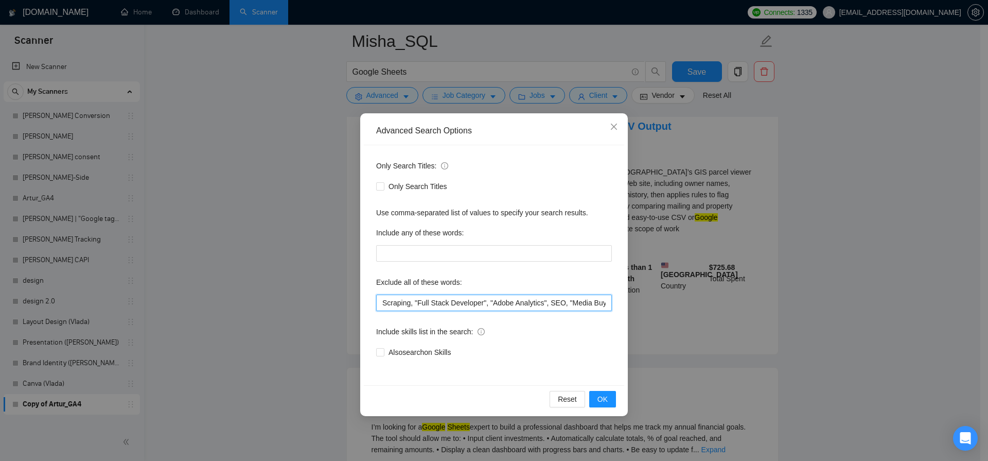
click at [410, 305] on input "Scraping, "Full Stack Developer", "Adobe Analytics", SEO, "Media Buyer", "join …" at bounding box center [494, 302] width 236 height 16
type input "Scrap*, "Full Stack Developer", "Adobe Analytics", SEO, "Media Buyer", "join ou…"
click at [611, 394] on button "OK" at bounding box center [602, 399] width 27 height 16
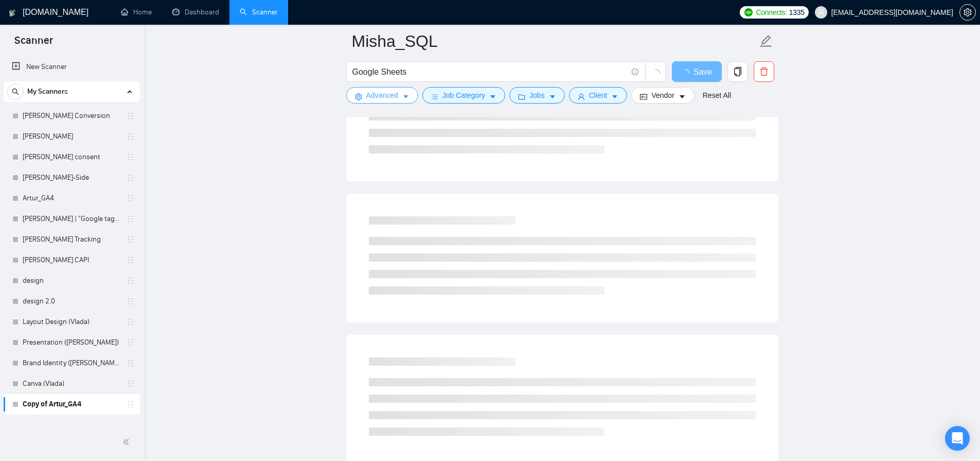
scroll to position [0, 0]
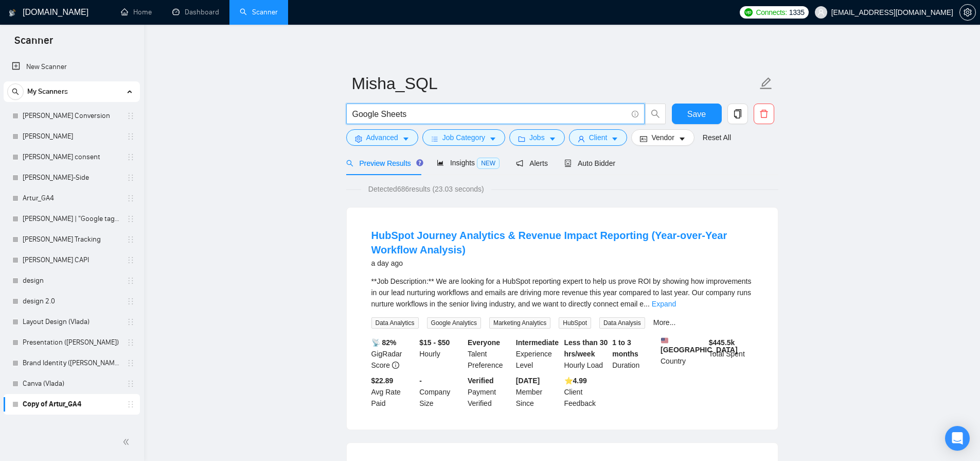
click at [430, 114] on input "Google Sheets" at bounding box center [489, 114] width 275 height 13
paste input "Google Aps Script"
click at [644, 108] on span at bounding box center [655, 113] width 22 height 21
click at [655, 114] on icon "search" at bounding box center [655, 113] width 9 height 9
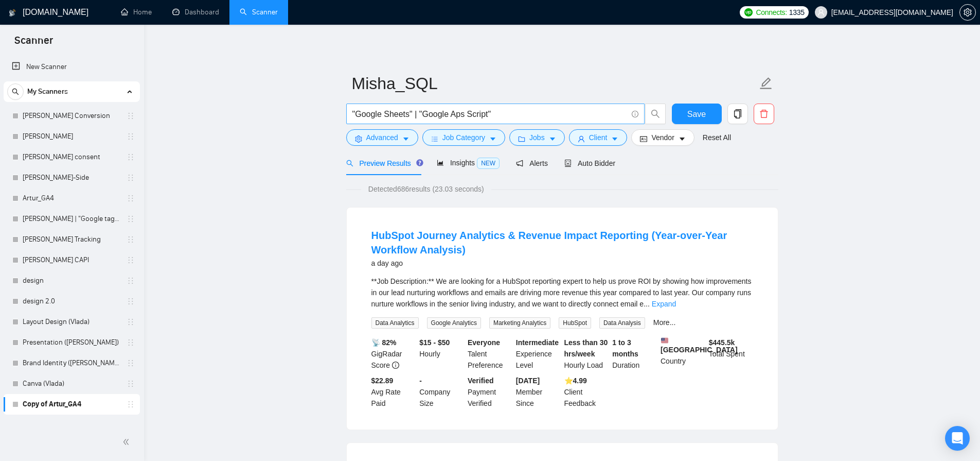
click at [560, 116] on input ""Google Sheets" | "Google Aps Script"" at bounding box center [489, 114] width 275 height 13
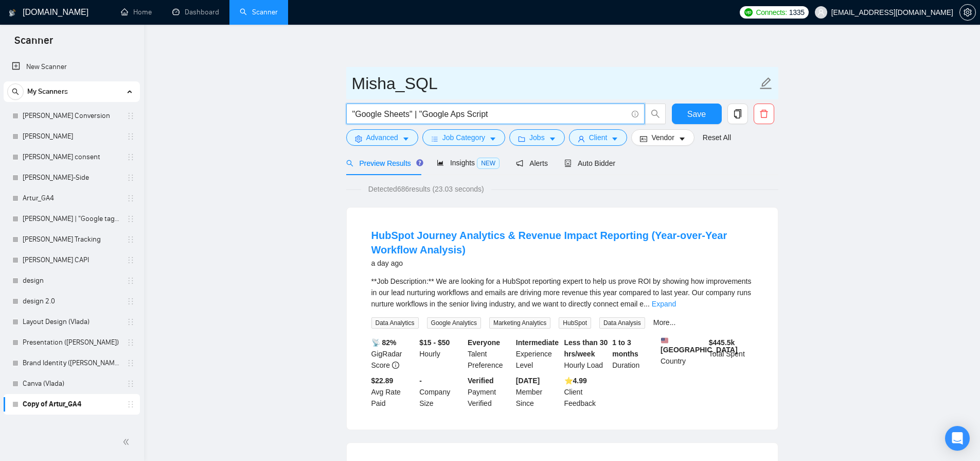
click at [535, 87] on input "Misha_SQL" at bounding box center [554, 83] width 405 height 26
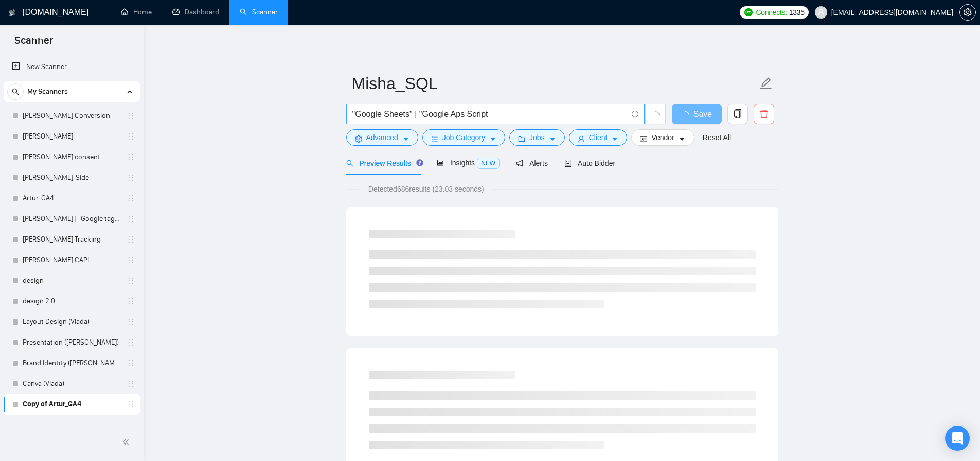
click at [512, 111] on input ""Google Sheets" | "Google Aps Script" at bounding box center [489, 114] width 275 height 13
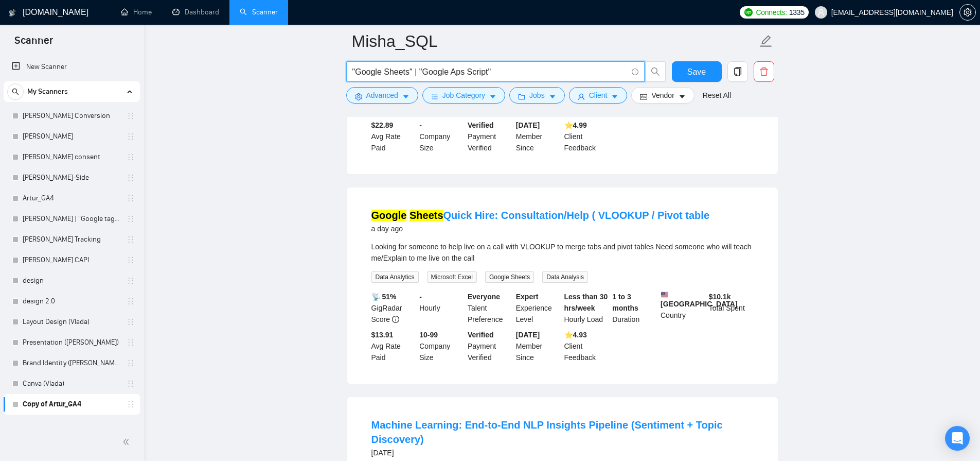
scroll to position [394, 0]
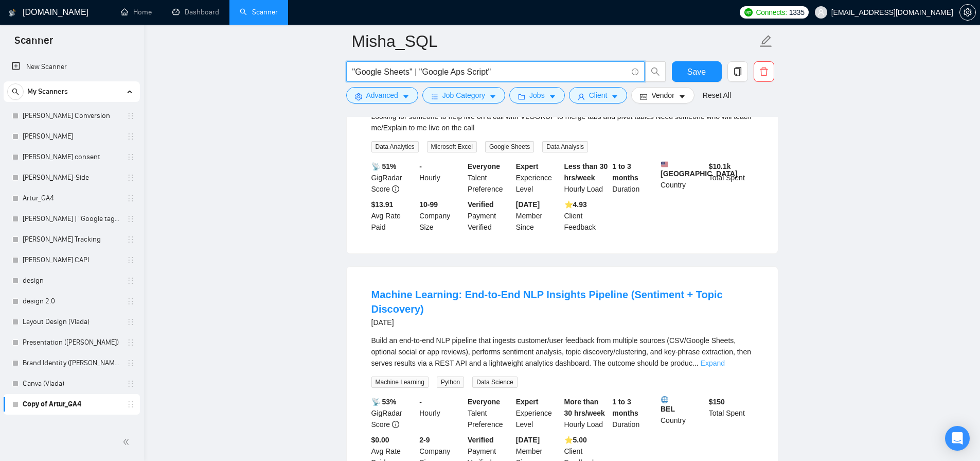
type input ""Google Sheets" | "Google Aps Script""
click at [725, 367] on link "Expand" at bounding box center [713, 363] width 24 height 8
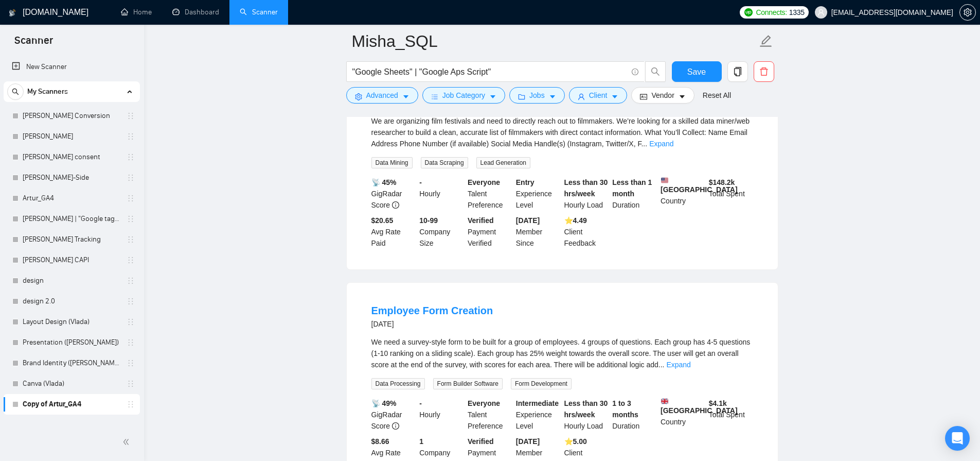
scroll to position [1279, 0]
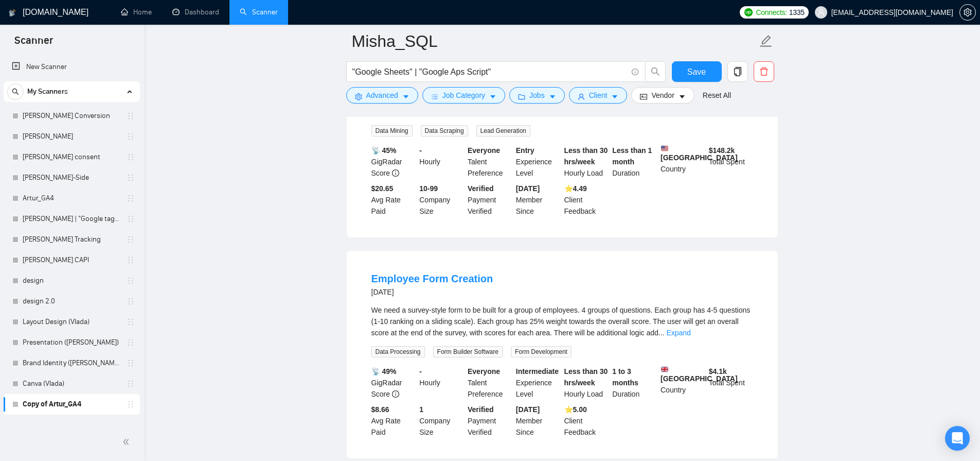
click at [533, 338] on div "We need a survey-style form to be built for a group of employees. 4 groups of q…" at bounding box center [563, 321] width 382 height 34
click at [691, 337] on link "Expand" at bounding box center [678, 332] width 24 height 8
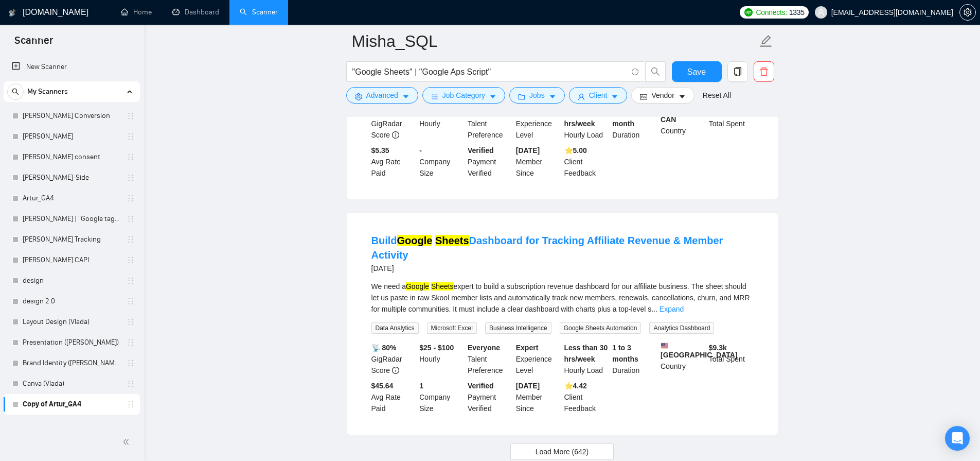
scroll to position [2359, 0]
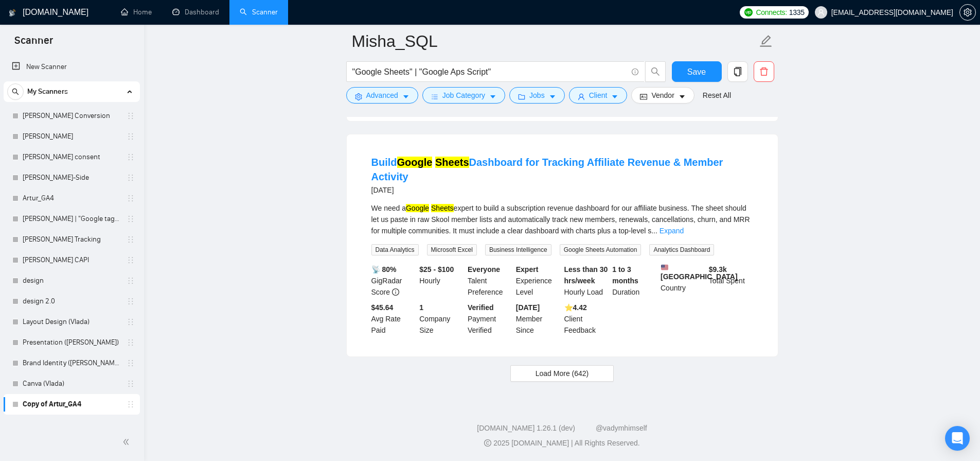
click at [568, 381] on button "Load More (642)" at bounding box center [562, 373] width 104 height 16
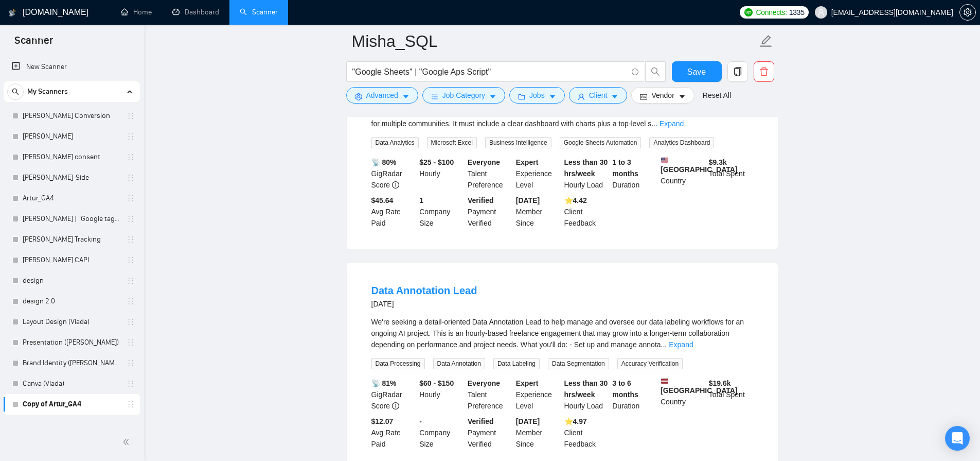
scroll to position [2452, 0]
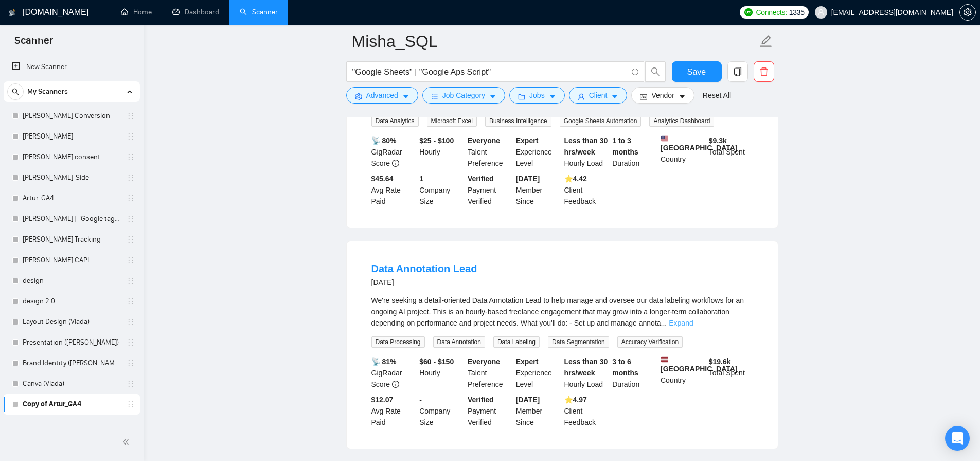
click at [693, 327] on link "Expand" at bounding box center [681, 323] width 24 height 8
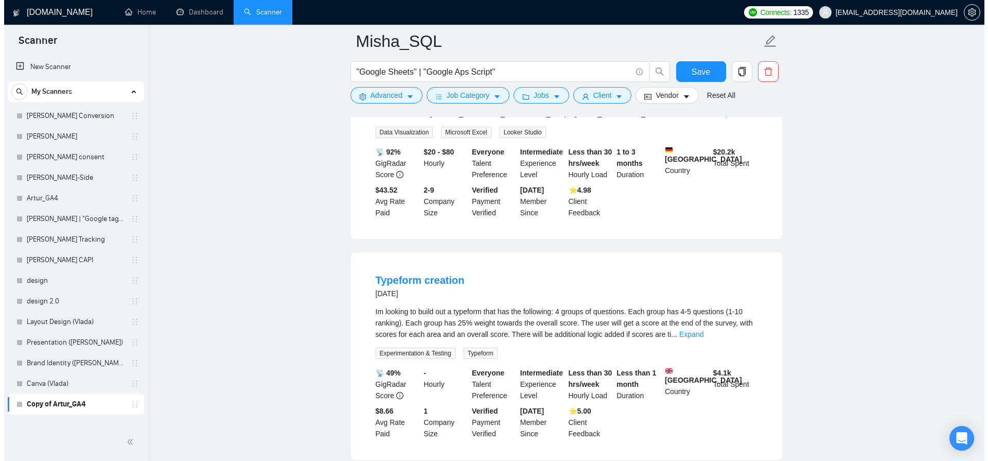
scroll to position [3303, 0]
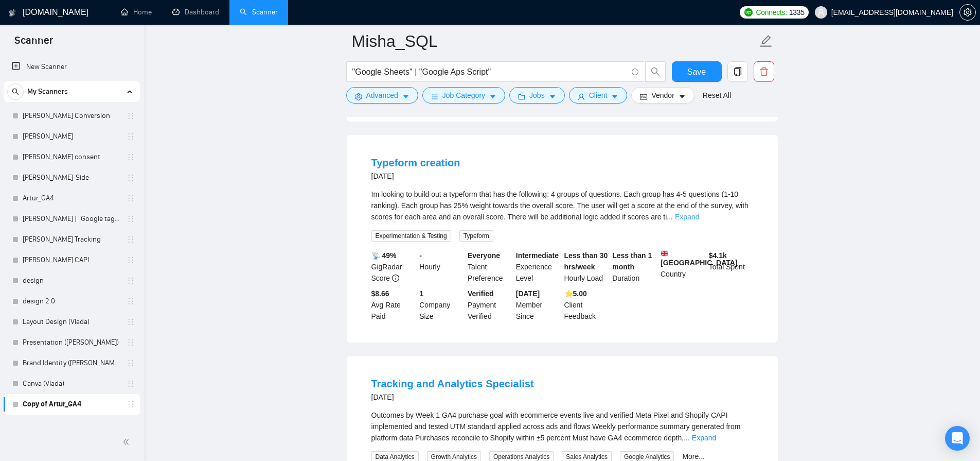
click at [699, 221] on link "Expand" at bounding box center [687, 217] width 24 height 8
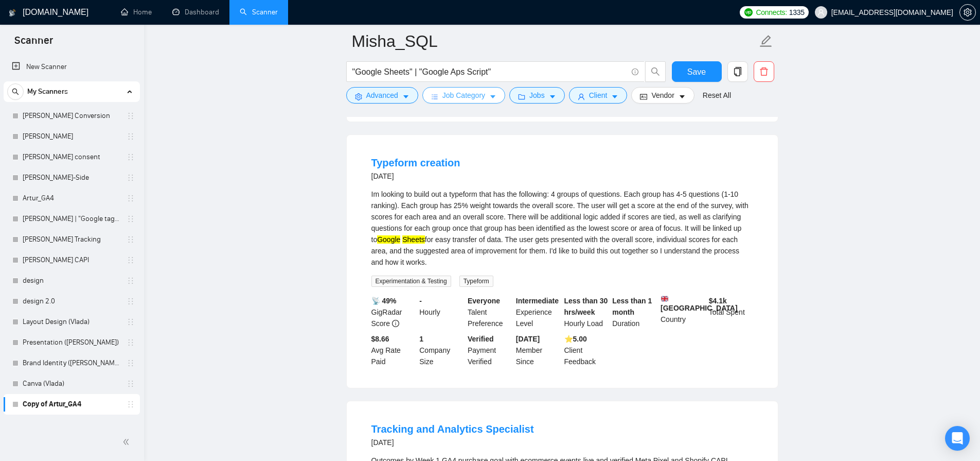
click at [467, 101] on button "Job Category" at bounding box center [463, 95] width 83 height 16
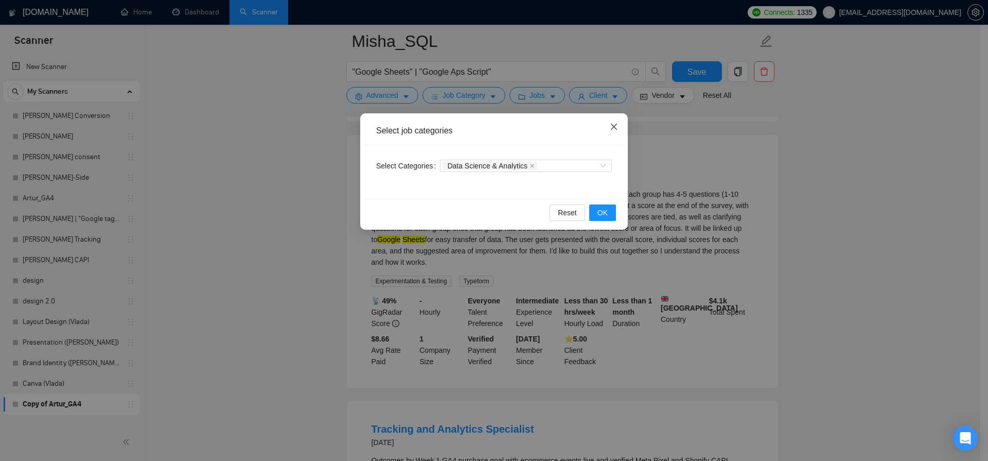
click at [612, 126] on icon "close" at bounding box center [614, 126] width 6 height 6
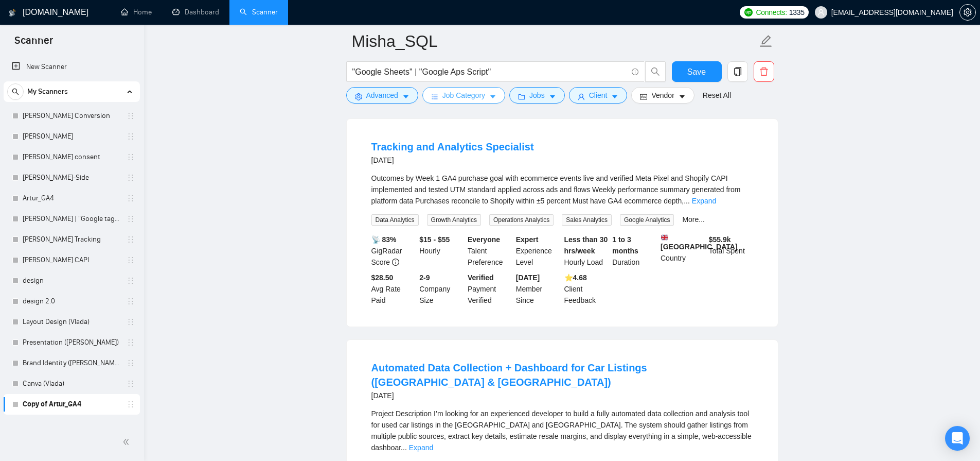
scroll to position [3627, 0]
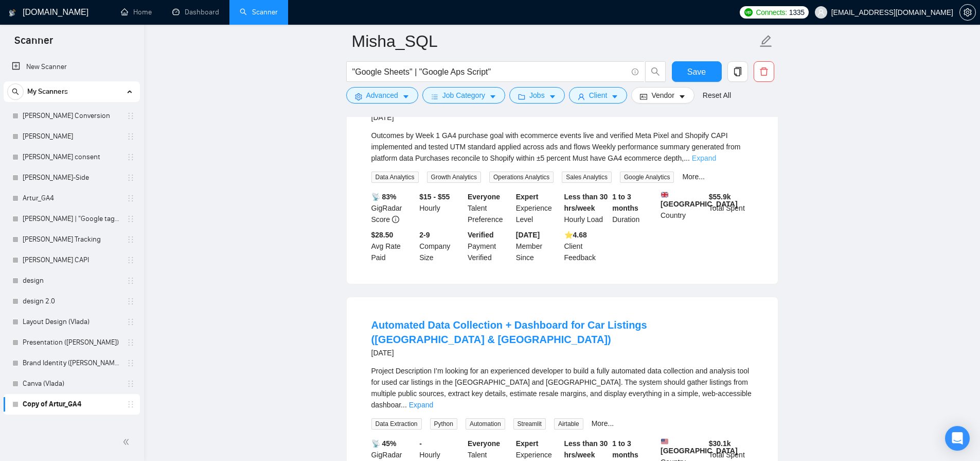
click at [716, 162] on link "Expand" at bounding box center [704, 158] width 24 height 8
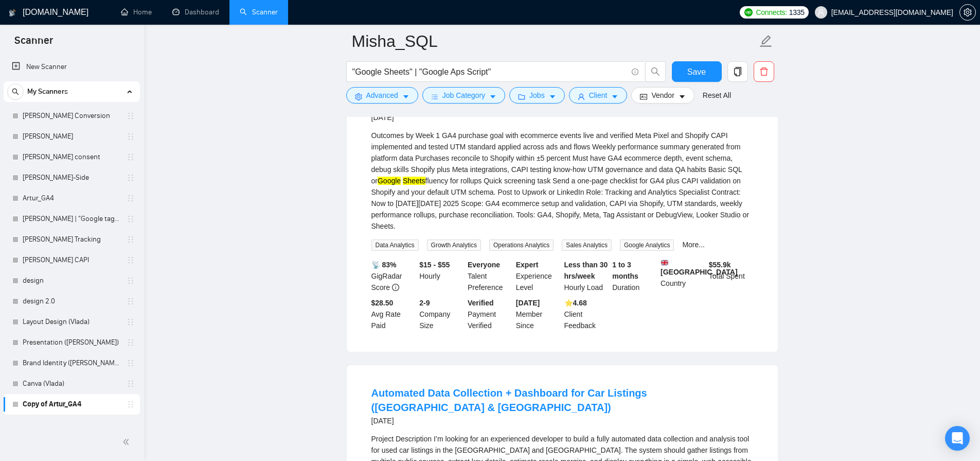
scroll to position [3641, 0]
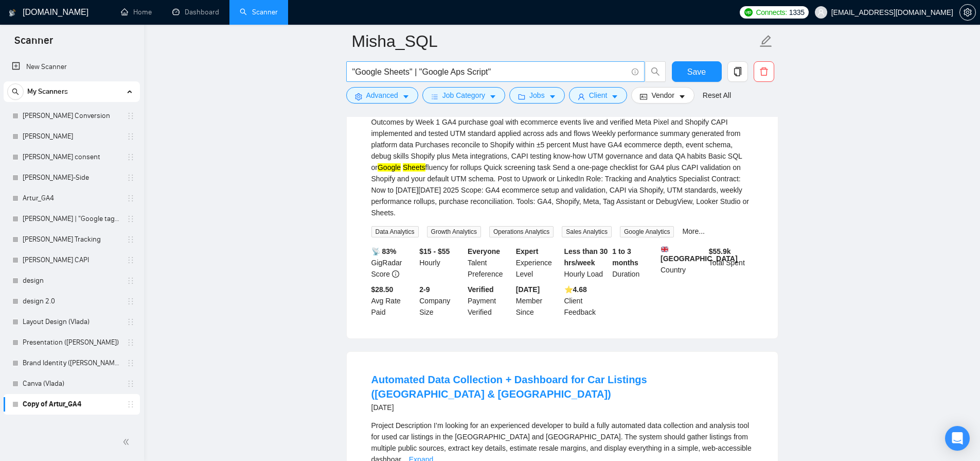
click at [384, 79] on span ""Google Sheets" | "Google Aps Script"" at bounding box center [495, 71] width 298 height 21
drag, startPoint x: 355, startPoint y: 73, endPoint x: 409, endPoint y: 68, distance: 54.2
click at [409, 68] on input ""Google Sheets" | "Google Aps Script"" at bounding box center [489, 71] width 275 height 13
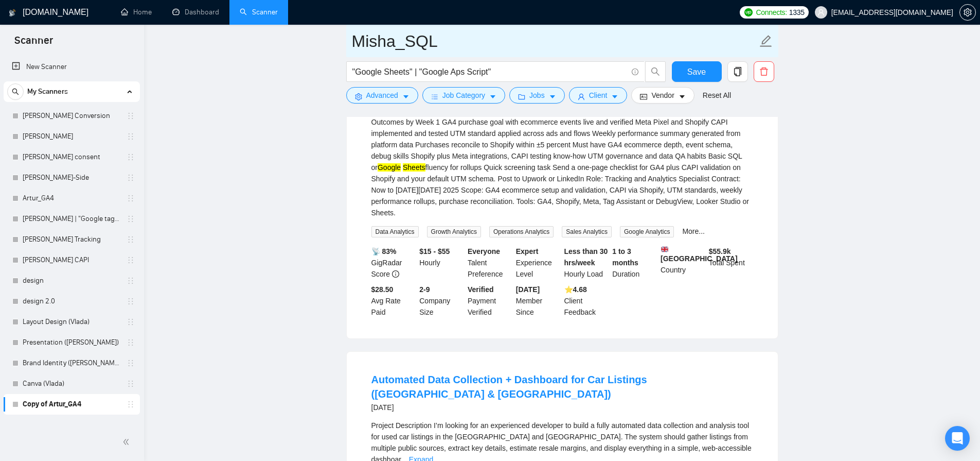
drag, startPoint x: 405, startPoint y: 45, endPoint x: 456, endPoint y: 45, distance: 50.9
click at [448, 44] on input "Misha_SQL" at bounding box center [554, 41] width 405 height 26
paste input "Google Sheets"
type input "Misha_Google Sheets"
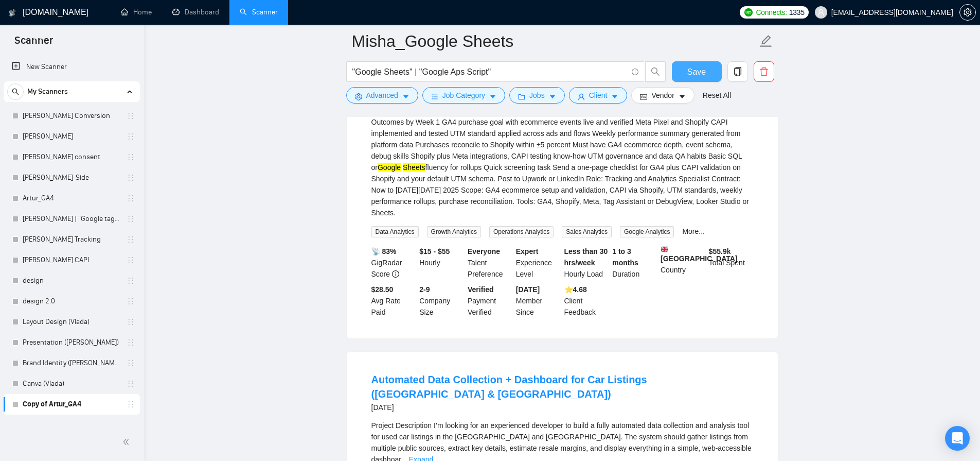
click at [694, 69] on span "Save" at bounding box center [696, 71] width 19 height 13
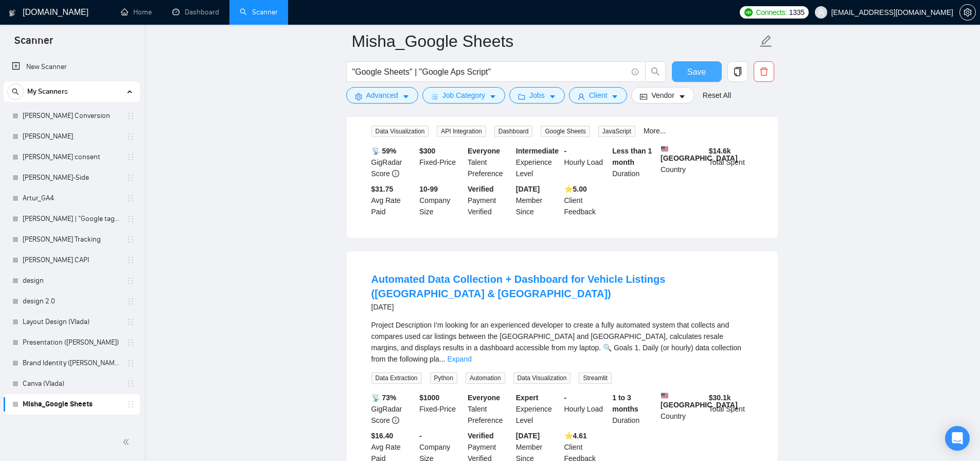
scroll to position [4461, 0]
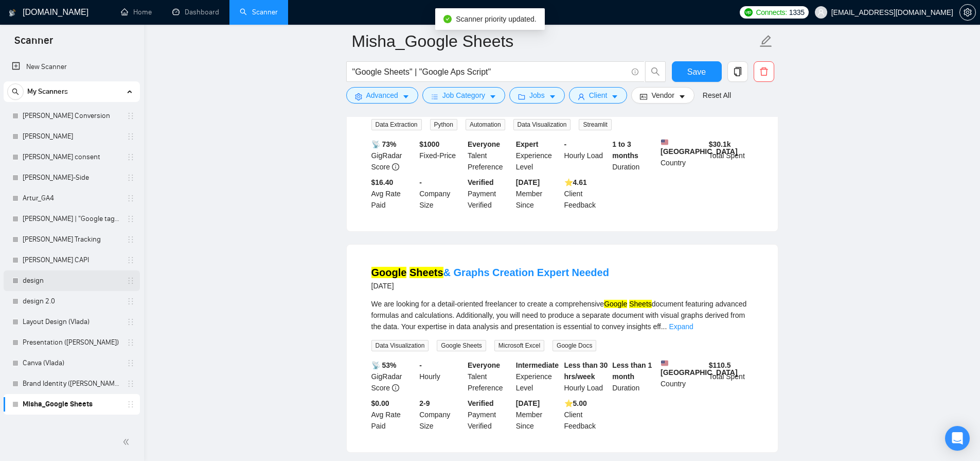
click at [19, 280] on div "design" at bounding box center [73, 280] width 122 height 21
click at [5, 280] on div "design" at bounding box center [72, 280] width 136 height 21
click at [80, 277] on link "design" at bounding box center [72, 280] width 98 height 21
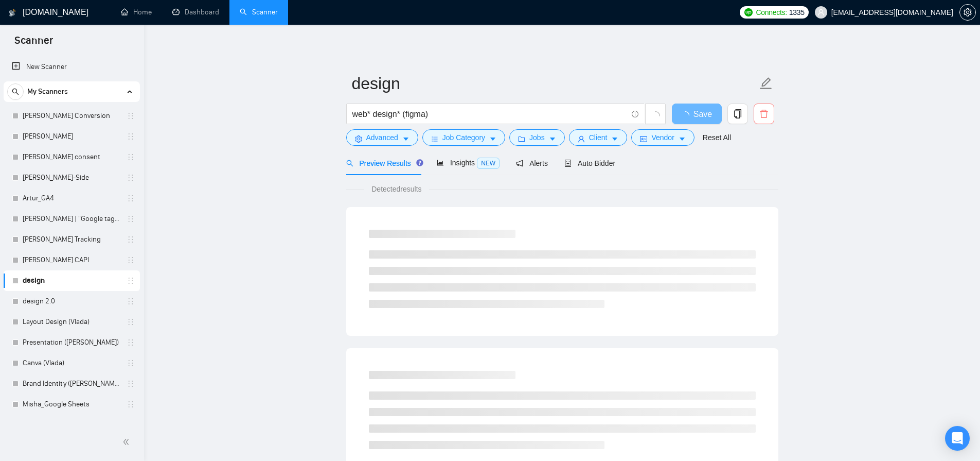
click at [771, 114] on span "delete" at bounding box center [764, 113] width 20 height 9
click at [757, 164] on span "Yes" at bounding box center [751, 165] width 12 height 11
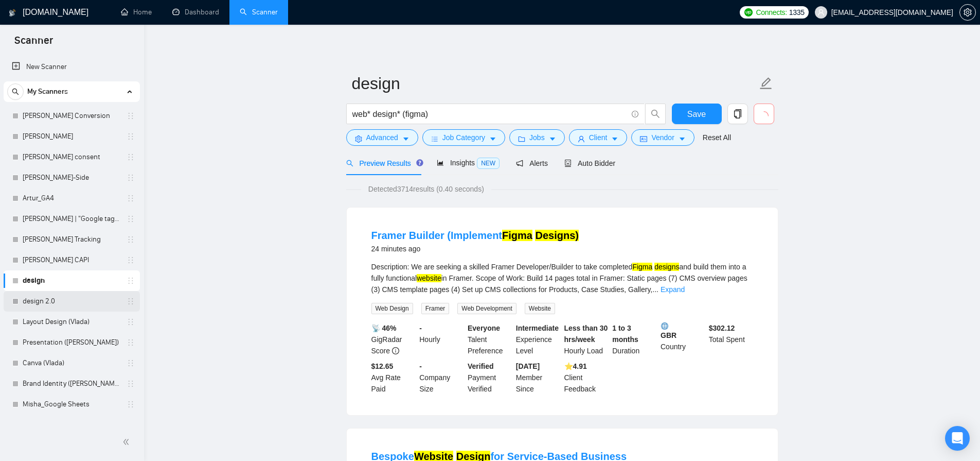
click at [65, 303] on link "design 2.0" at bounding box center [72, 301] width 98 height 21
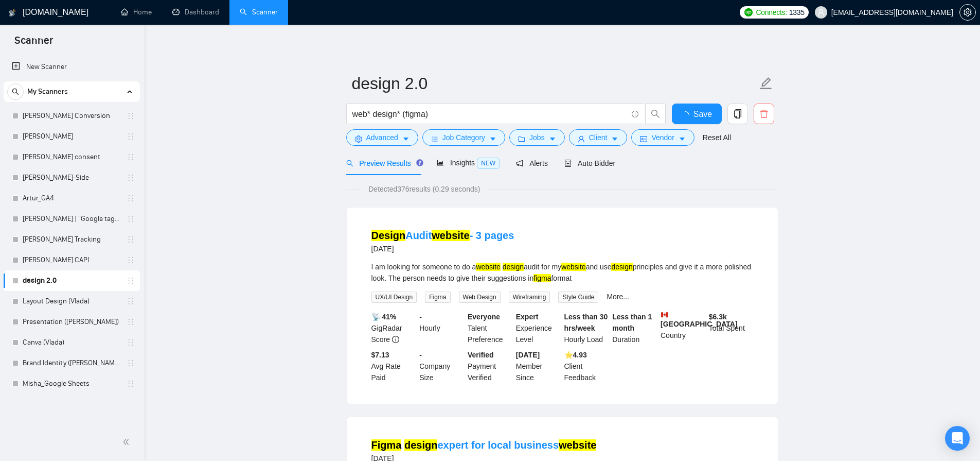
click at [768, 112] on icon "delete" at bounding box center [764, 114] width 8 height 8
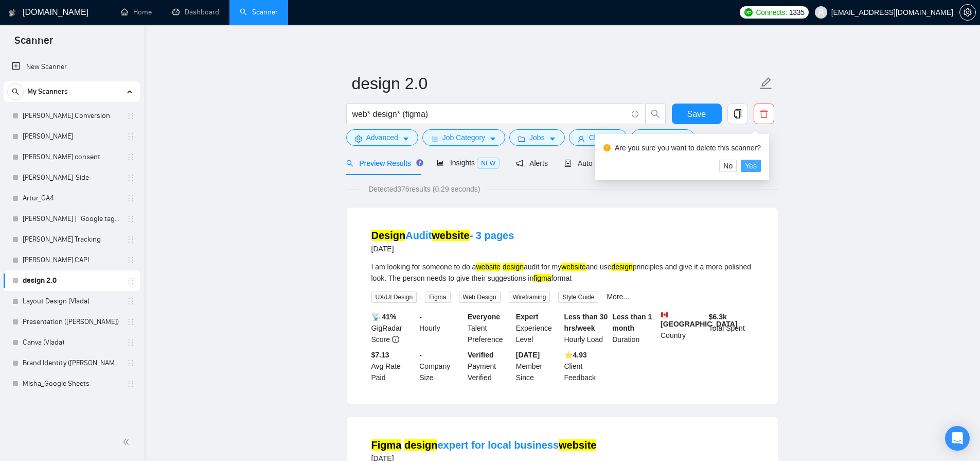
click at [756, 166] on span "Yes" at bounding box center [751, 165] width 12 height 11
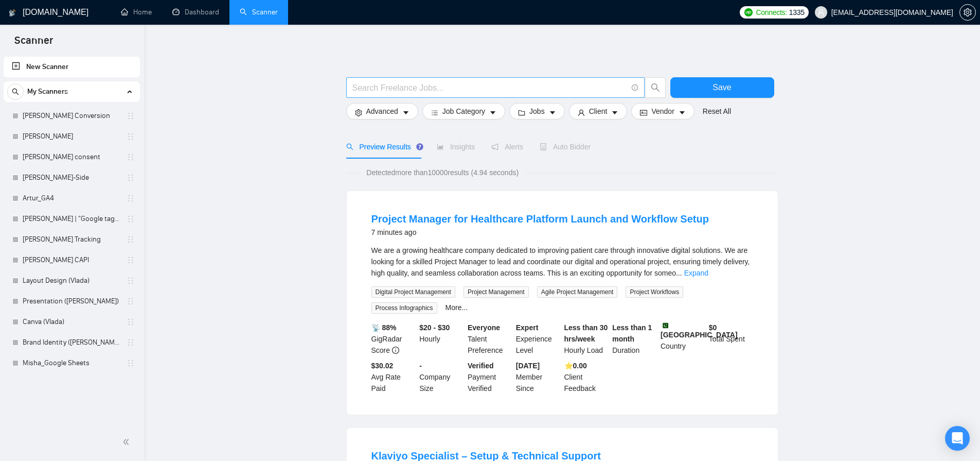
click at [395, 80] on span at bounding box center [495, 87] width 298 height 21
click at [396, 83] on span at bounding box center [495, 87] width 298 height 21
click at [397, 85] on input "text" at bounding box center [489, 87] width 275 height 13
paste input "Tableau | "Looker Studio" | "Google Data Studio")"
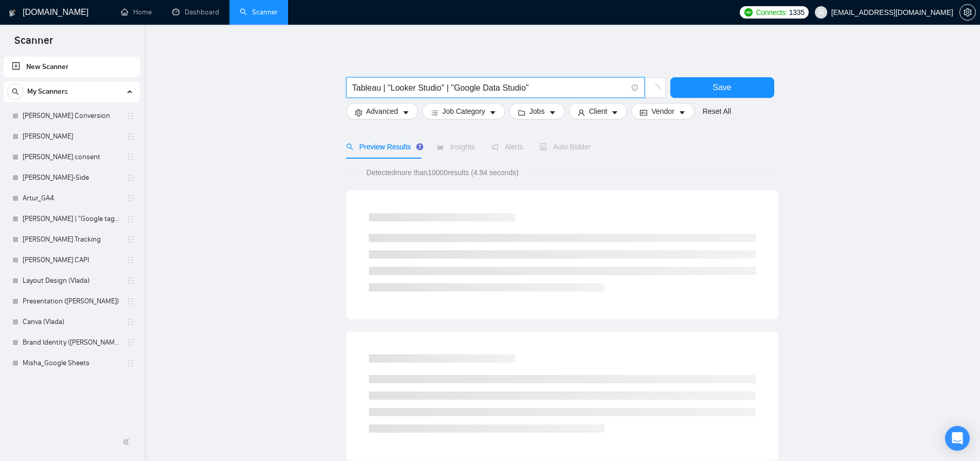
type input "Tableau | "Looker Studio" | "Google Data Studio")"
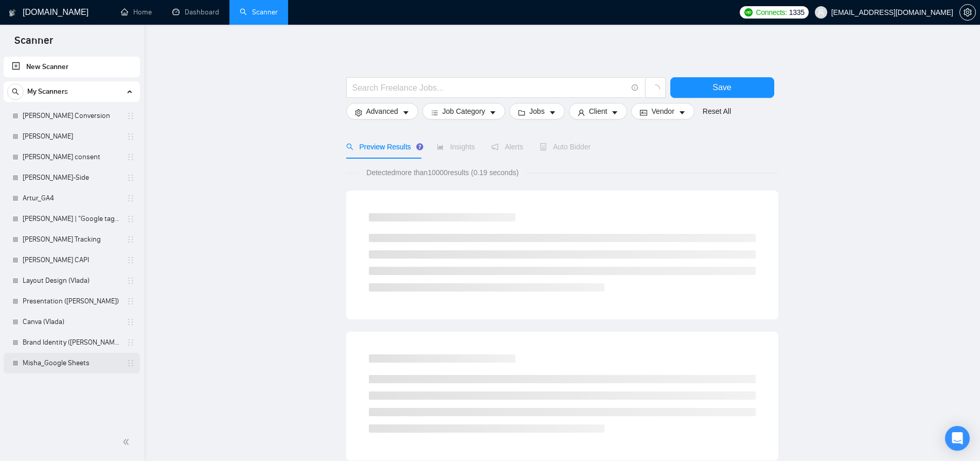
click at [69, 359] on link "Misha_Google Sheets" at bounding box center [72, 362] width 98 height 21
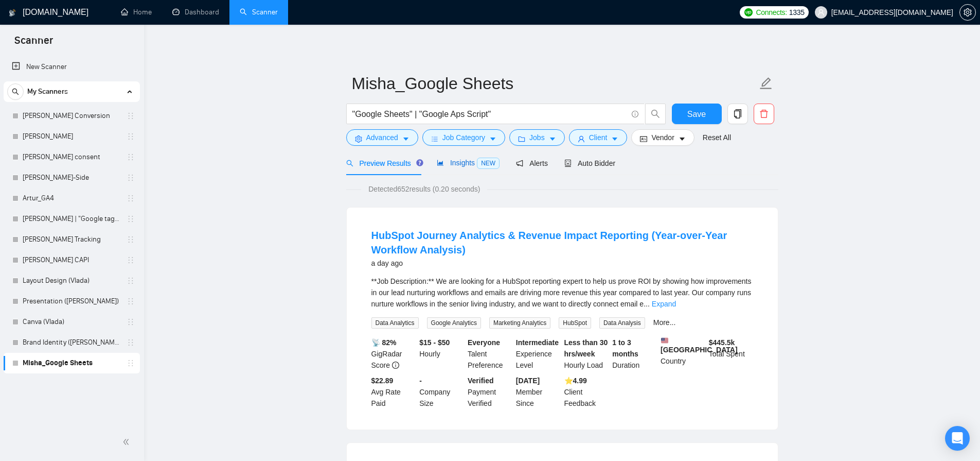
click at [475, 159] on span "Insights NEW" at bounding box center [468, 162] width 63 height 8
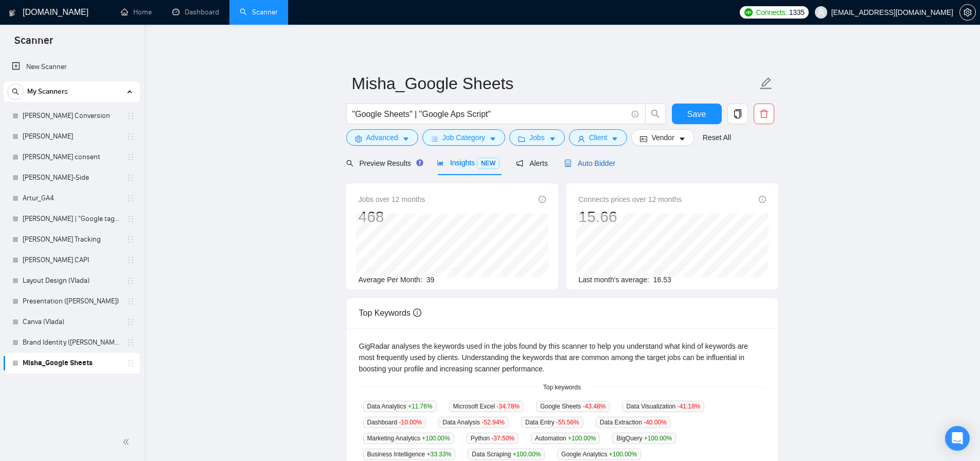
click at [601, 160] on span "Auto Bidder" at bounding box center [589, 163] width 51 height 8
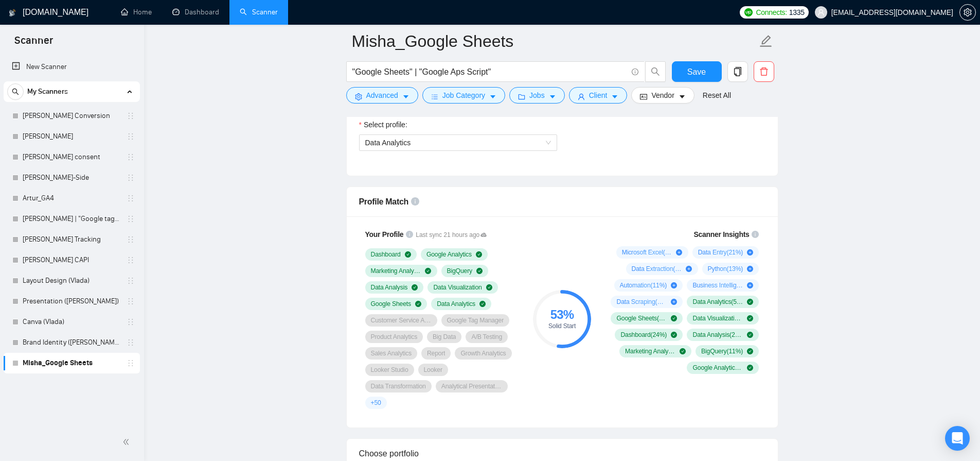
scroll to position [484, 0]
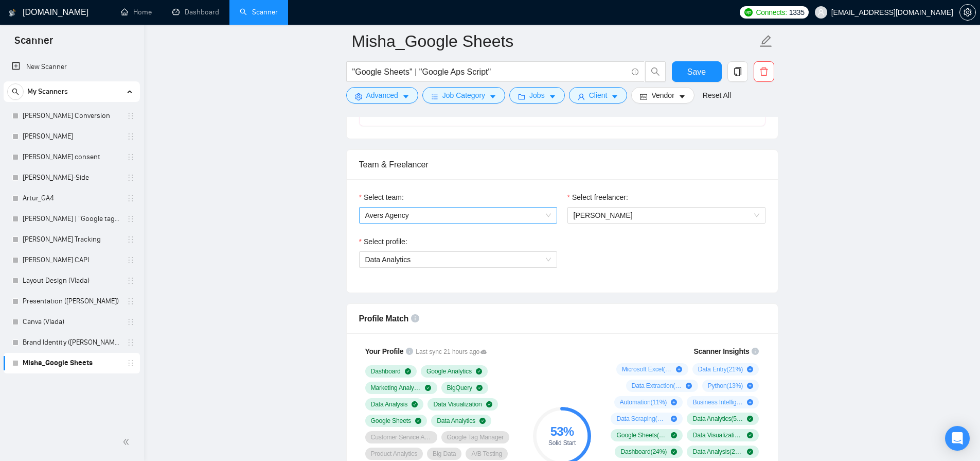
click at [468, 218] on span "Avers Agency" at bounding box center [458, 214] width 186 height 15
drag, startPoint x: 503, startPoint y: 216, endPoint x: 525, endPoint y: 219, distance: 22.9
click at [503, 216] on span "Avers Agency" at bounding box center [458, 214] width 186 height 15
click at [638, 222] on span "[PERSON_NAME]" at bounding box center [667, 214] width 186 height 15
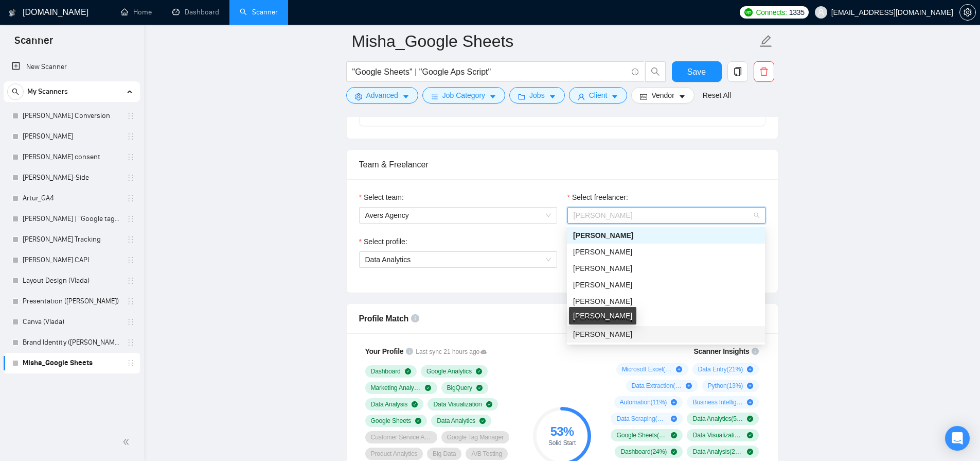
click at [595, 338] on div "[PERSON_NAME]" at bounding box center [666, 333] width 186 height 11
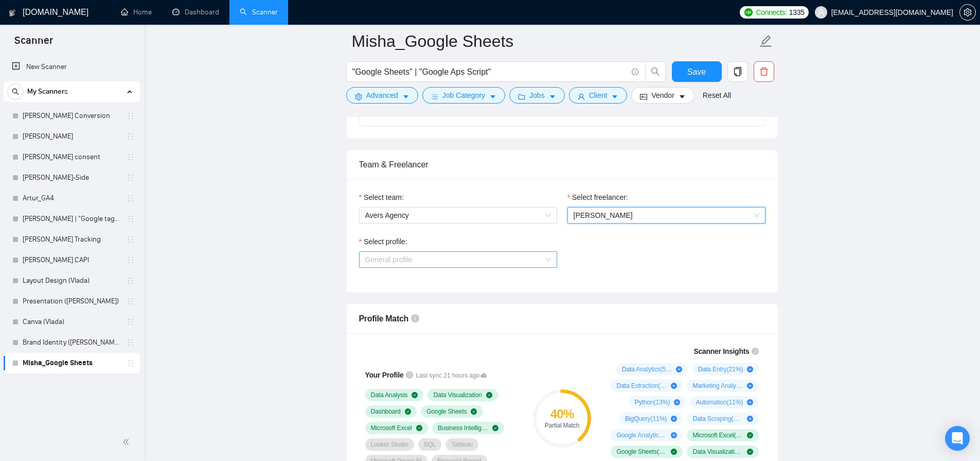
click at [435, 266] on span "General profile" at bounding box center [458, 259] width 186 height 15
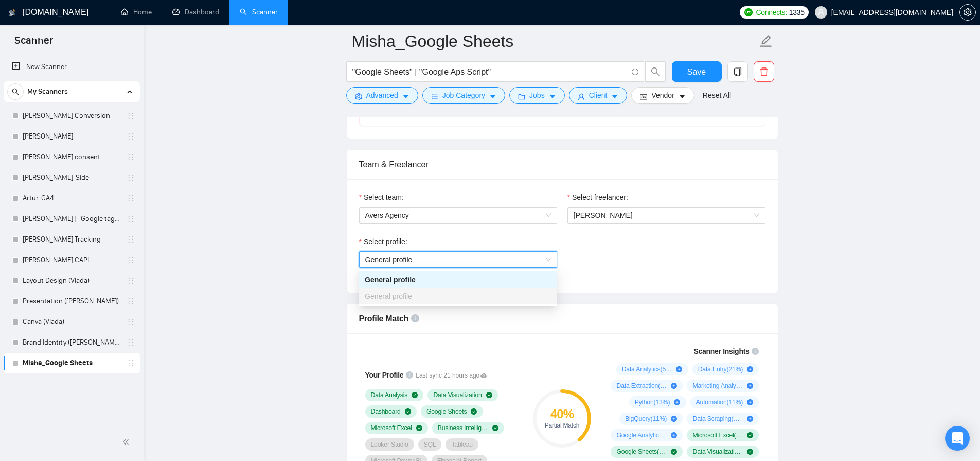
click at [436, 262] on span "General profile" at bounding box center [458, 259] width 186 height 15
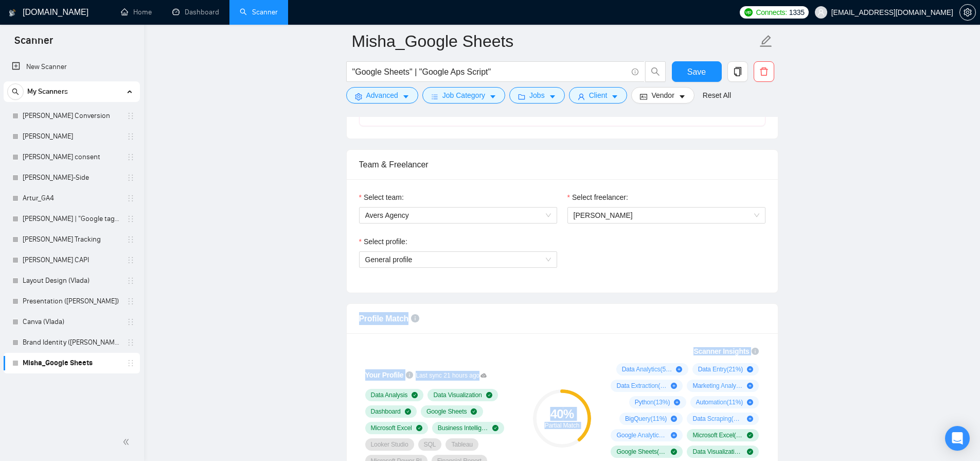
drag, startPoint x: 637, startPoint y: 311, endPoint x: 581, endPoint y: 306, distance: 55.8
click at [626, 337] on div "Your Profile Last sync 21 hours ago Data Analysis Data Visualization Dashboard …" at bounding box center [562, 421] width 431 height 176
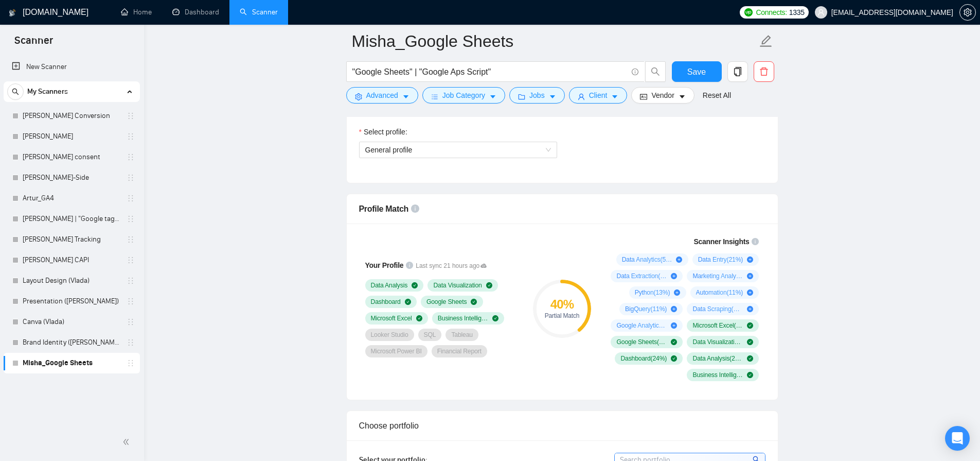
scroll to position [448, 0]
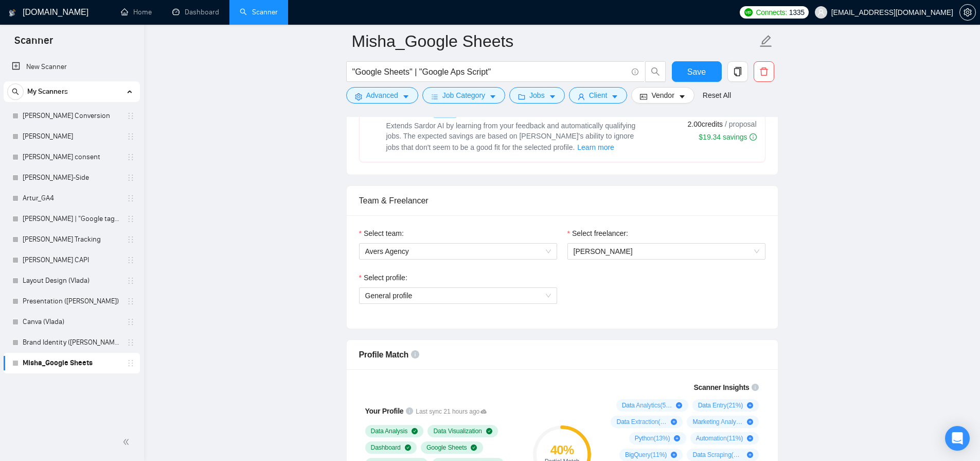
click at [427, 303] on div "Select profile: General profile" at bounding box center [458, 294] width 208 height 44
click at [429, 297] on span "General profile" at bounding box center [458, 295] width 186 height 15
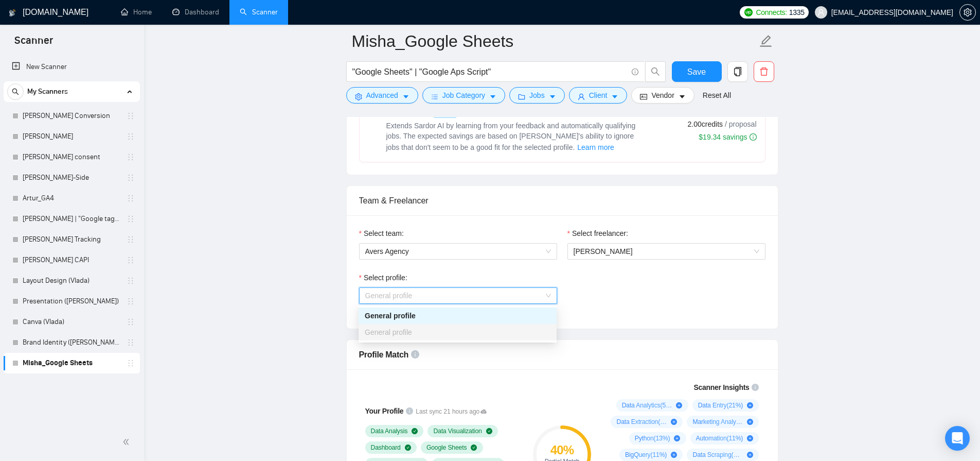
click at [381, 324] on div "General profile" at bounding box center [458, 332] width 198 height 16
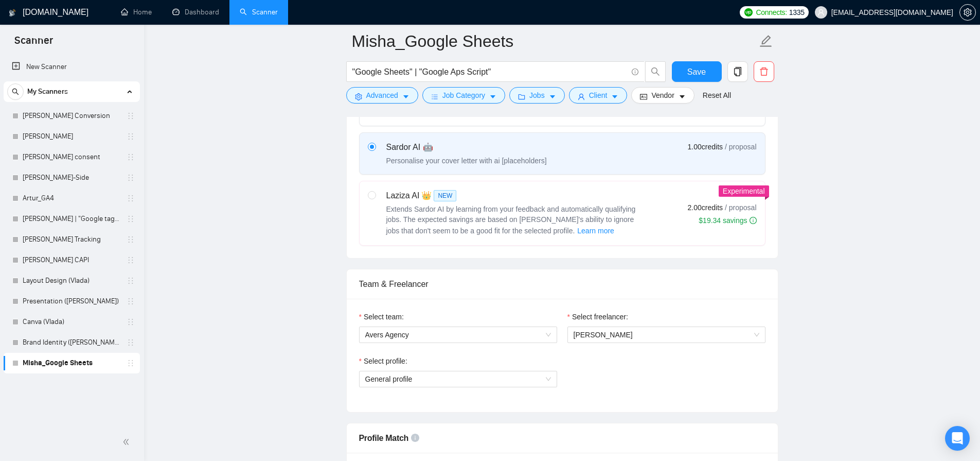
scroll to position [0, 0]
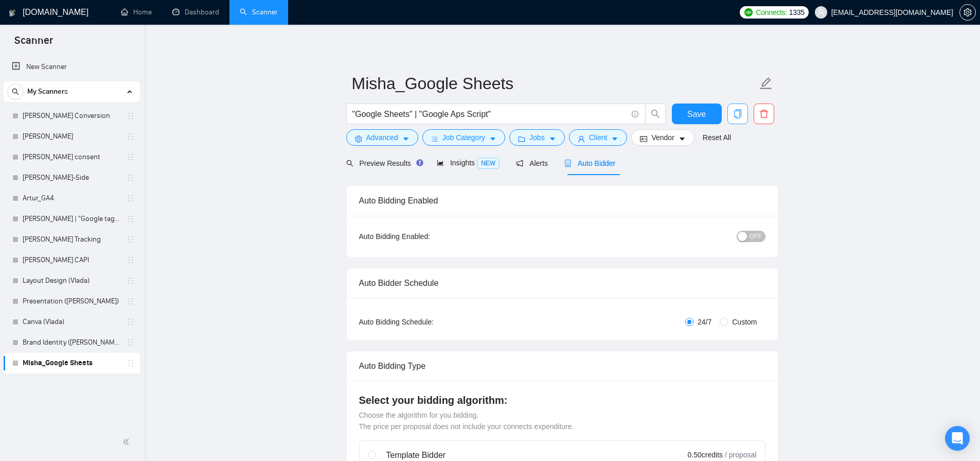
click at [734, 114] on icon "copy" at bounding box center [737, 113] width 7 height 9
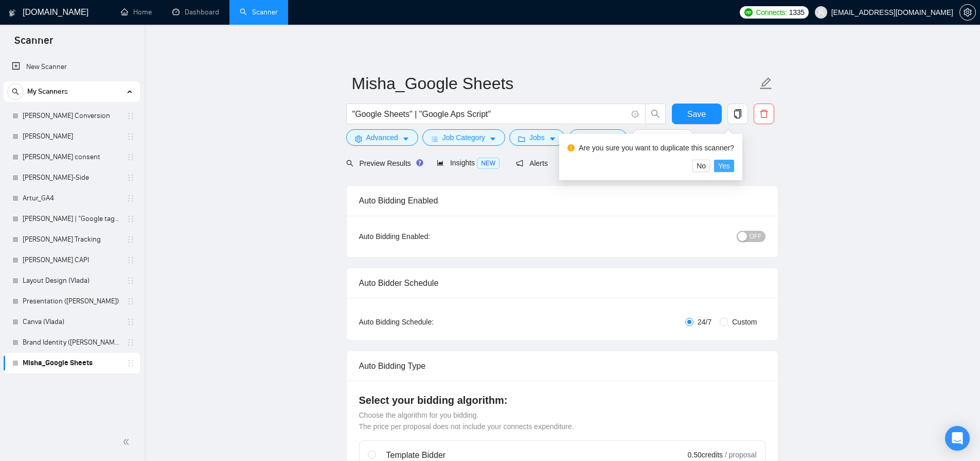
click at [730, 164] on span "Yes" at bounding box center [724, 165] width 12 height 11
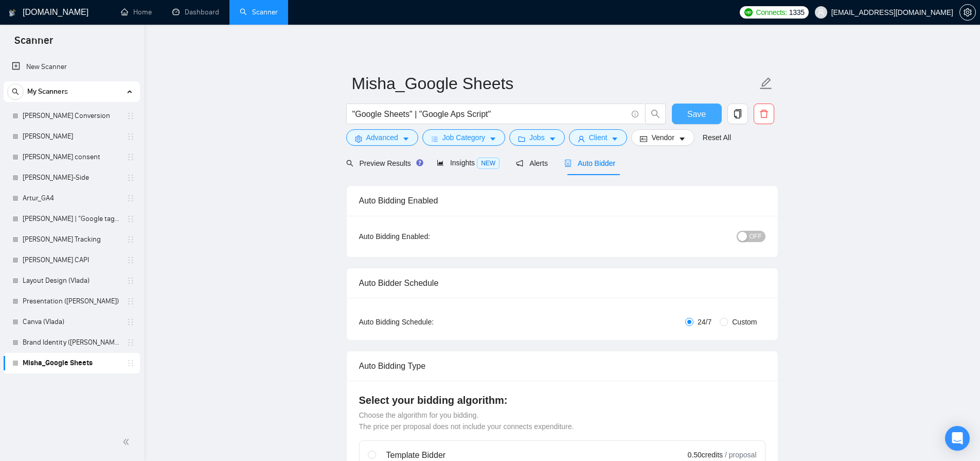
click at [690, 110] on span "Save" at bounding box center [696, 114] width 19 height 13
click at [575, 112] on input ""Google Sheets" | "Google Aps Script"" at bounding box center [489, 114] width 275 height 13
click at [731, 111] on span "copy" at bounding box center [738, 113] width 20 height 9
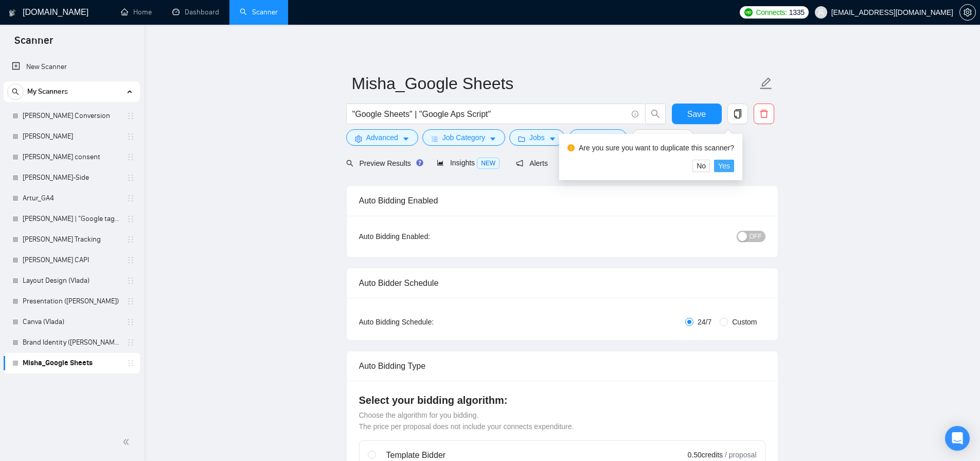
click at [730, 163] on span "Yes" at bounding box center [724, 165] width 12 height 11
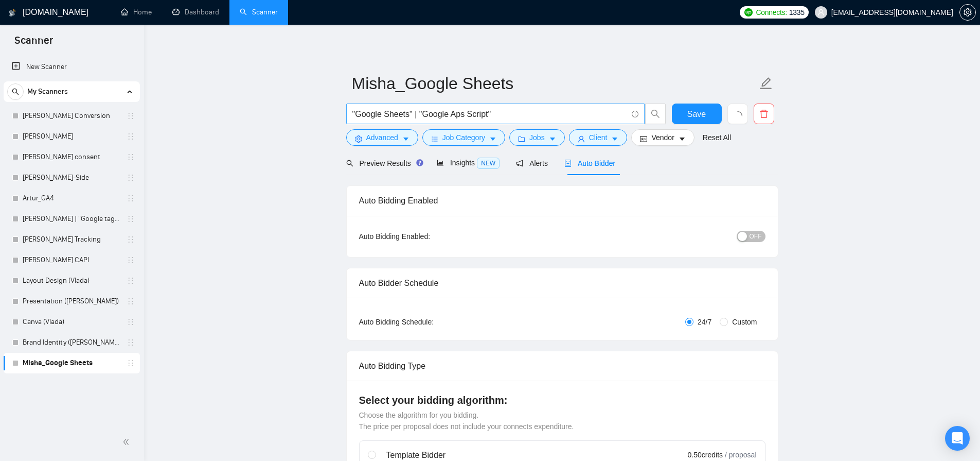
click at [515, 115] on input ""Google Sheets" | "Google Aps Script"" at bounding box center [489, 114] width 275 height 13
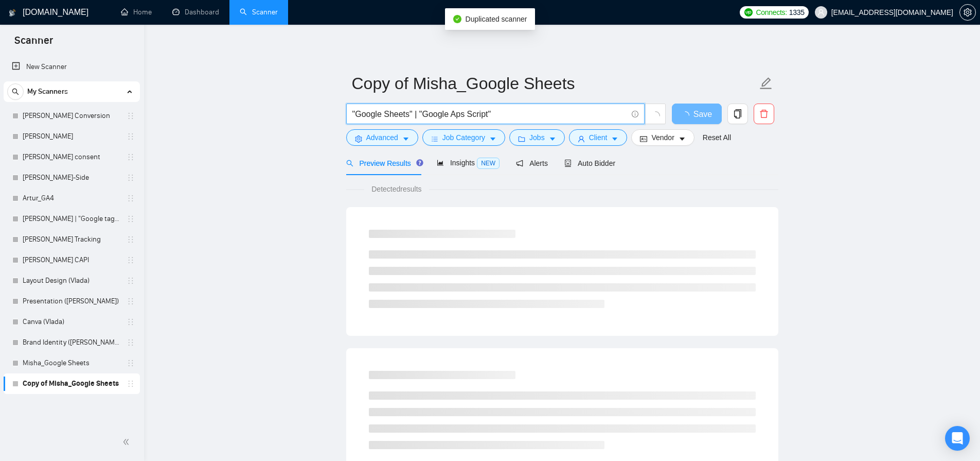
click at [528, 108] on input ""Google Sheets" | "Google Aps Script"" at bounding box center [489, 114] width 275 height 13
paste input "Tableau | "Looker Studio" | "Google Data Studio")"
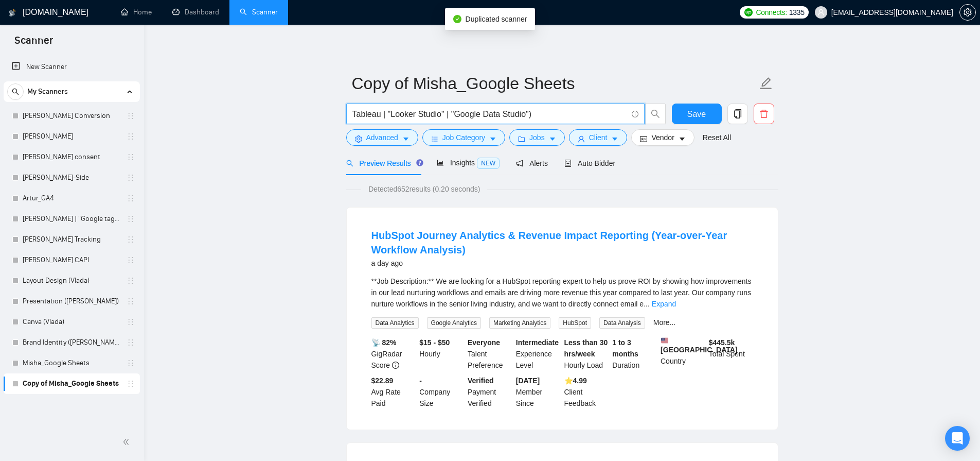
type input "Tableau | "Looker Studio" | "Google Data Studio")"
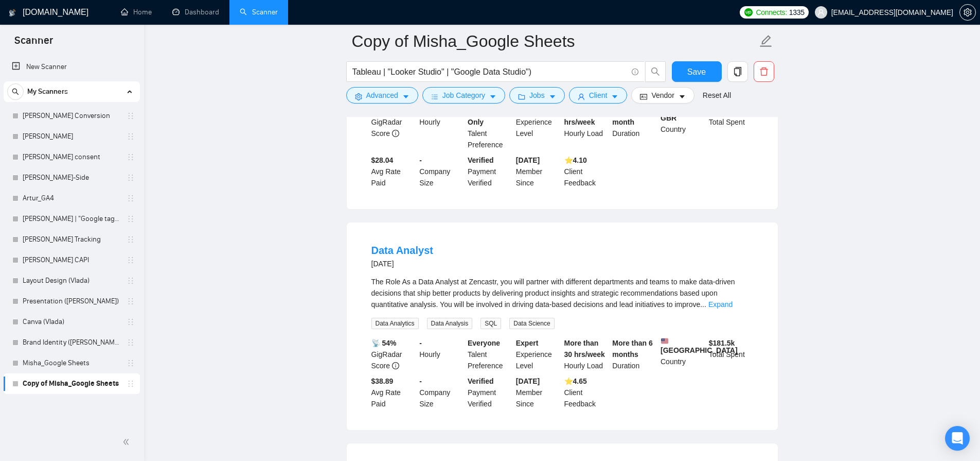
scroll to position [740, 0]
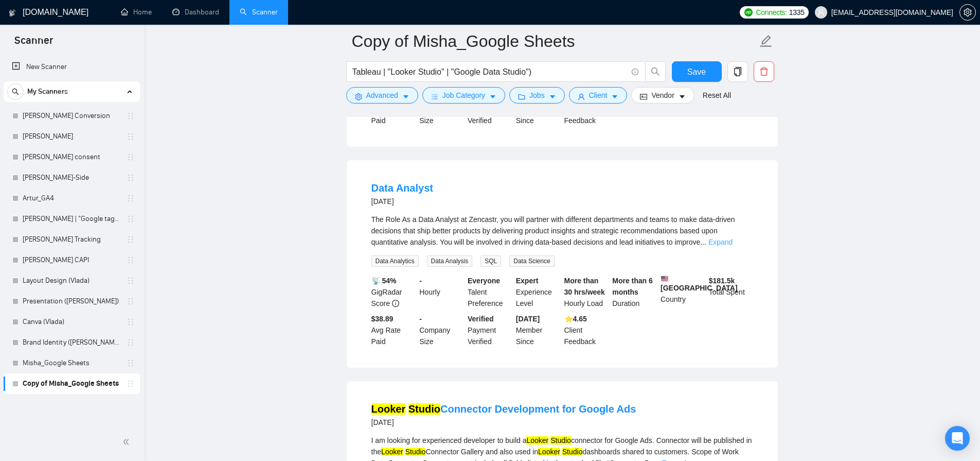
click at [733, 238] on link "Expand" at bounding box center [721, 242] width 24 height 8
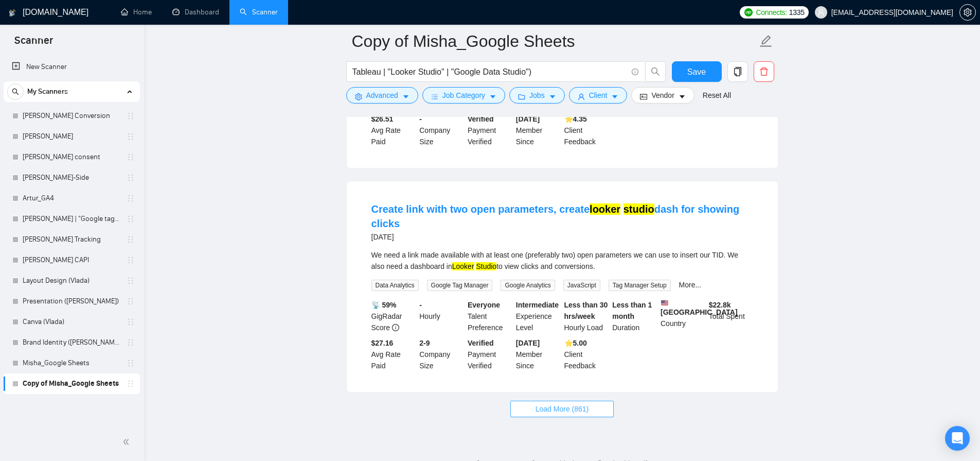
scroll to position [2465, 0]
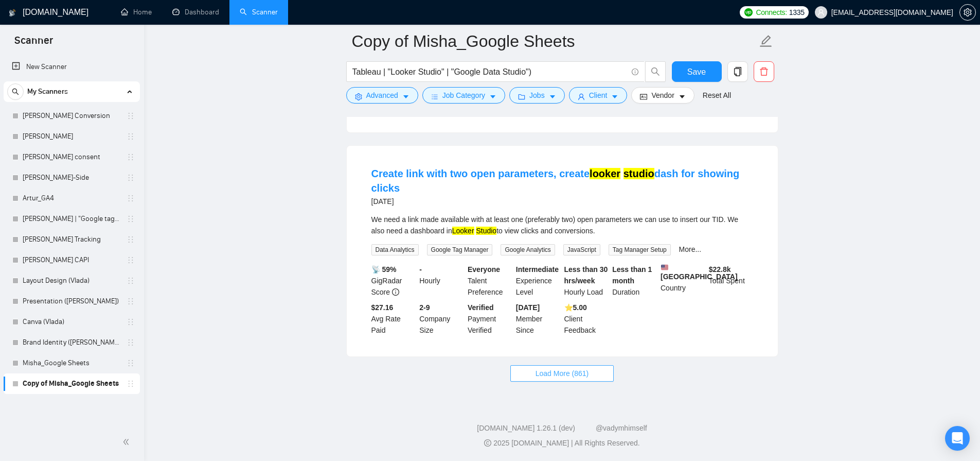
click at [540, 374] on span "Load More (861)" at bounding box center [563, 372] width 54 height 11
drag, startPoint x: 392, startPoint y: 70, endPoint x: 440, endPoint y: 68, distance: 48.4
click at [440, 68] on input "Tableau | "Looker Studio" | "Google Data Studio")" at bounding box center [489, 71] width 275 height 13
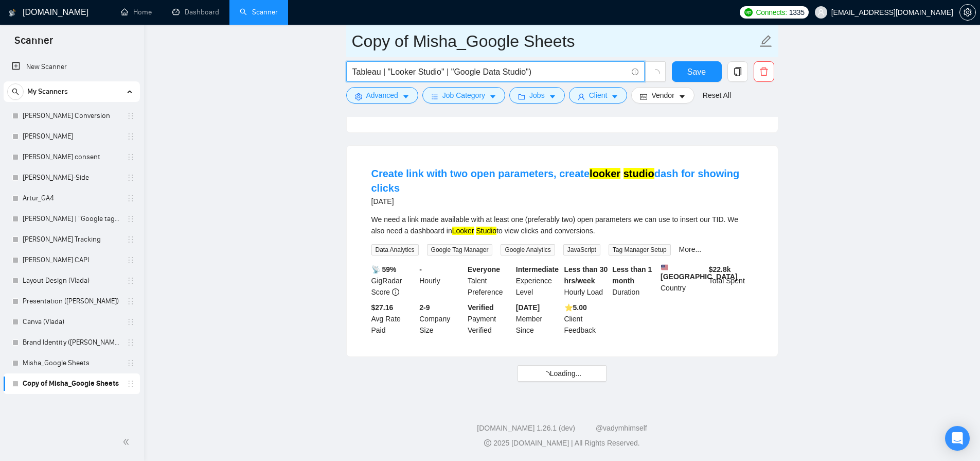
click at [453, 36] on input "Copy of Misha_Google Sheets" at bounding box center [554, 41] width 405 height 26
drag, startPoint x: 464, startPoint y: 38, endPoint x: 581, endPoint y: 45, distance: 117.5
click at [581, 45] on input "Copy of Misha_Google Sheets" at bounding box center [554, 41] width 405 height 26
paste input "Looker Studio"
drag, startPoint x: 414, startPoint y: 42, endPoint x: 367, endPoint y: 43, distance: 46.8
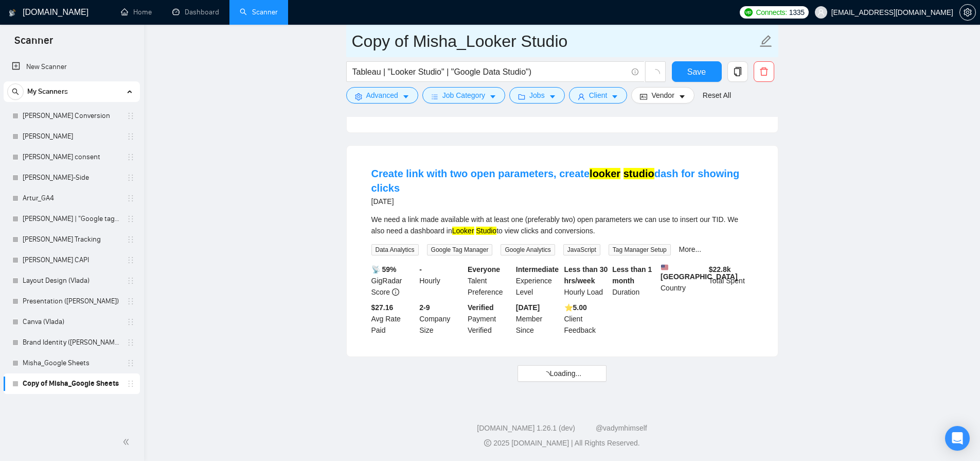
click at [367, 43] on input "Copy of Misha_Looker Studio" at bounding box center [554, 41] width 405 height 26
drag, startPoint x: 352, startPoint y: 42, endPoint x: 309, endPoint y: 46, distance: 43.9
drag, startPoint x: 408, startPoint y: 45, endPoint x: 309, endPoint y: 48, distance: 99.4
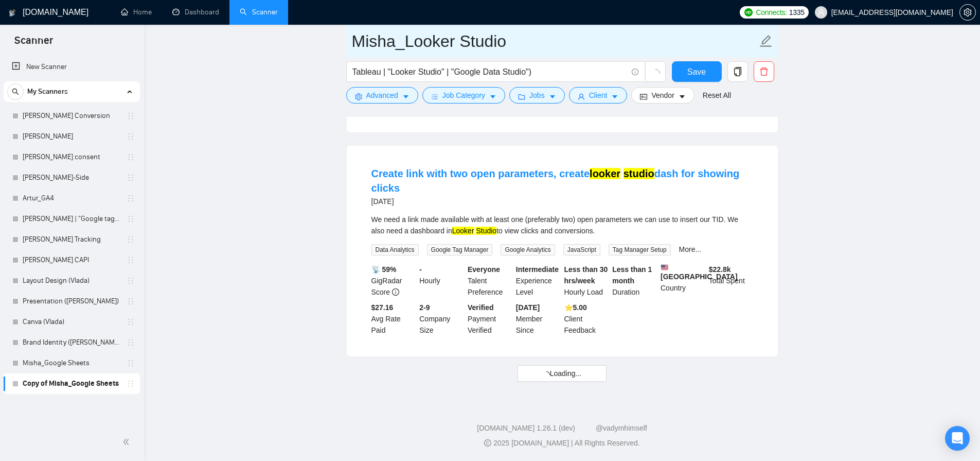
type input "Misha_Looker Studio"
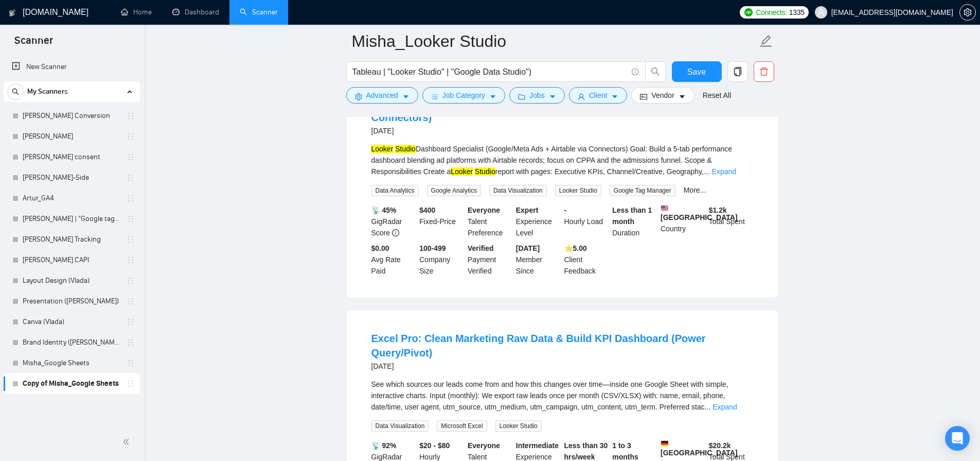
scroll to position [2777, 0]
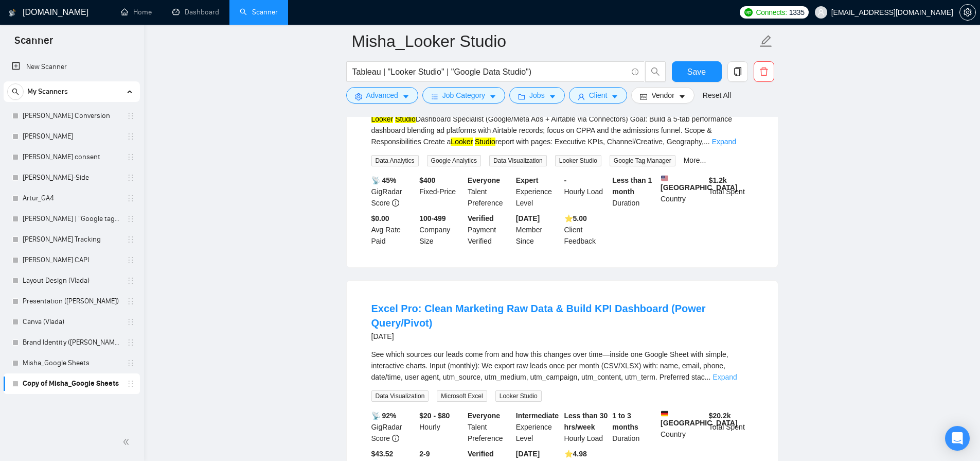
click at [734, 373] on link "Expand" at bounding box center [725, 377] width 24 height 8
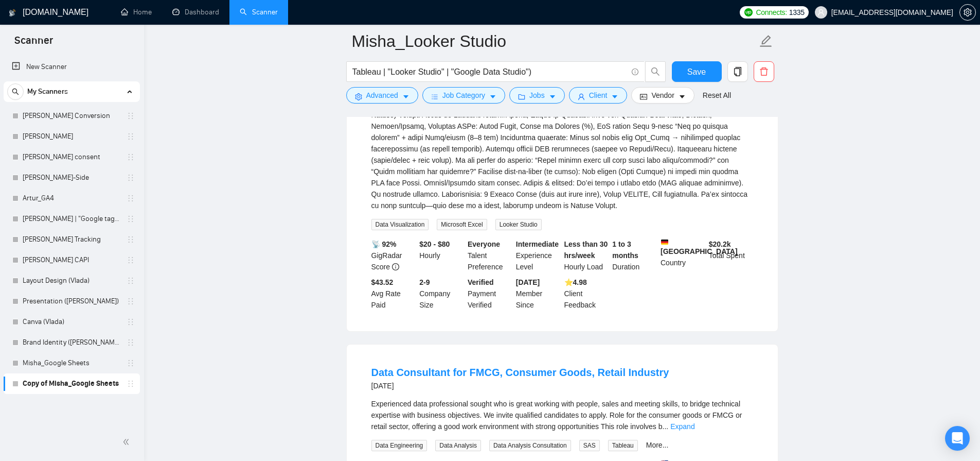
scroll to position [3091, 0]
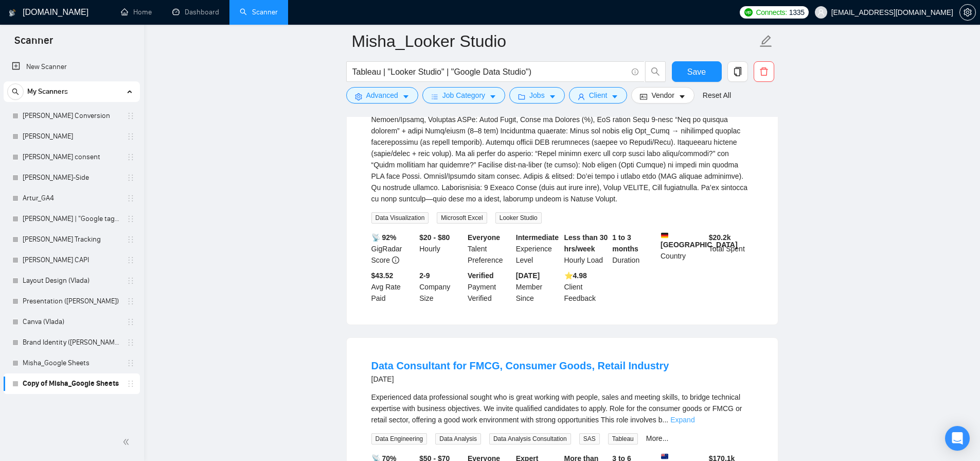
click at [695, 423] on link "Expand" at bounding box center [682, 419] width 24 height 8
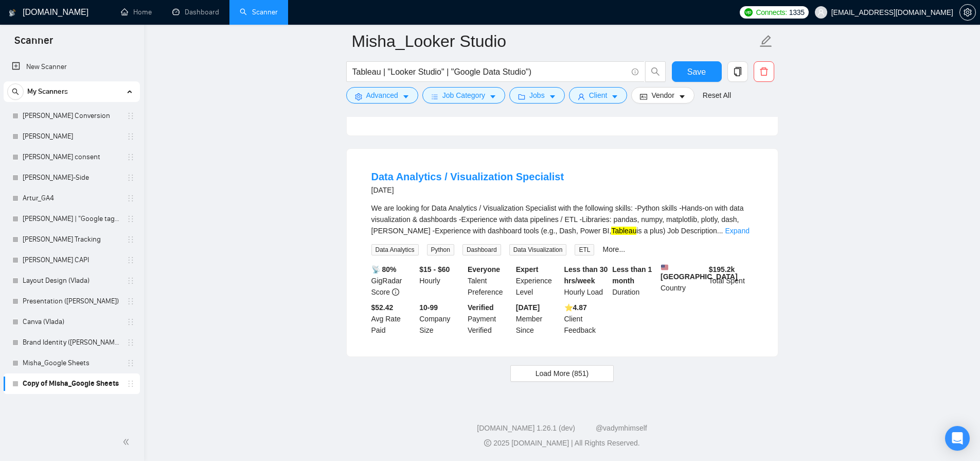
scroll to position [5015, 0]
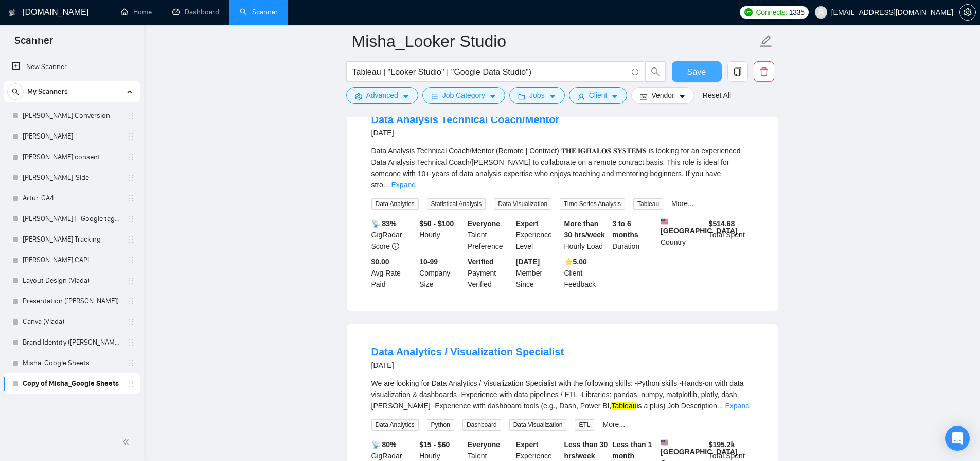
click at [690, 73] on span "Save" at bounding box center [696, 71] width 19 height 13
